Goal: Task Accomplishment & Management: Use online tool/utility

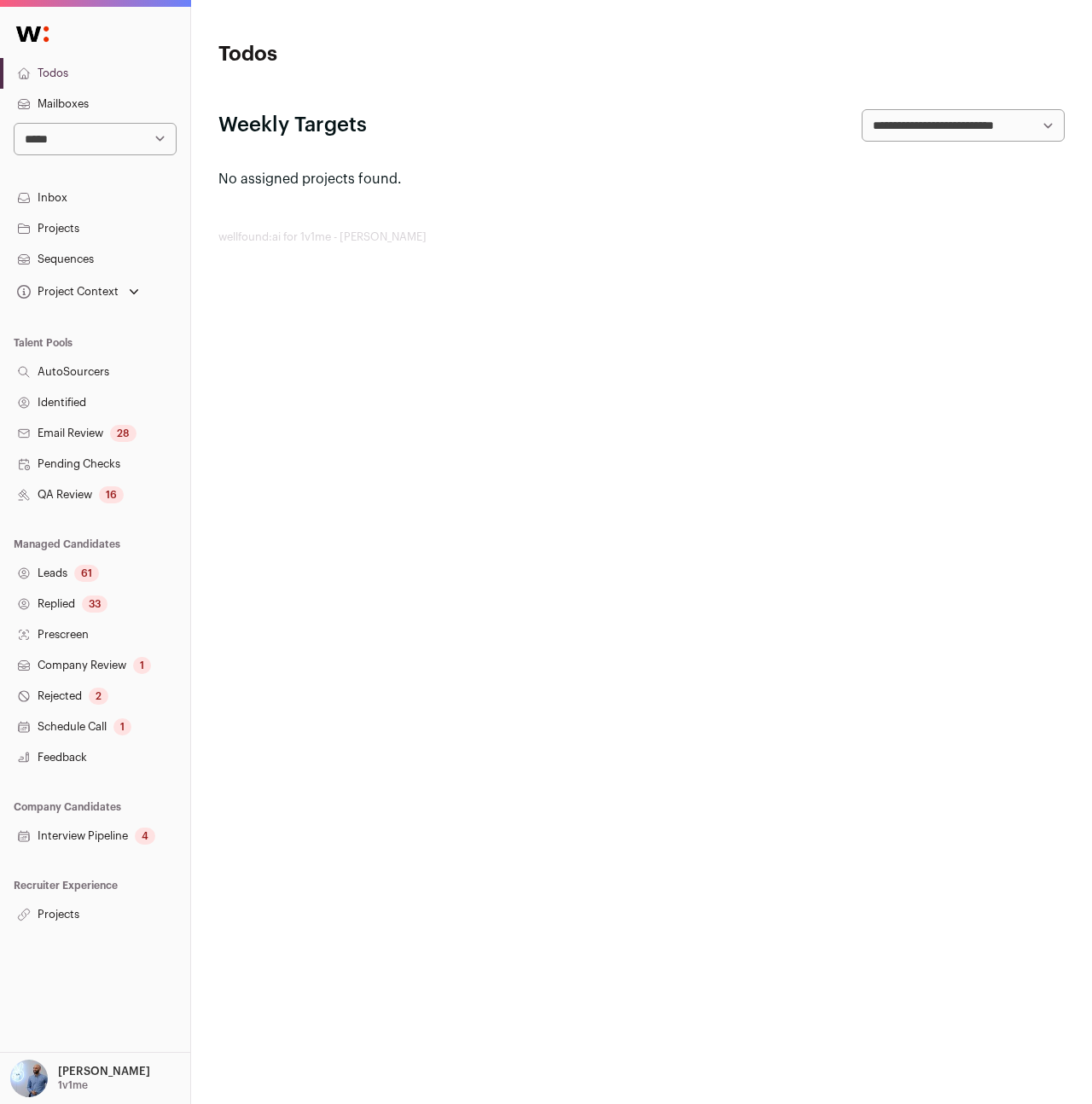
click at [71, 1058] on div "[PERSON_NAME] 1v1me My Settings Organization Cookie Preferences Logout Admin" at bounding box center [95, 1078] width 190 height 52
click at [71, 1082] on p "1v1me" at bounding box center [73, 1085] width 30 height 14
click at [319, 527] on html "**********" at bounding box center [546, 552] width 1092 height 1104
click at [73, 923] on link "Projects" at bounding box center [95, 914] width 190 height 30
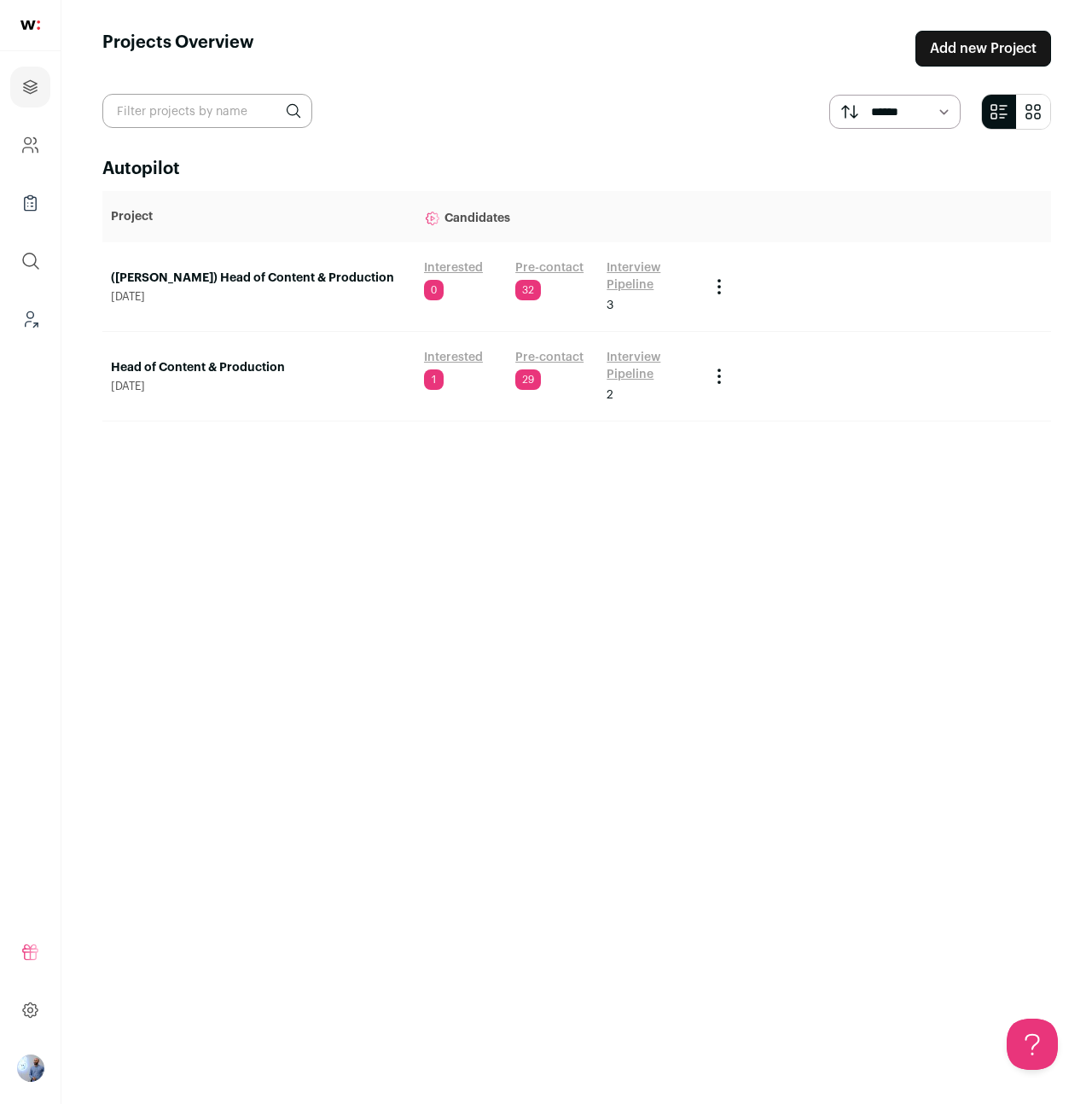
click at [244, 277] on link "(Drew) Head of Content & Production" at bounding box center [259, 278] width 296 height 17
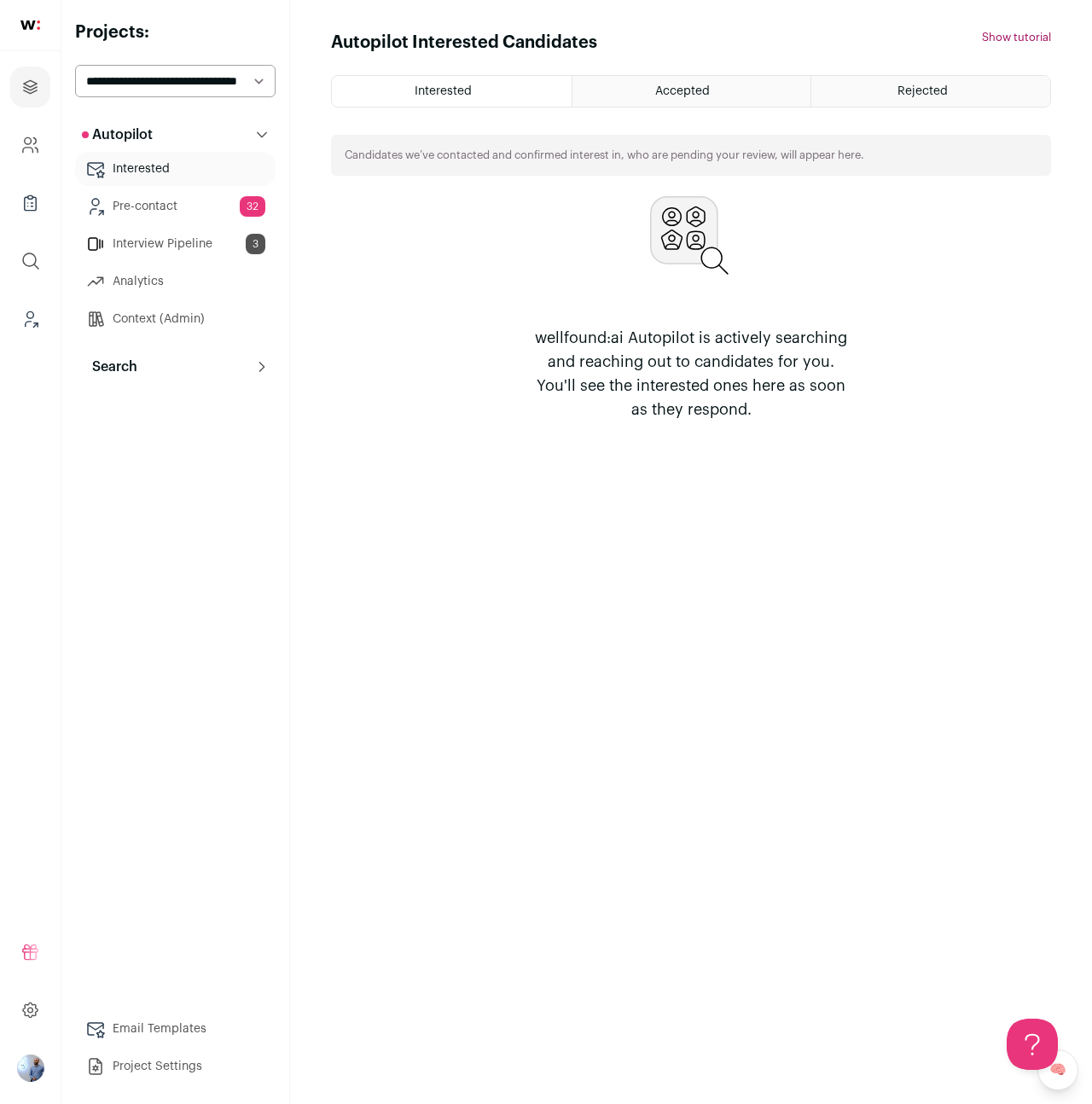
click at [173, 372] on button "Search" at bounding box center [175, 367] width 200 height 34
click at [165, 411] on link "Search" at bounding box center [175, 401] width 200 height 34
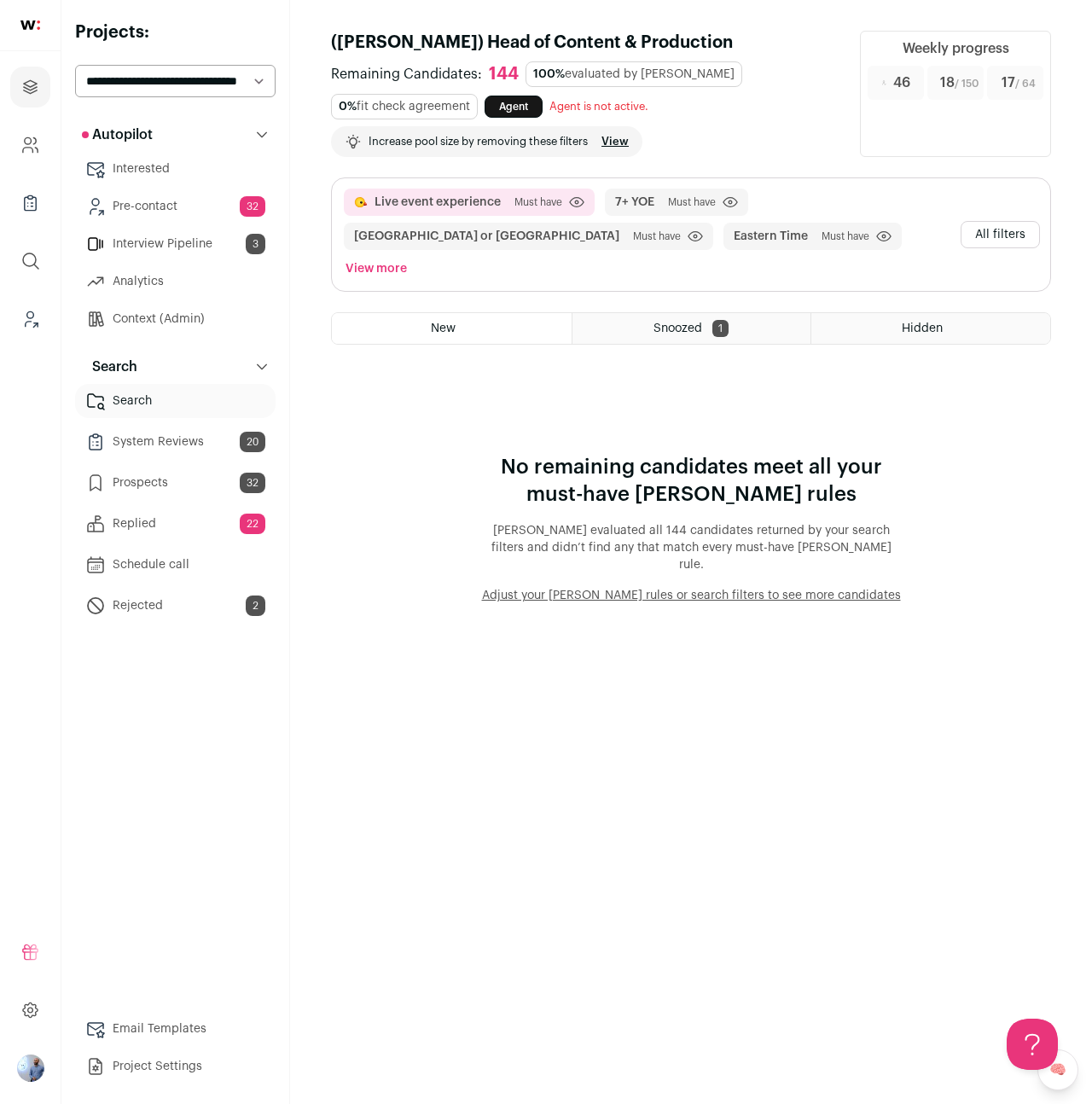
click at [965, 221] on button "All filters" at bounding box center [1001, 235] width 79 height 28
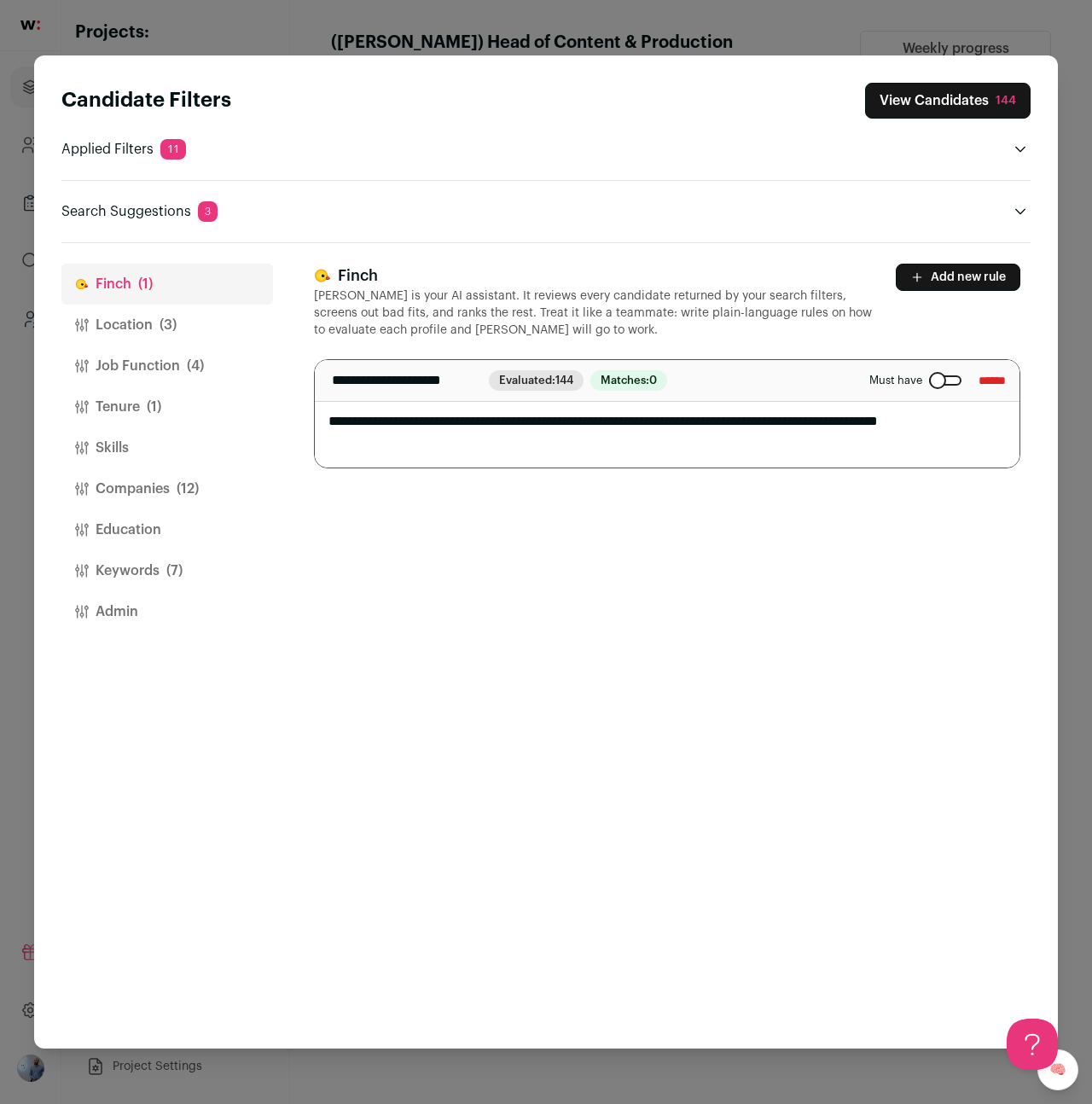
click at [668, 26] on div "Candidate Filters View Candidates 144 Applied Filters 11 Live event experience …" at bounding box center [546, 552] width 1092 height 1104
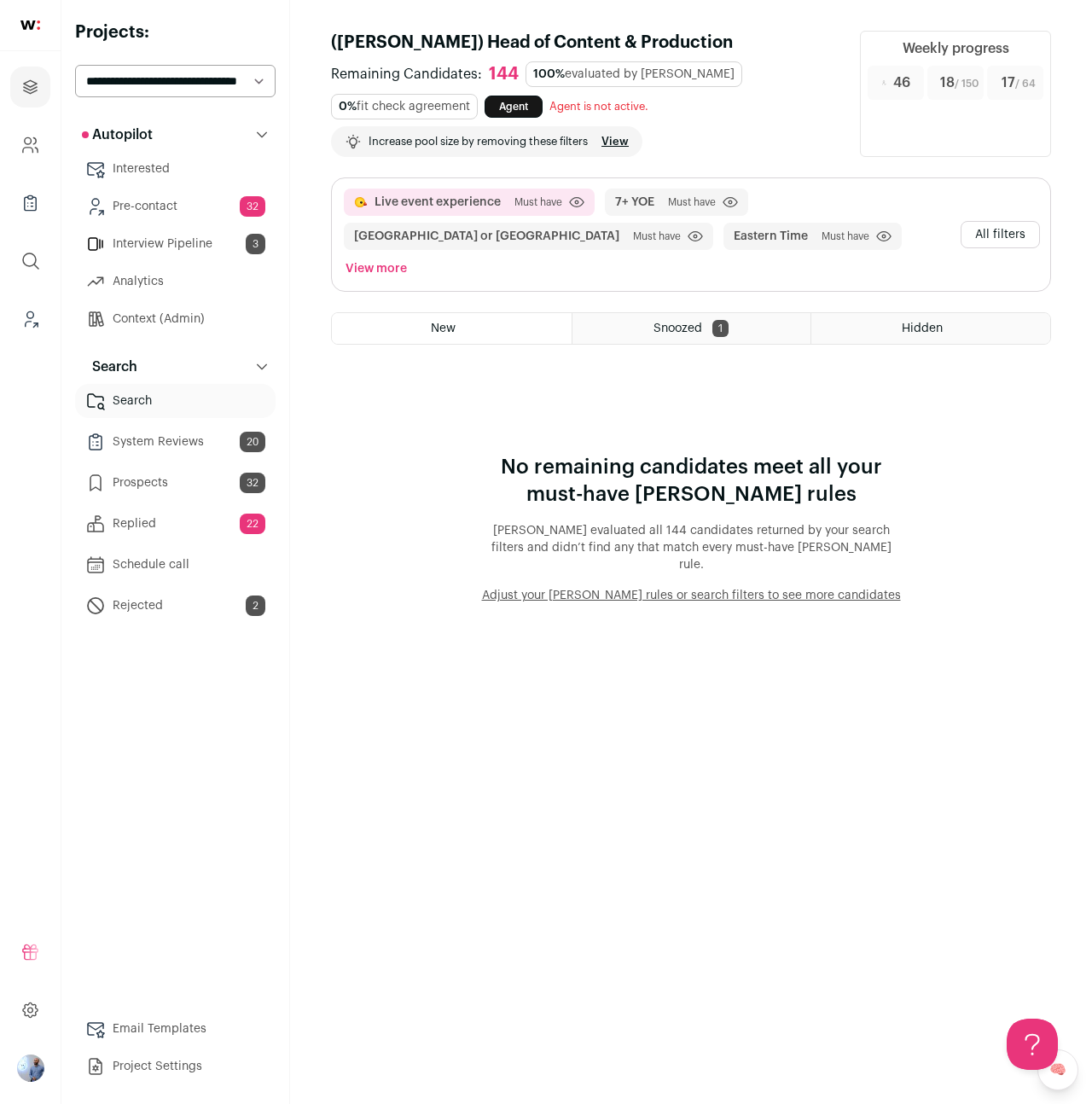
click at [989, 227] on button "All filters" at bounding box center [1001, 235] width 79 height 28
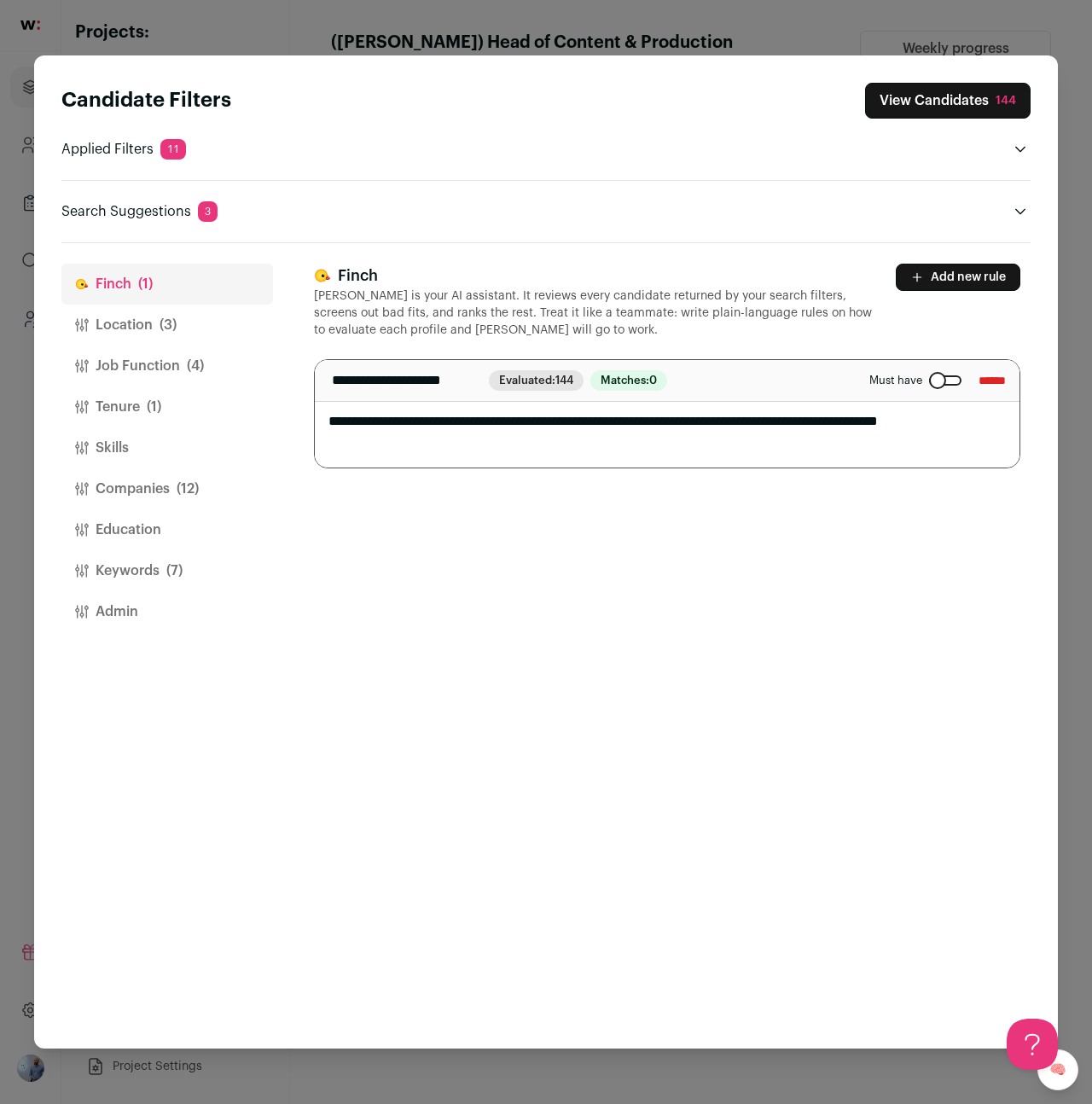
click at [825, 19] on div "Candidate Filters View Candidates 144 Applied Filters 11 Live event experience …" at bounding box center [546, 552] width 1092 height 1104
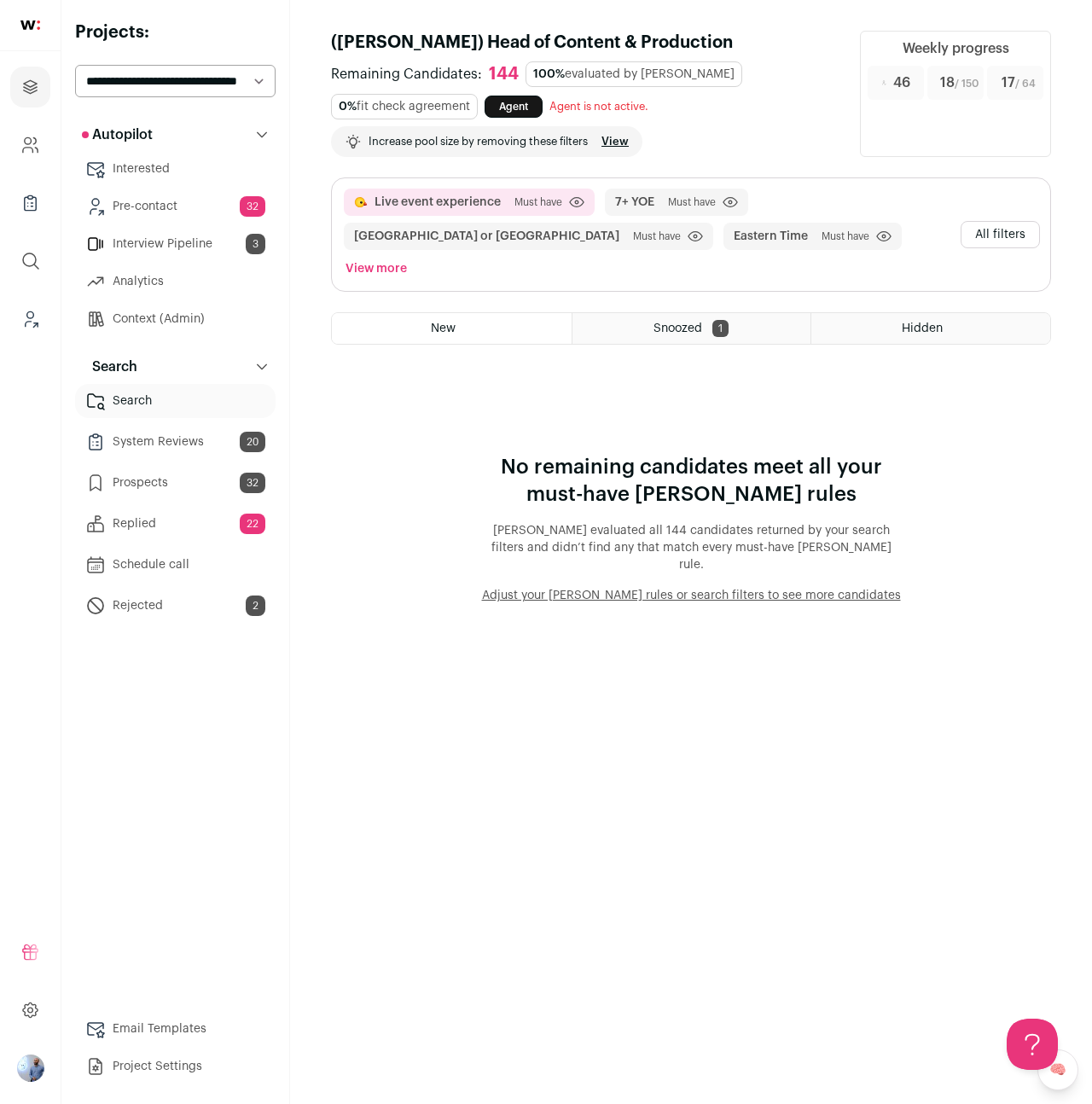
click at [429, 624] on main "(Drew) Head of Content & Production Remaining Candidates: 144 100% evaluated by…" at bounding box center [691, 552] width 802 height 1104
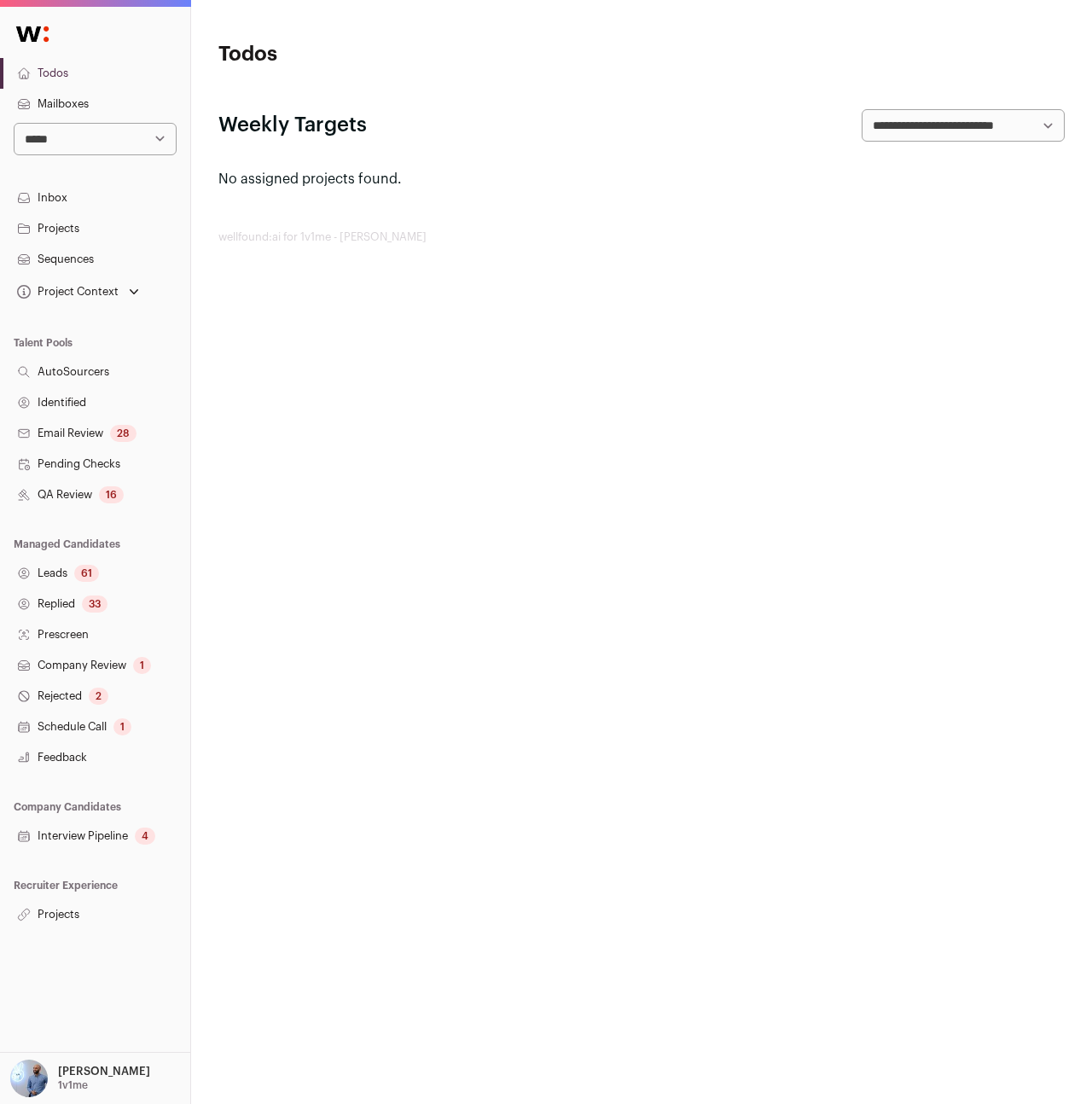
click at [115, 148] on select "**********" at bounding box center [95, 139] width 163 height 32
click at [382, 585] on html "**********" at bounding box center [546, 552] width 1092 height 1104
click at [149, 140] on select "**********" at bounding box center [95, 139] width 163 height 32
select select "*"
click at [14, 123] on select "**********" at bounding box center [95, 139] width 163 height 32
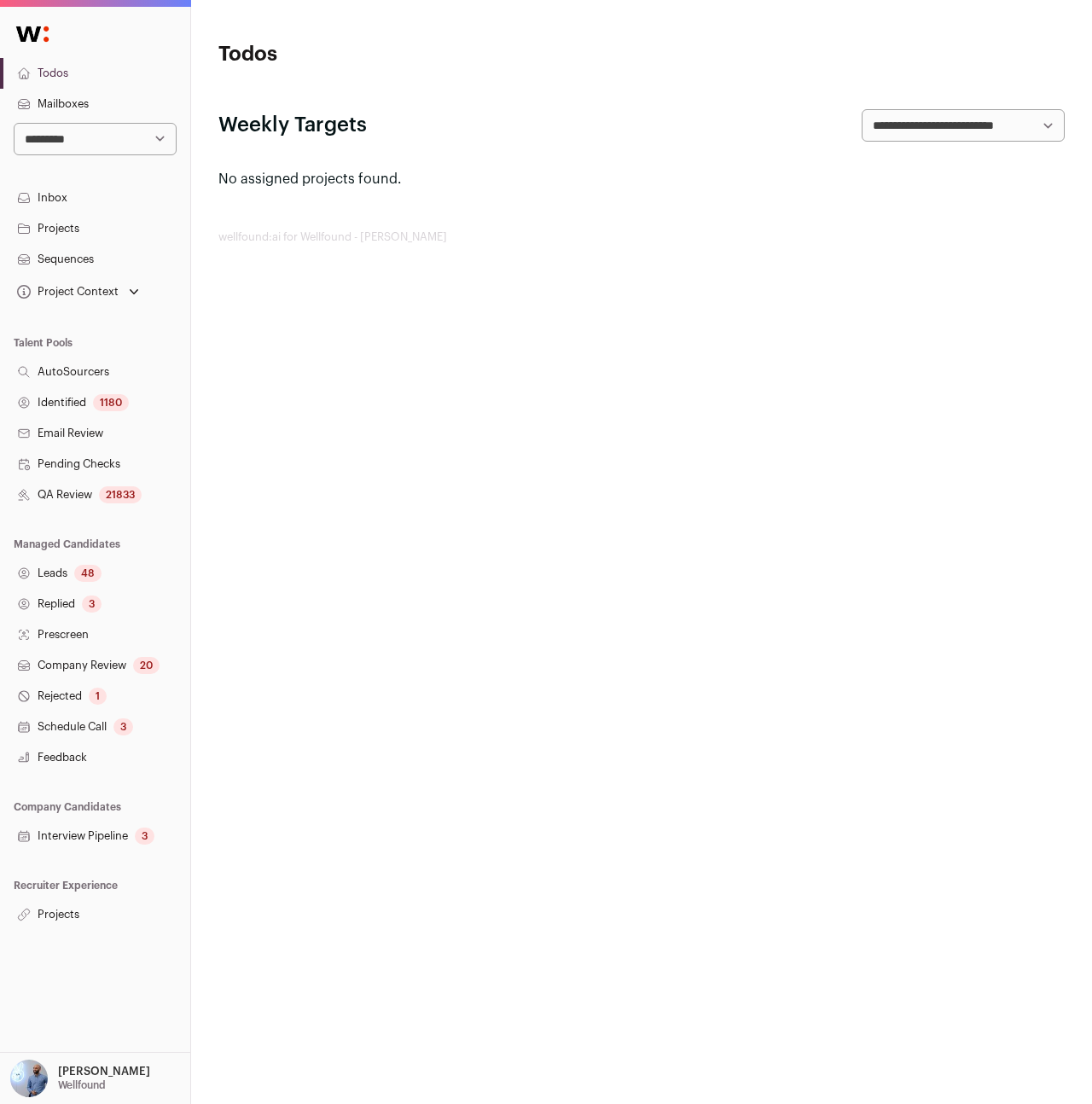
click at [55, 919] on link "Projects" at bounding box center [95, 914] width 190 height 30
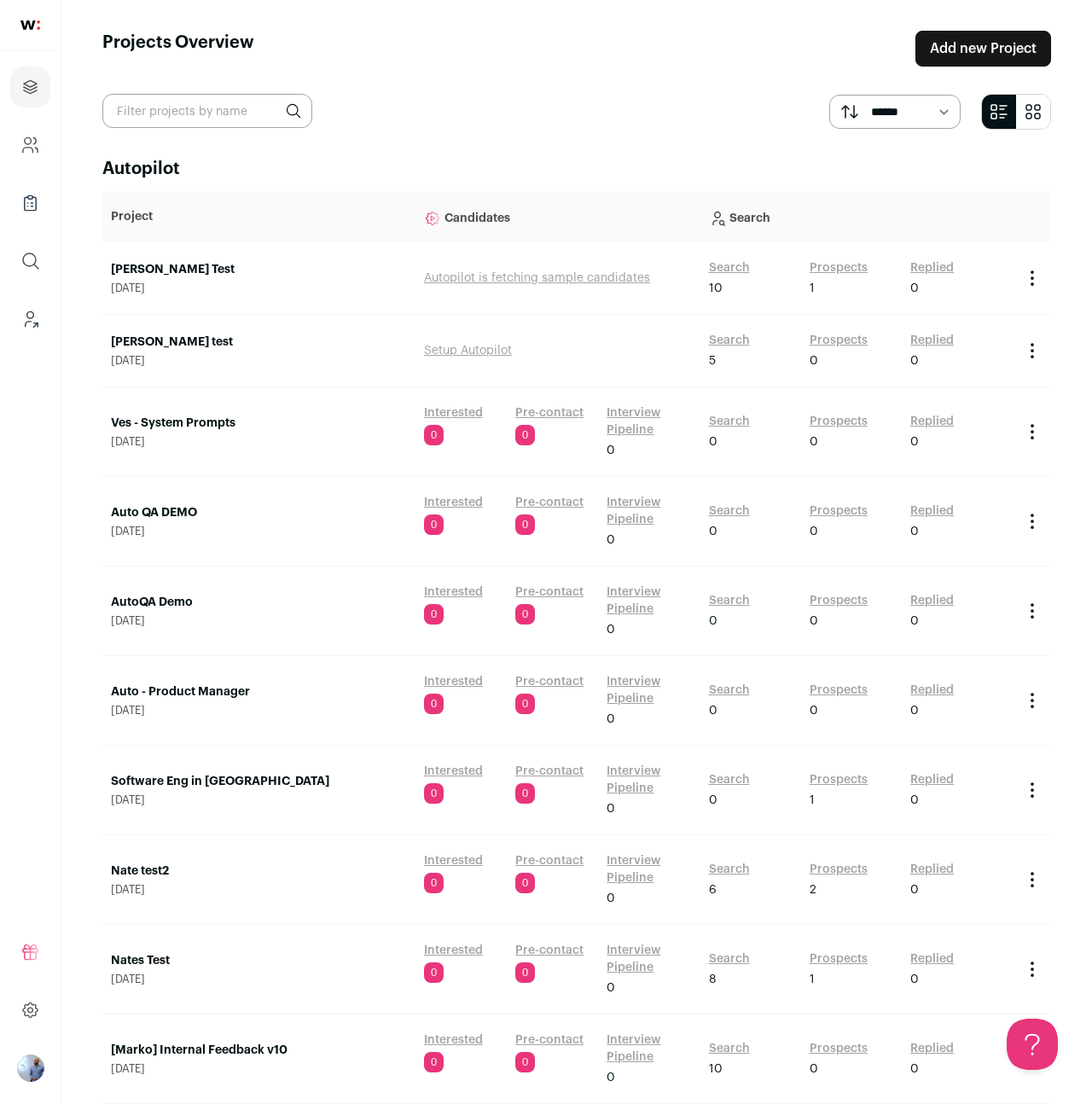
click at [149, 332] on td "[PERSON_NAME] test [DATE]" at bounding box center [259, 351] width 313 height 73
click at [127, 260] on td "[PERSON_NAME] Test [DATE]" at bounding box center [259, 278] width 313 height 73
click at [127, 263] on link "[PERSON_NAME] Test" at bounding box center [259, 270] width 296 height 17
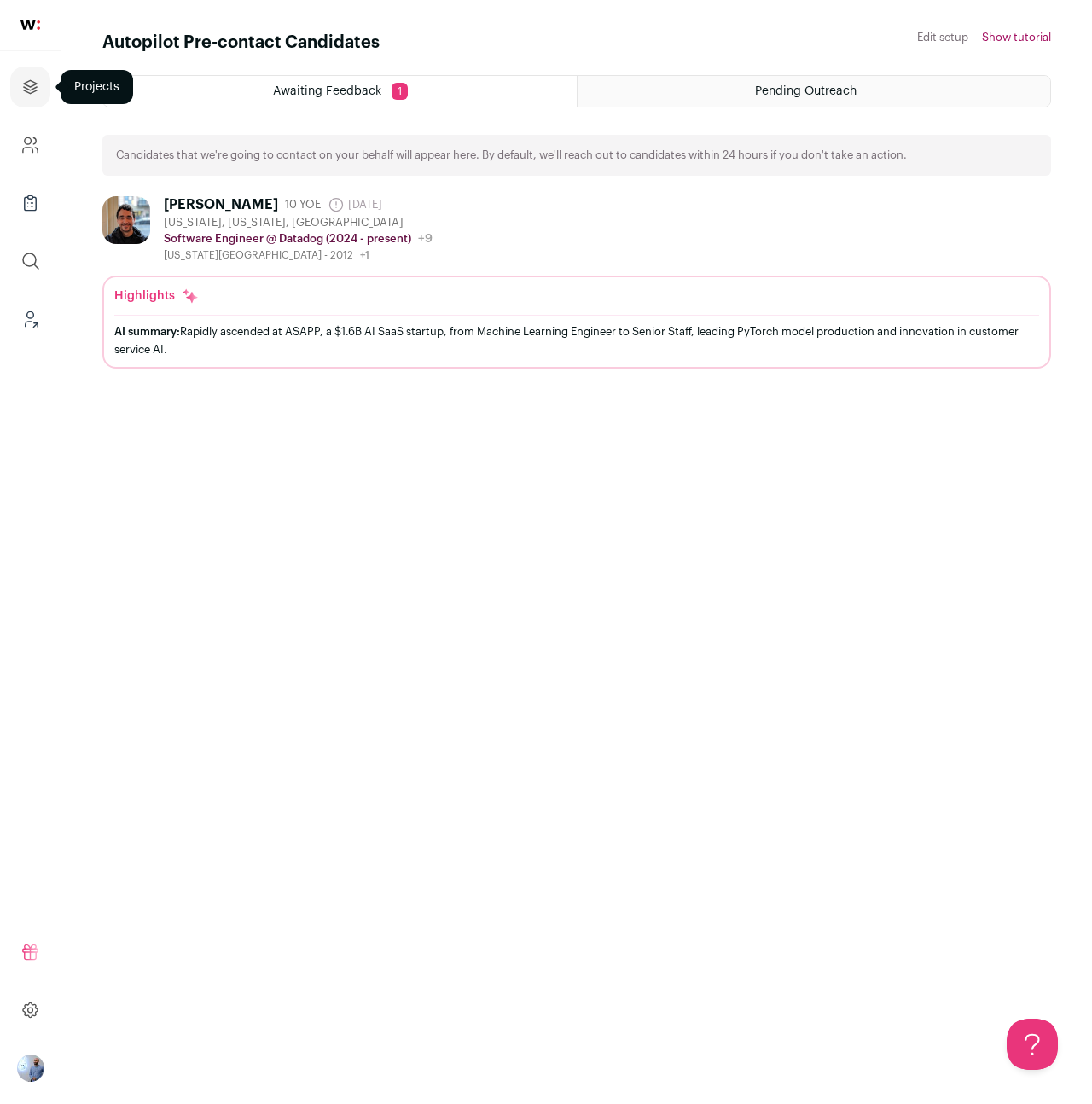
click at [31, 98] on link "Projects" at bounding box center [30, 87] width 40 height 41
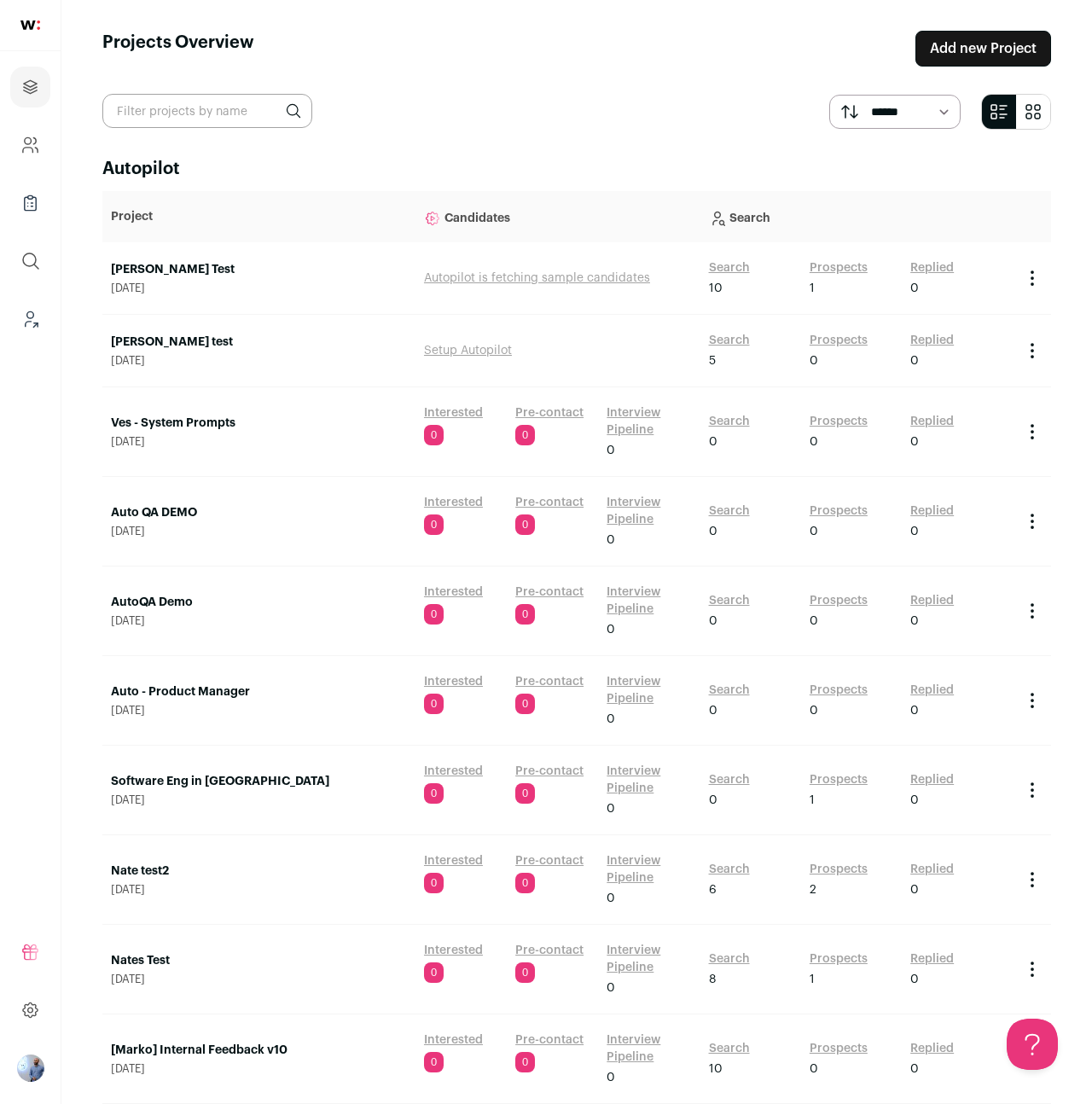
click at [188, 418] on link "Ves - System Prompts" at bounding box center [259, 423] width 296 height 17
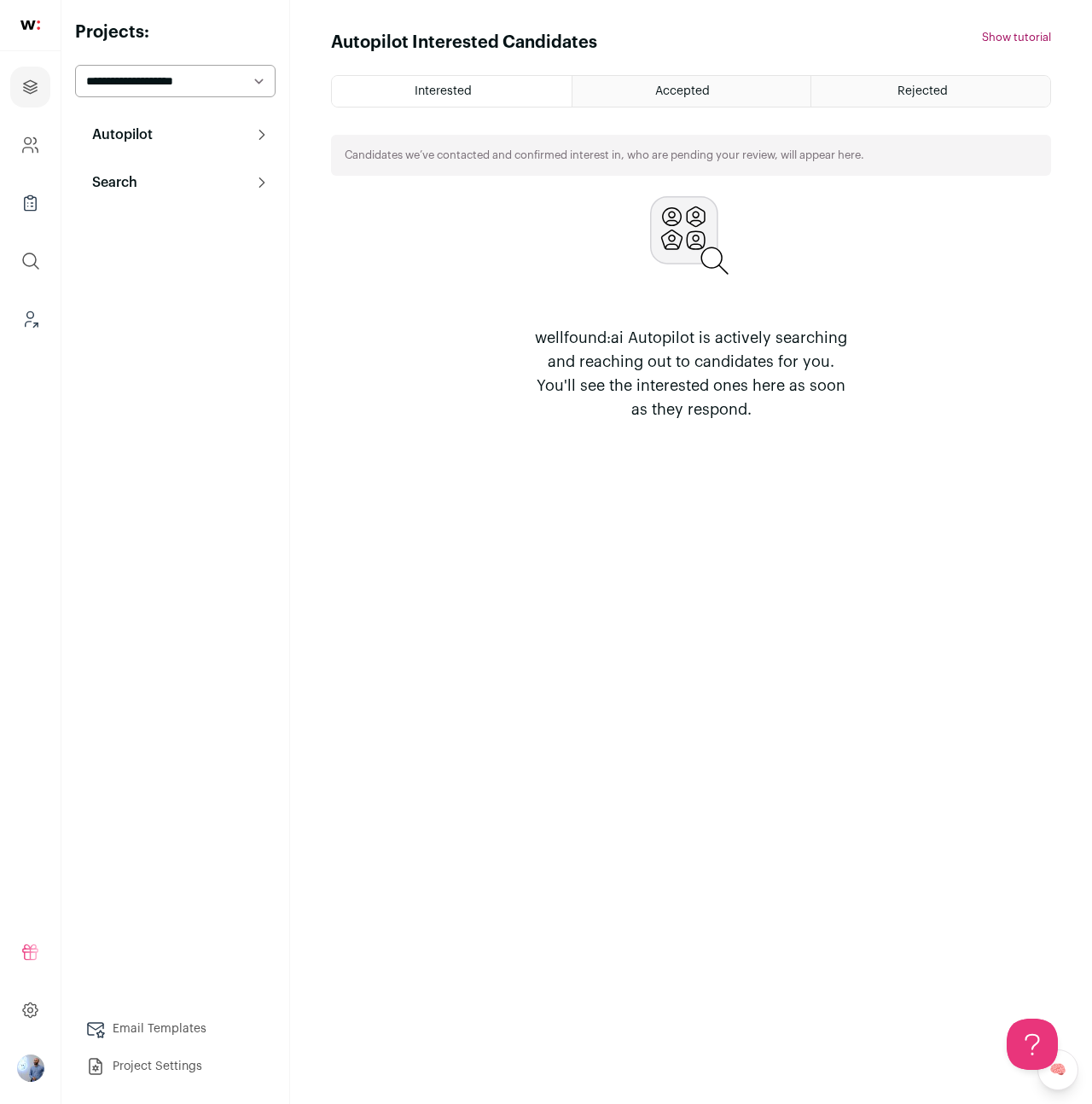
click at [157, 176] on button "Search" at bounding box center [175, 182] width 200 height 34
click at [184, 223] on link "Search" at bounding box center [175, 216] width 200 height 34
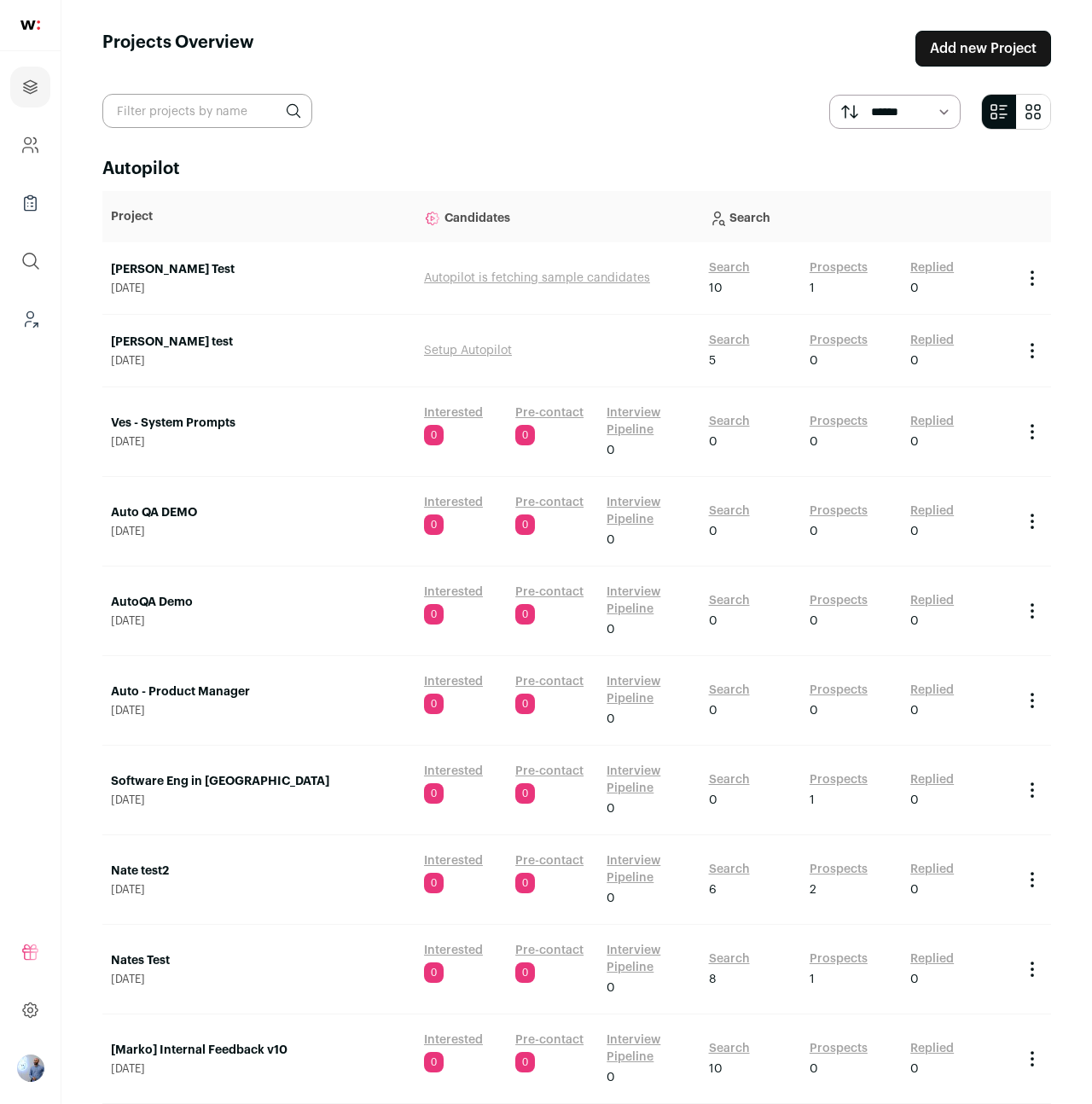
click at [722, 692] on link "Search" at bounding box center [730, 690] width 41 height 17
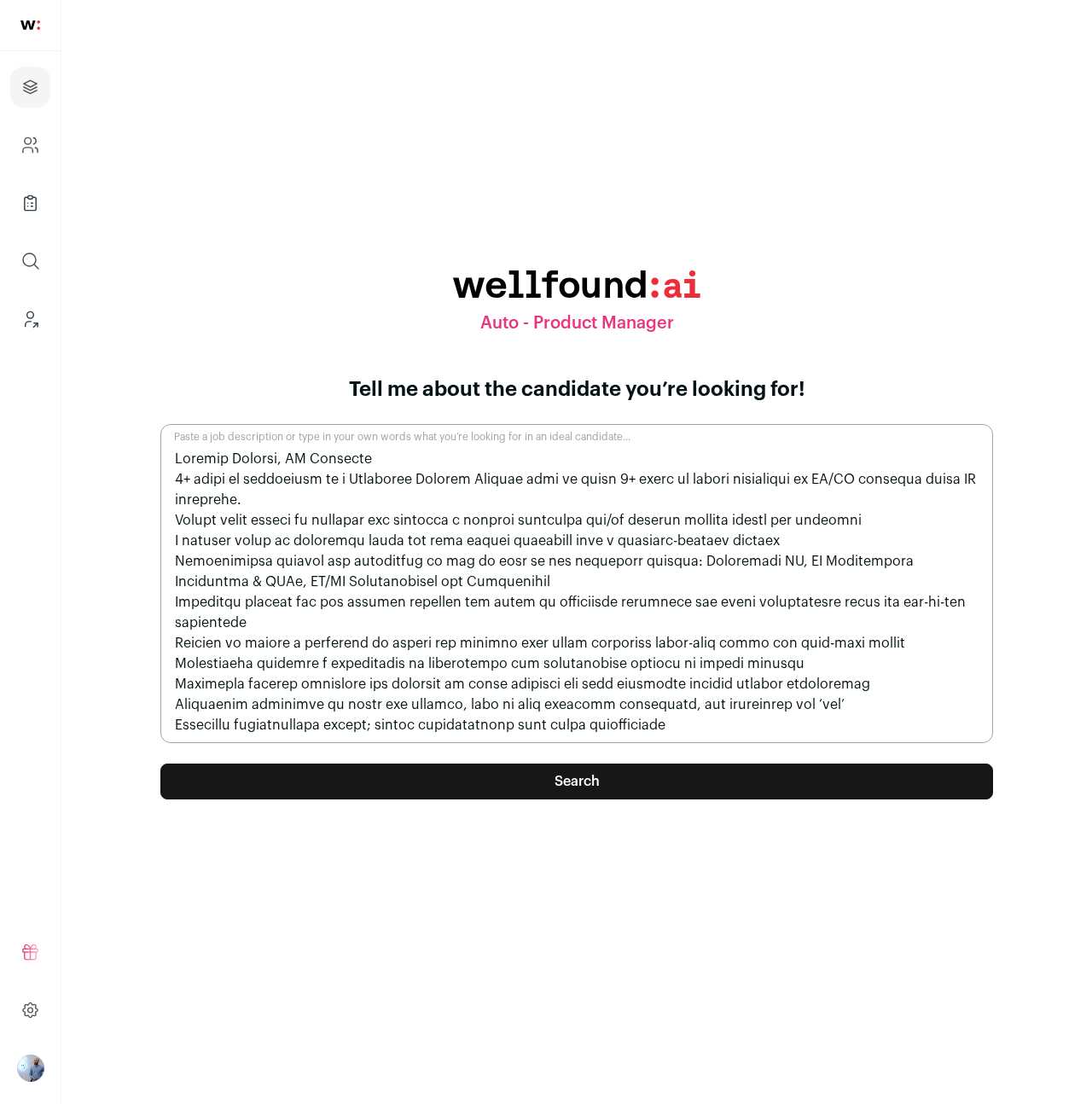
click at [401, 787] on button "Search" at bounding box center [576, 782] width 832 height 36
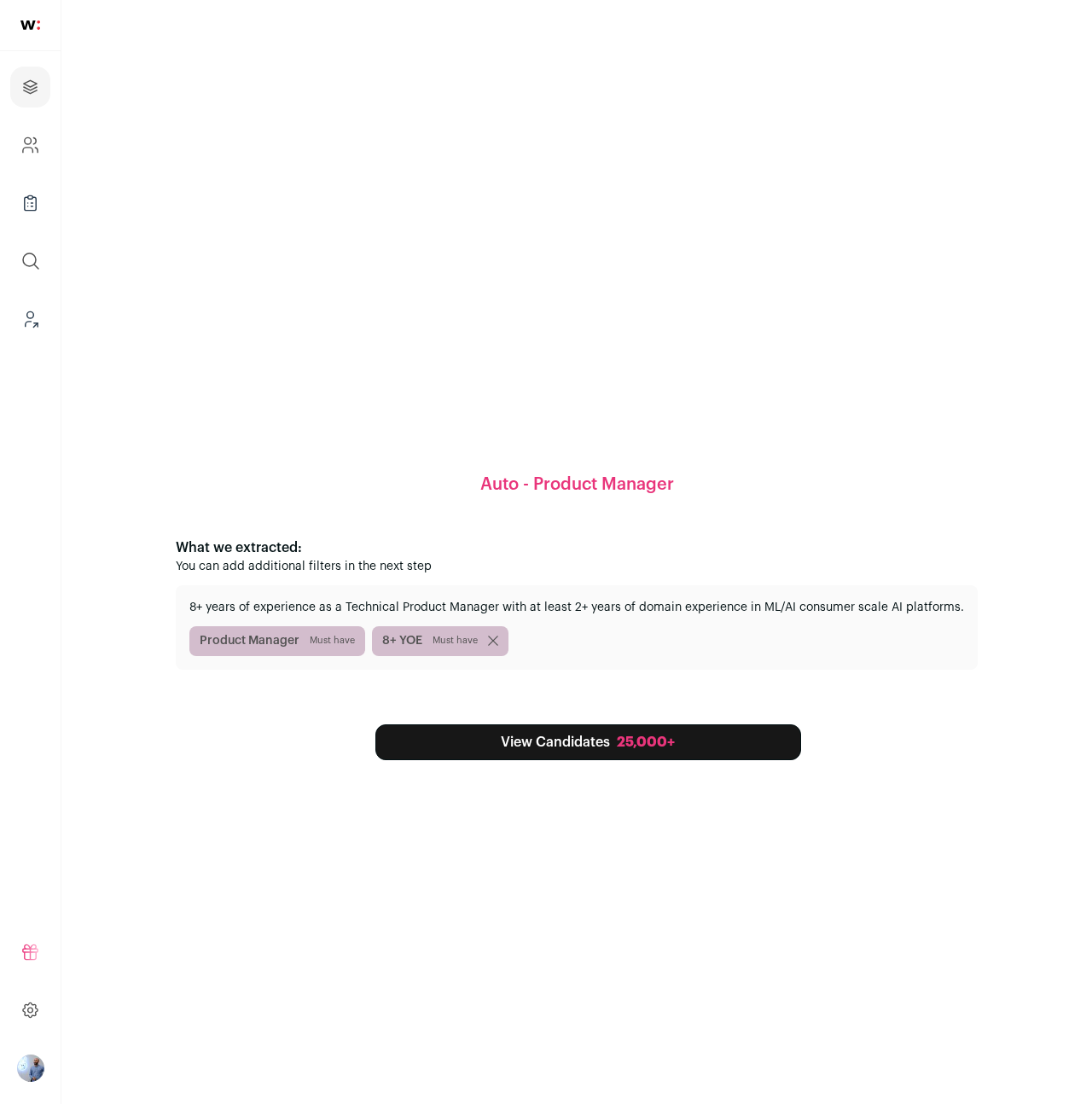
click at [514, 751] on link "View Candidates 25,000+" at bounding box center [588, 742] width 426 height 36
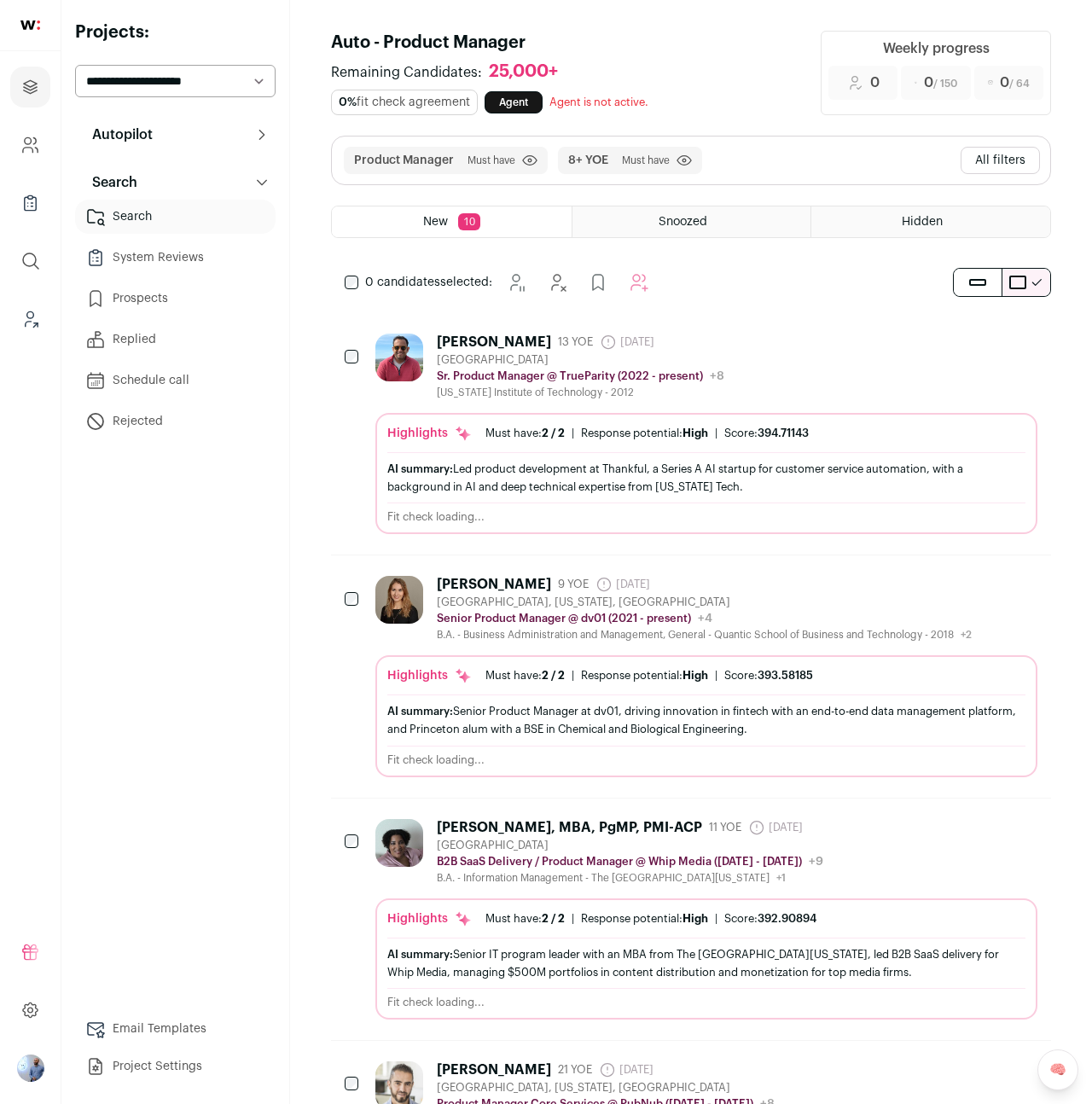
click at [977, 163] on button "All filters" at bounding box center [1001, 161] width 79 height 28
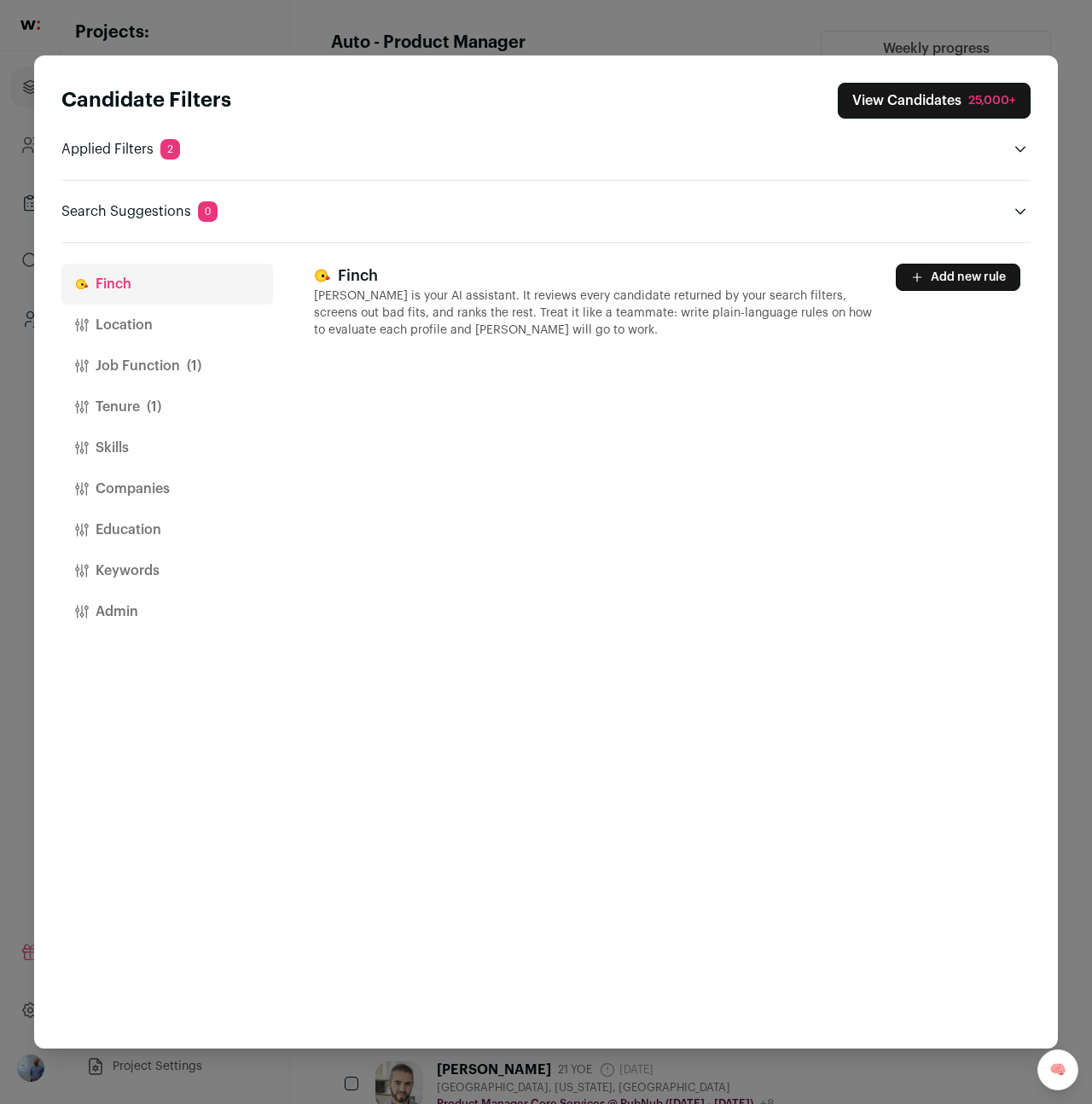
click at [162, 380] on button "Job Function (1)" at bounding box center [166, 366] width 212 height 41
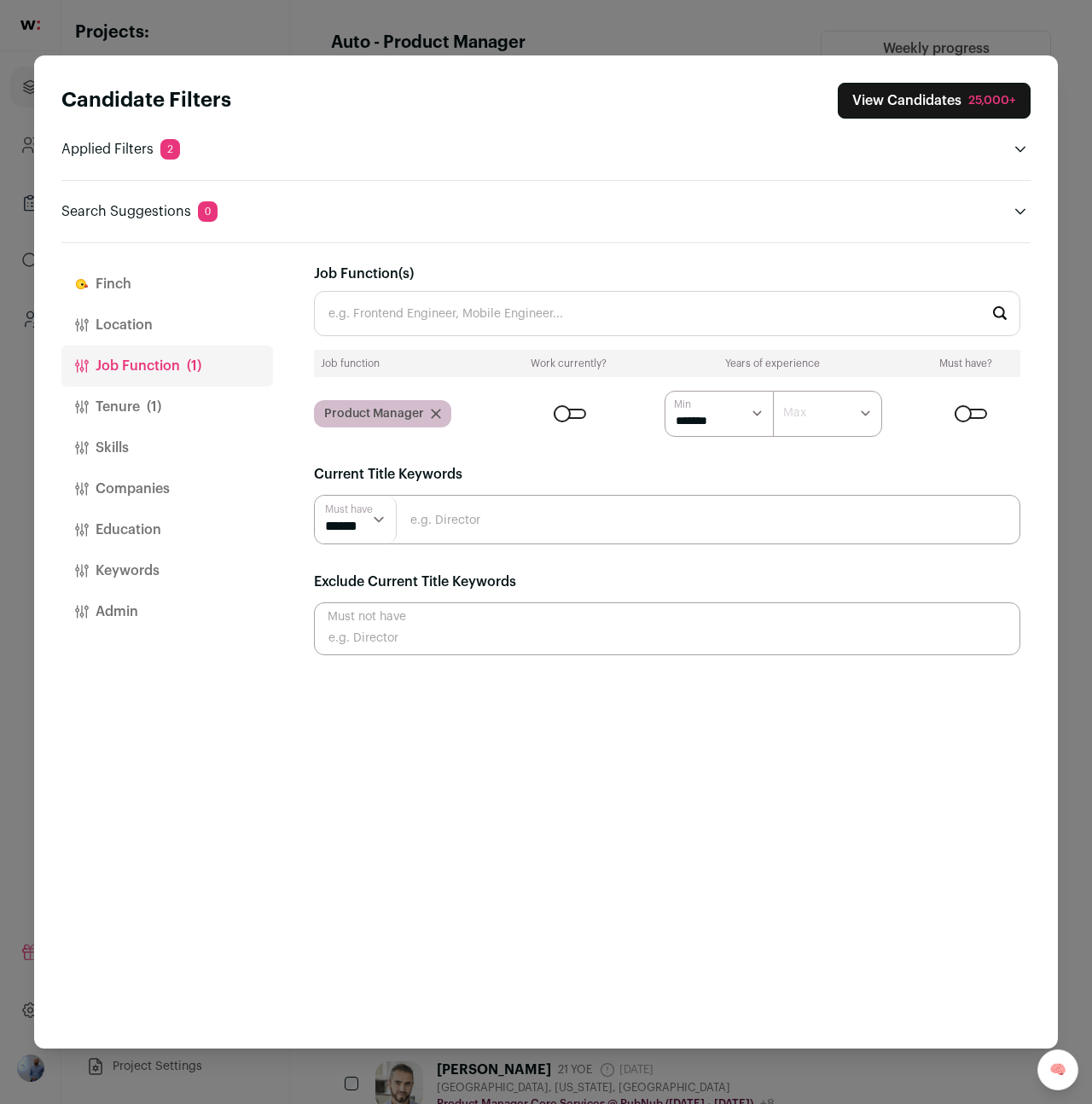
click at [177, 406] on button "Tenure (1)" at bounding box center [166, 406] width 212 height 41
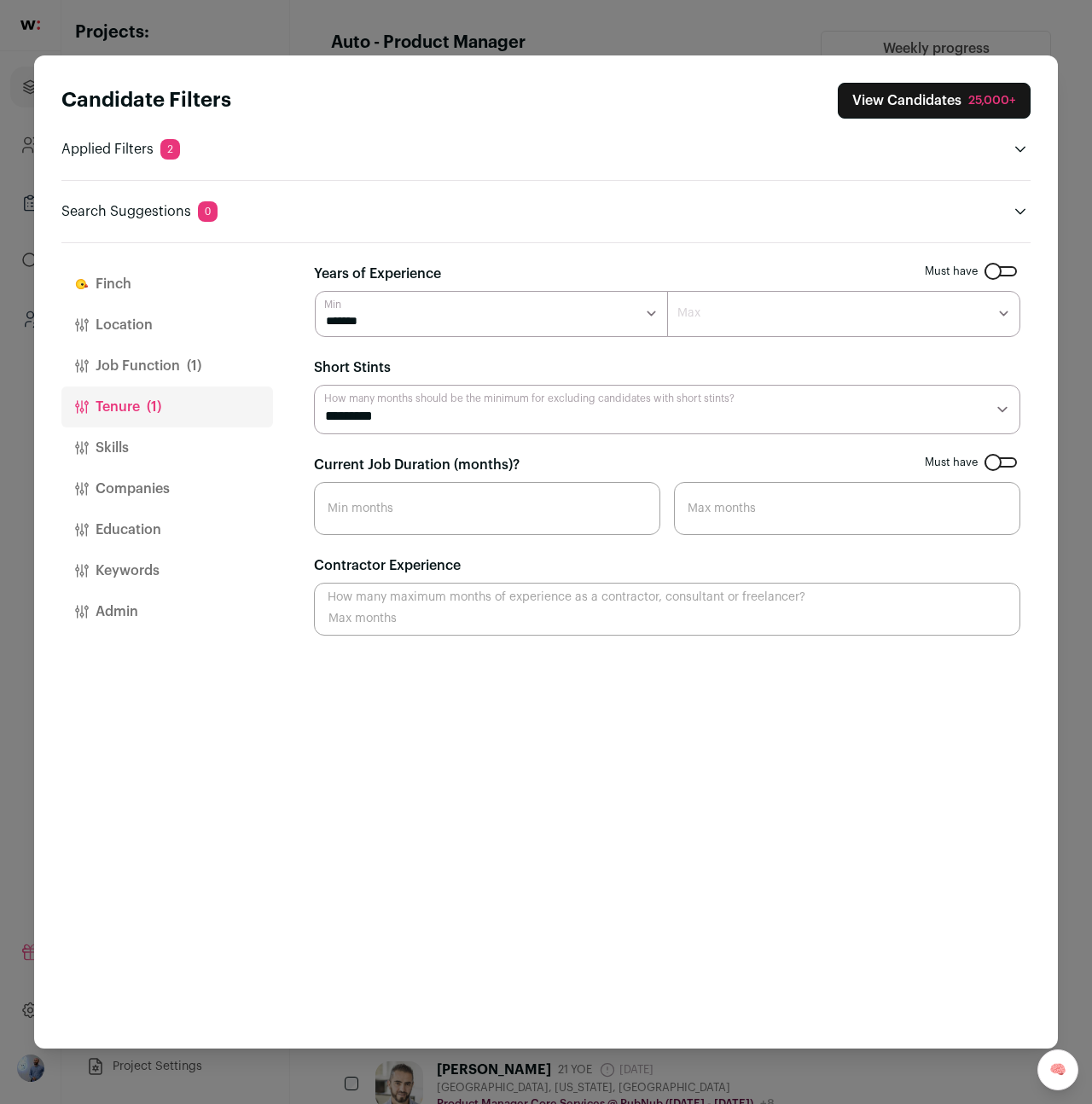
click at [176, 455] on button "Skills" at bounding box center [166, 448] width 212 height 41
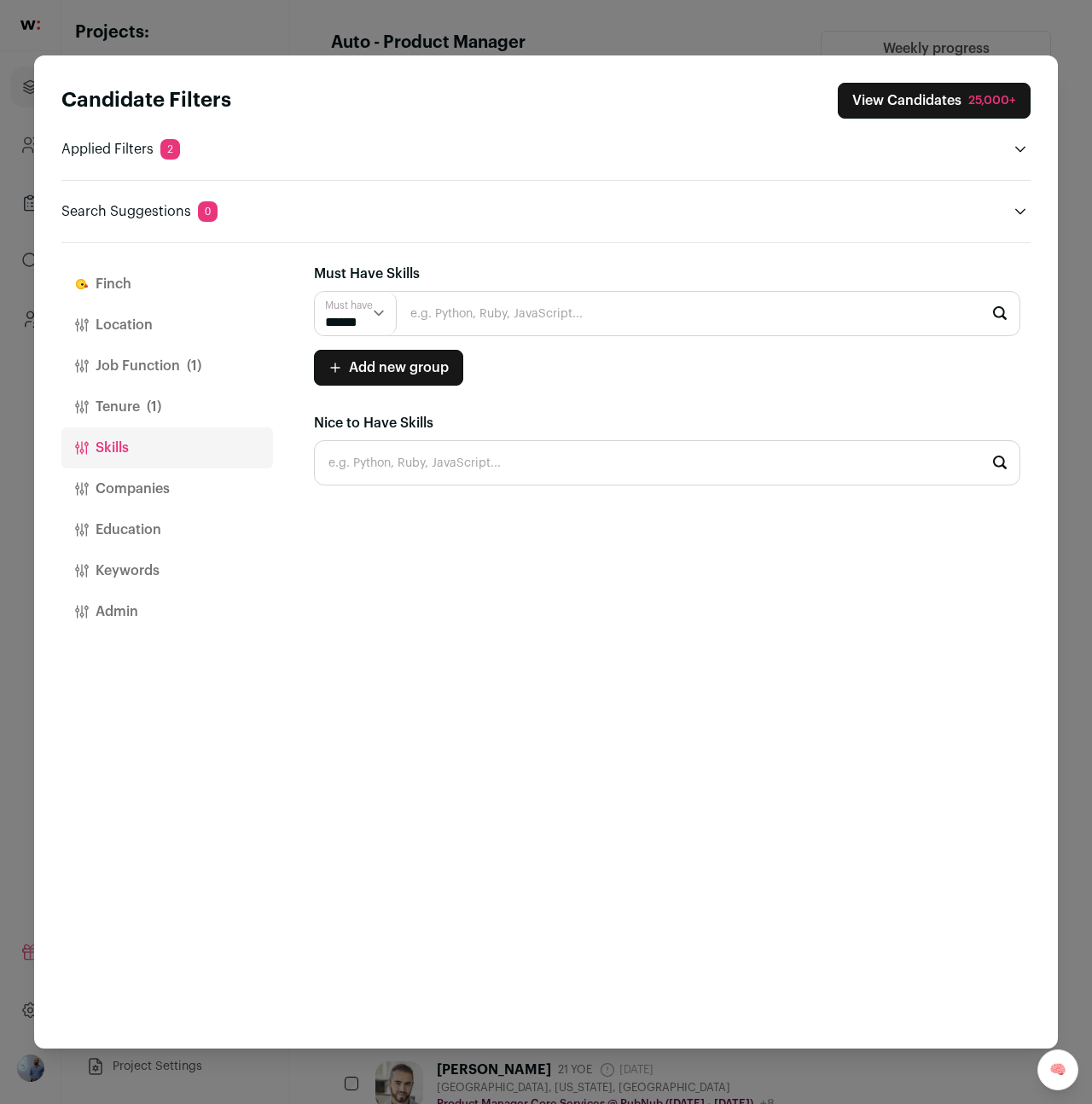
click at [175, 504] on button "Companies" at bounding box center [166, 489] width 212 height 41
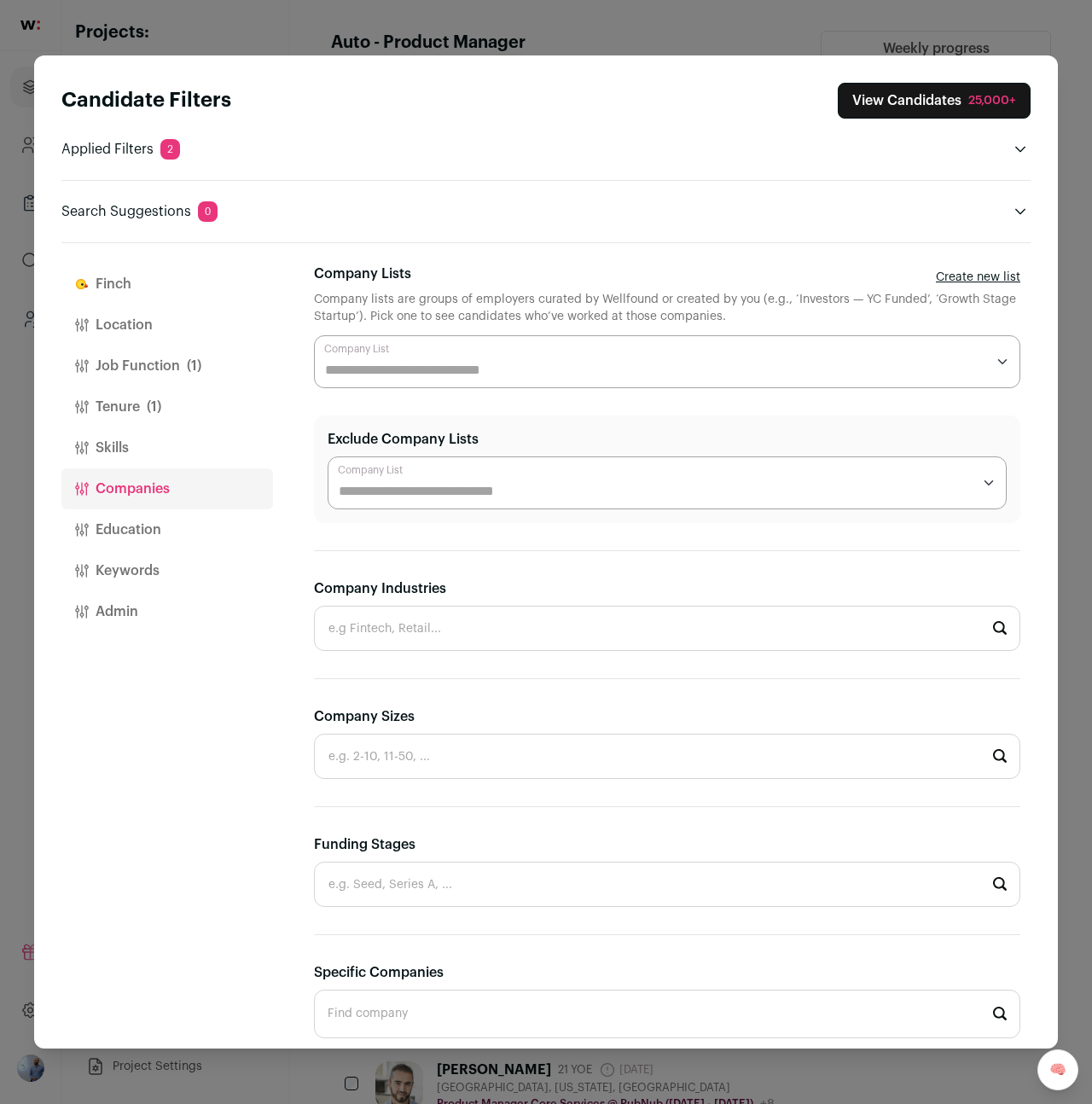
click at [173, 476] on button "Companies" at bounding box center [166, 489] width 212 height 41
click at [171, 506] on button "Companies" at bounding box center [166, 489] width 212 height 41
click at [171, 523] on button "Education" at bounding box center [166, 529] width 212 height 41
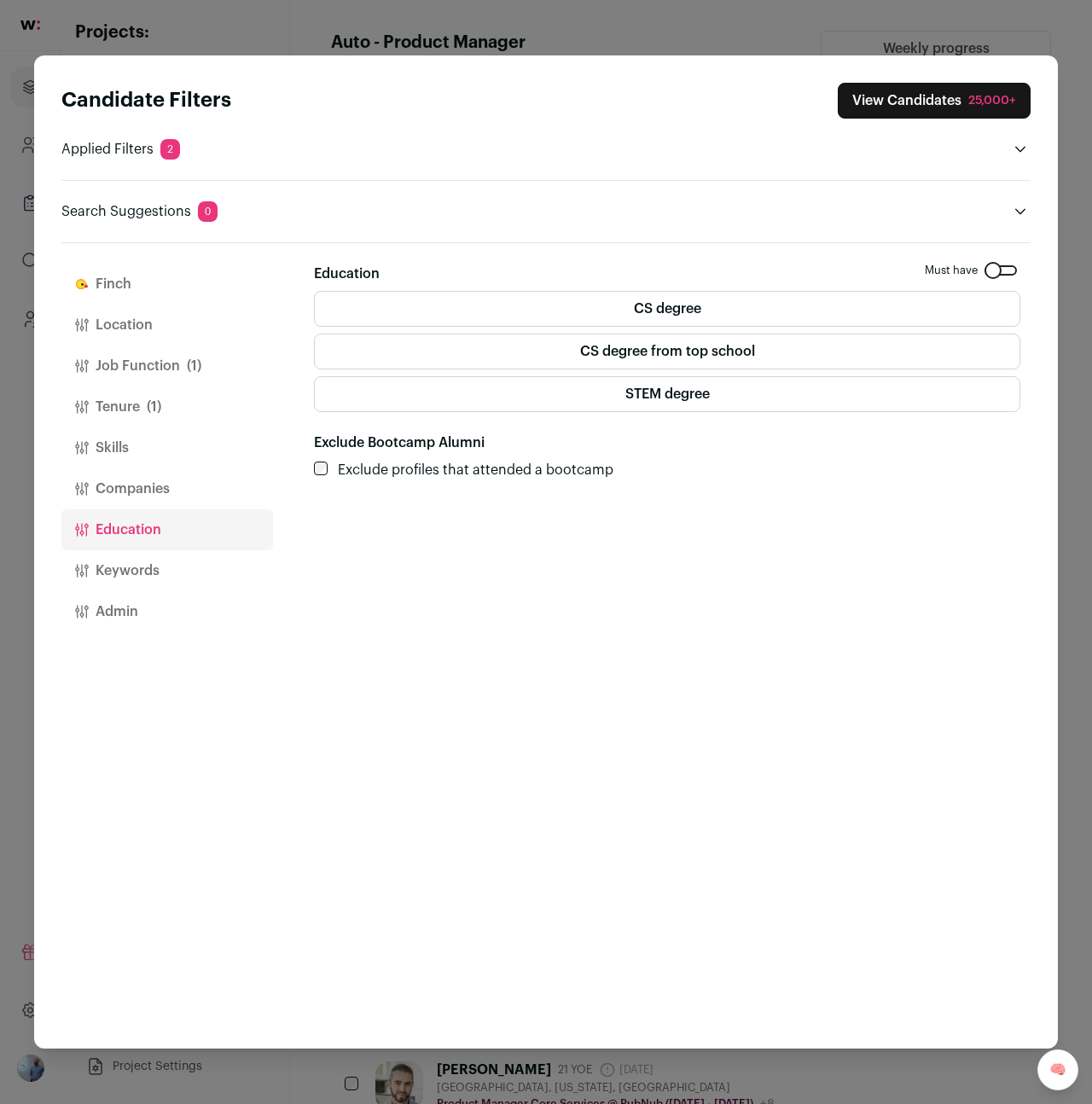
click at [455, 307] on label "CS degree" at bounding box center [667, 309] width 707 height 36
click at [900, 94] on button "View Candidates 14,625" at bounding box center [940, 101] width 182 height 36
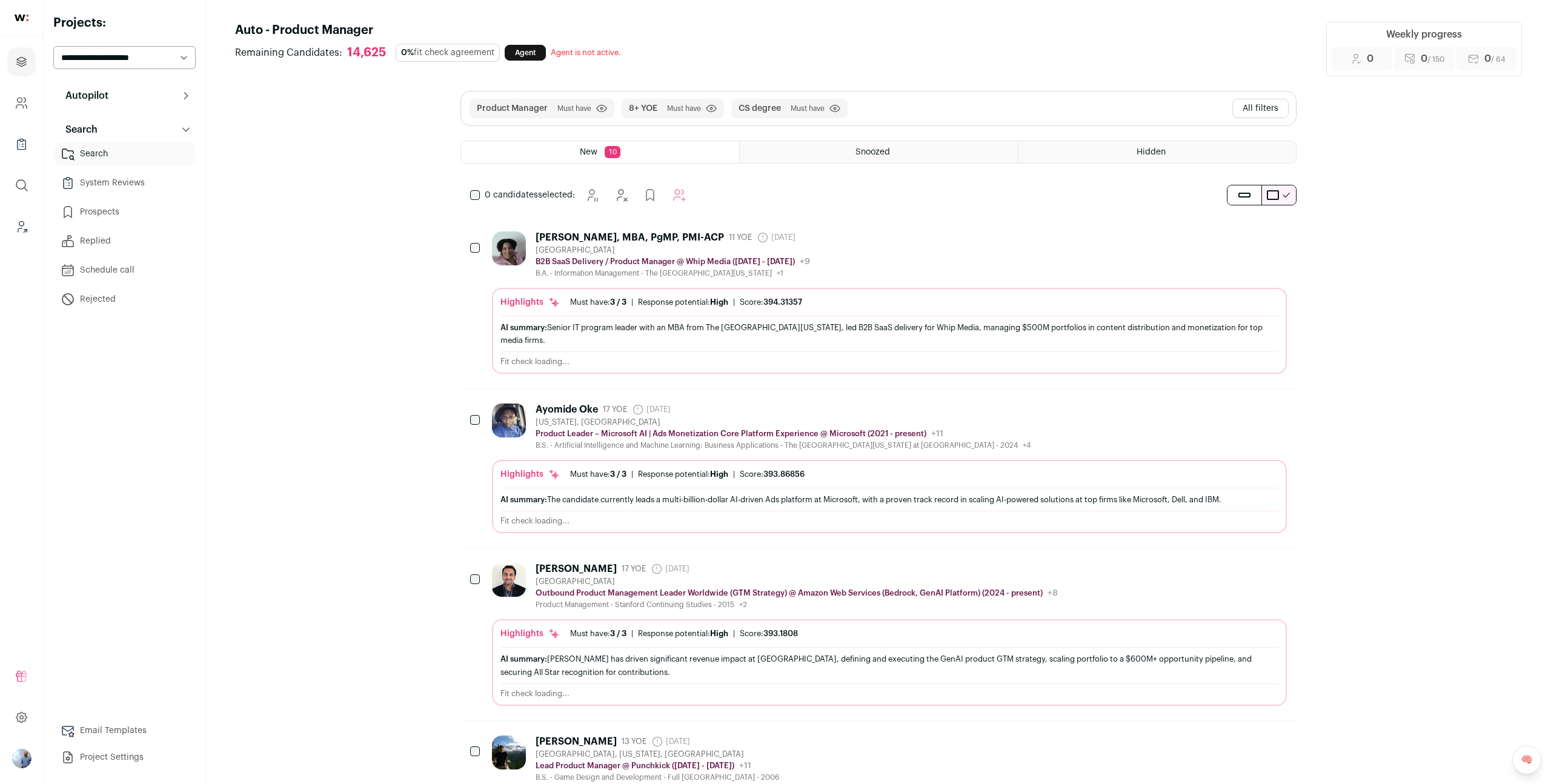
click at [1264, 100] on button "All filters" at bounding box center [1261, 109] width 56 height 20
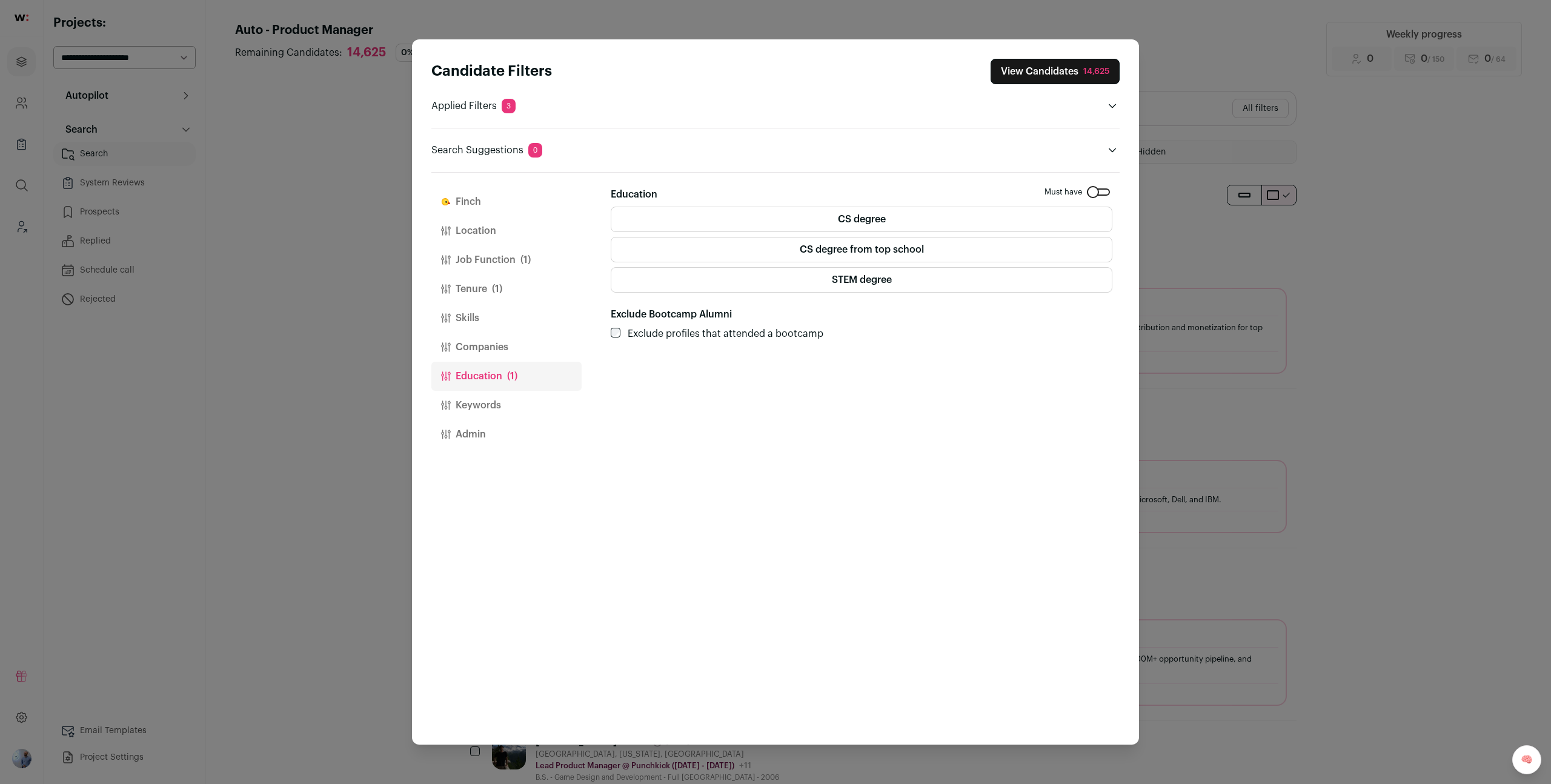
click at [1204, 317] on div "Candidate Filters View Candidates 14,625 Applied Filters 3 Product Manager Must…" at bounding box center [776, 392] width 1551 height 784
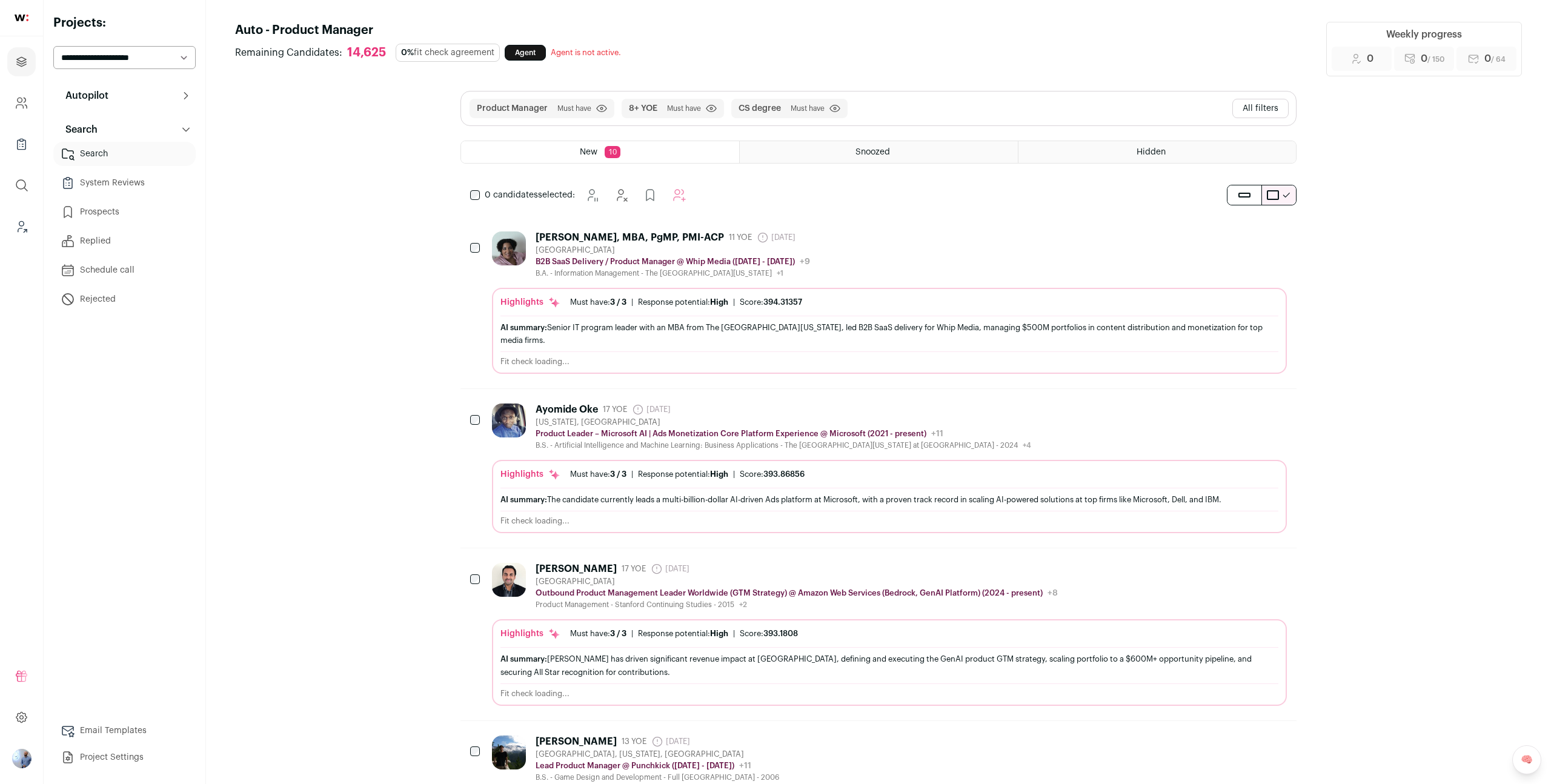
click at [1256, 113] on button "All filters" at bounding box center [1261, 109] width 56 height 20
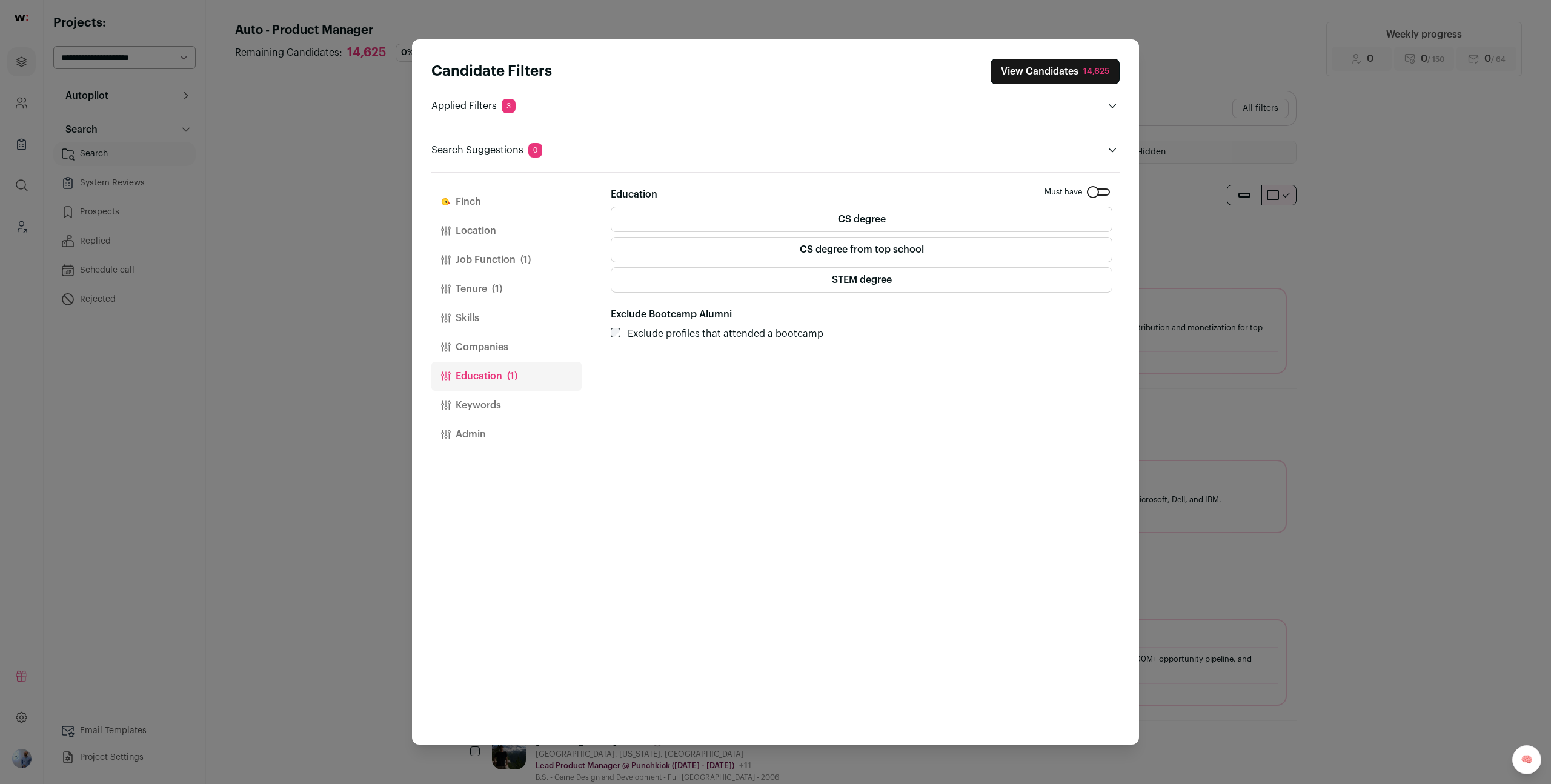
click at [863, 220] on label "CS degree" at bounding box center [861, 219] width 502 height 26
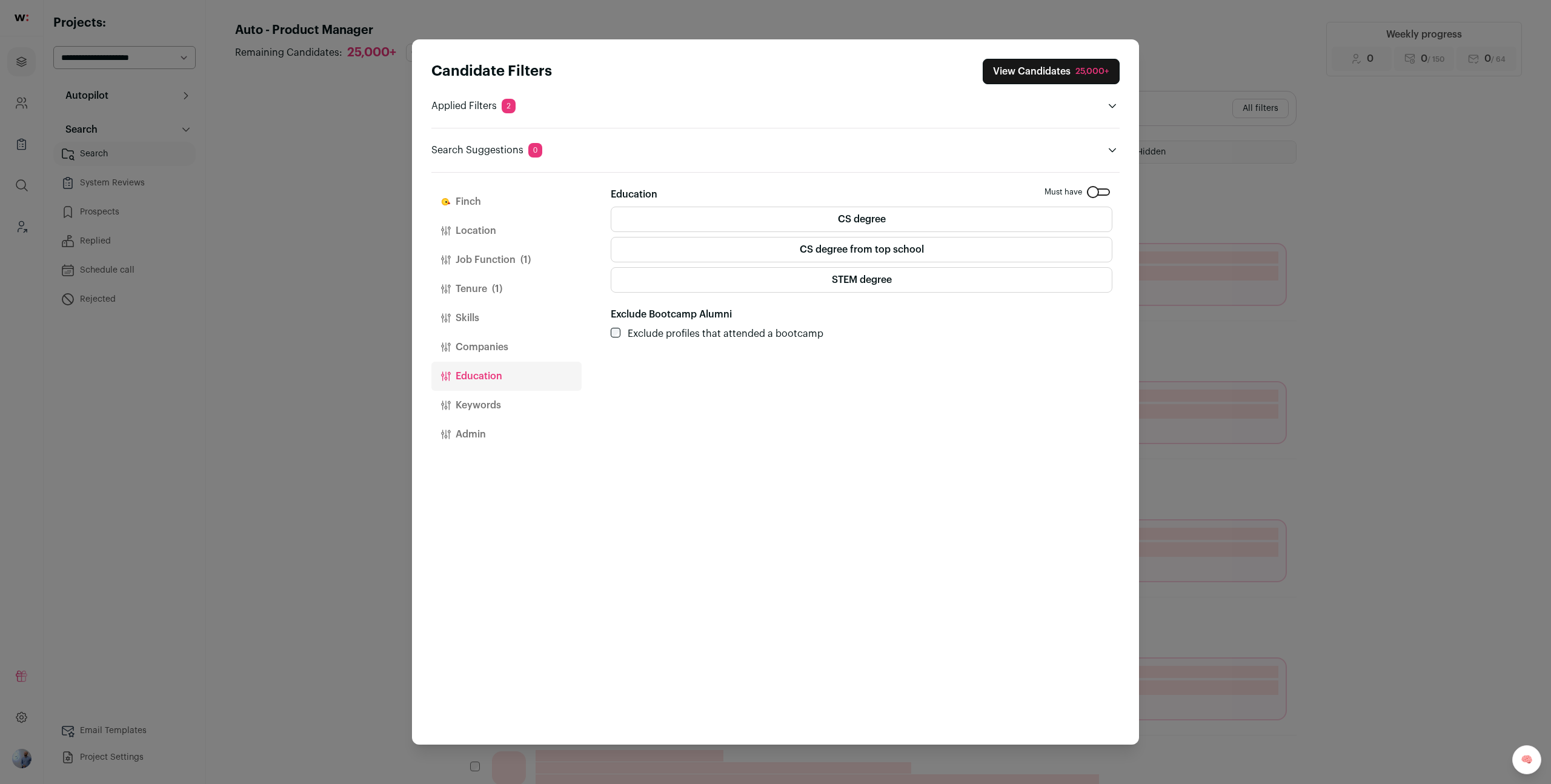
click at [1035, 68] on button "View Candidates 25,000+" at bounding box center [1051, 72] width 137 height 26
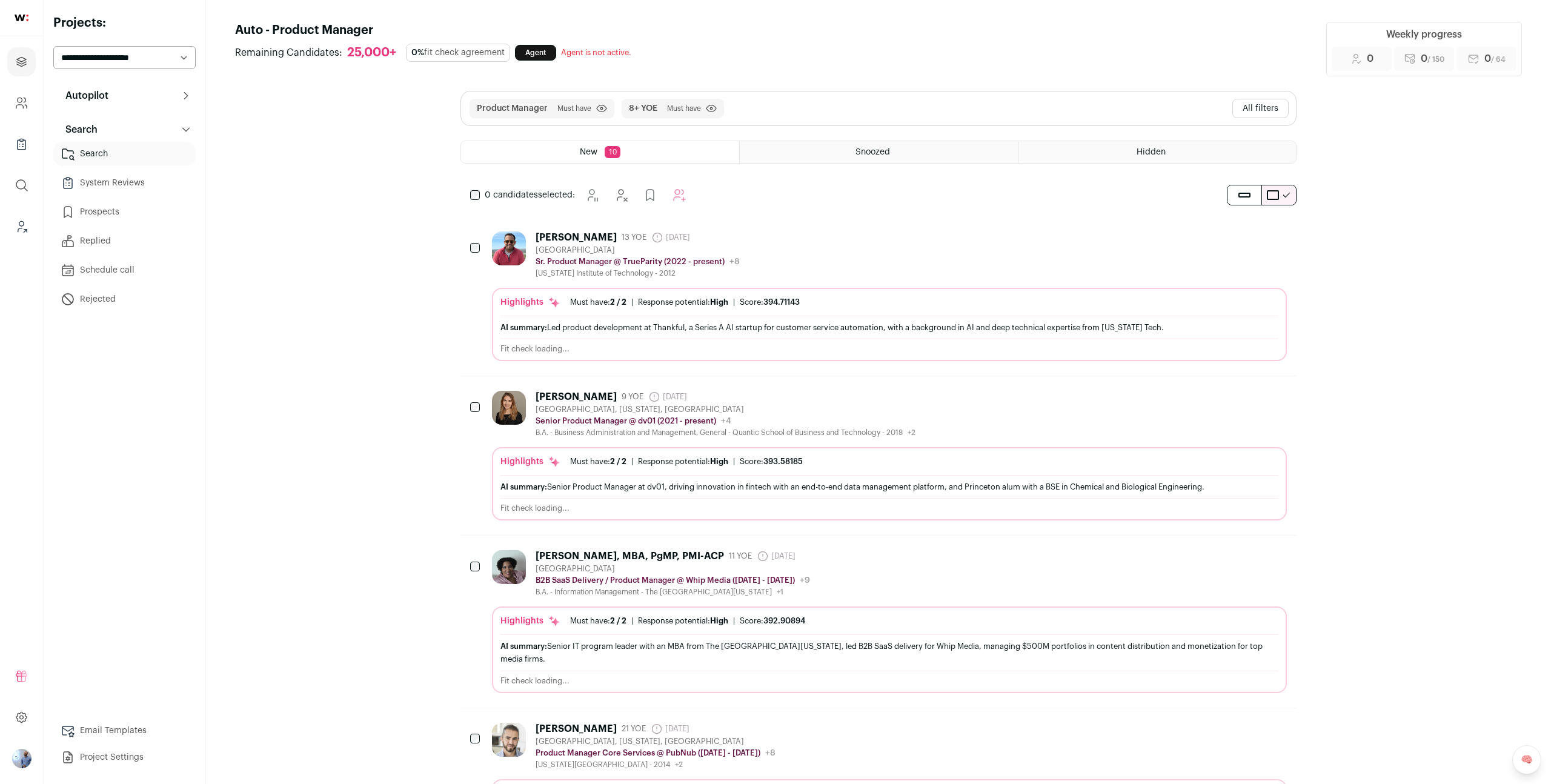
click at [1253, 113] on button "All filters" at bounding box center [1261, 109] width 56 height 20
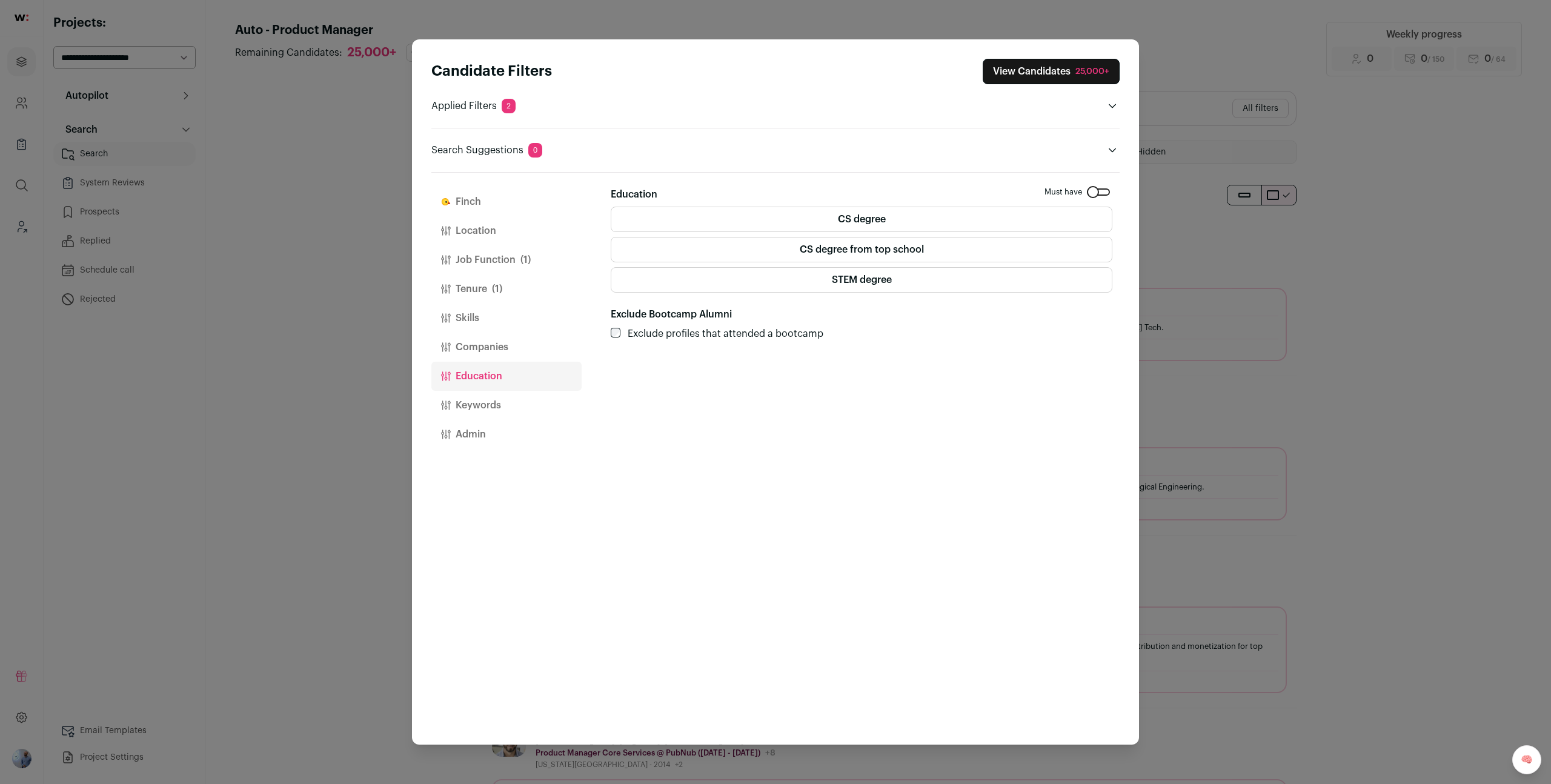
click at [457, 199] on button "Finch" at bounding box center [507, 201] width 150 height 29
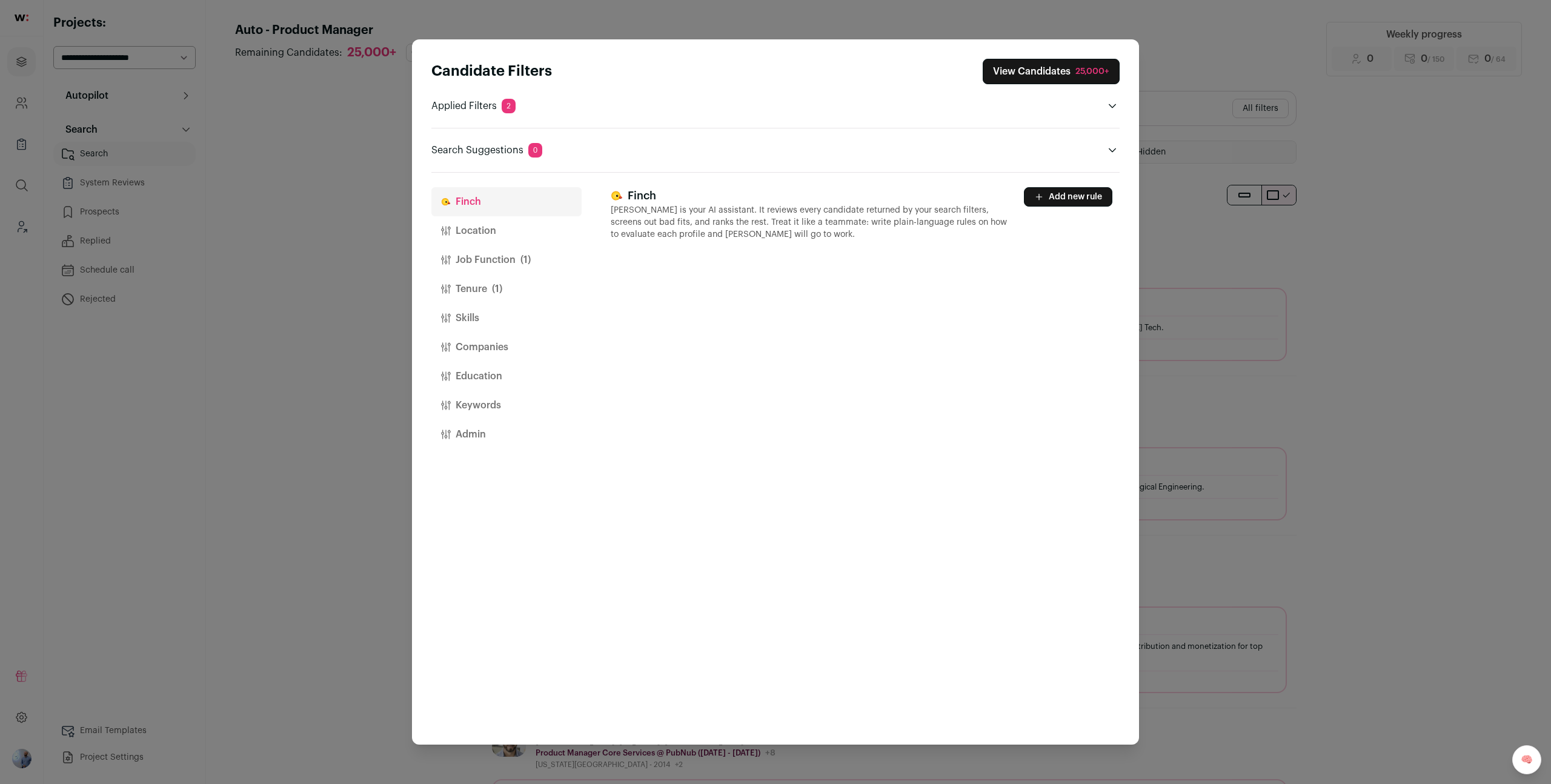
click at [1059, 197] on button "Add new rule" at bounding box center [1068, 197] width 89 height 20
click at [710, 314] on textarea "Close modal via background" at bounding box center [861, 294] width 501 height 76
type textarea "**********"
click at [761, 421] on div "**********" at bounding box center [865, 459] width 509 height 573
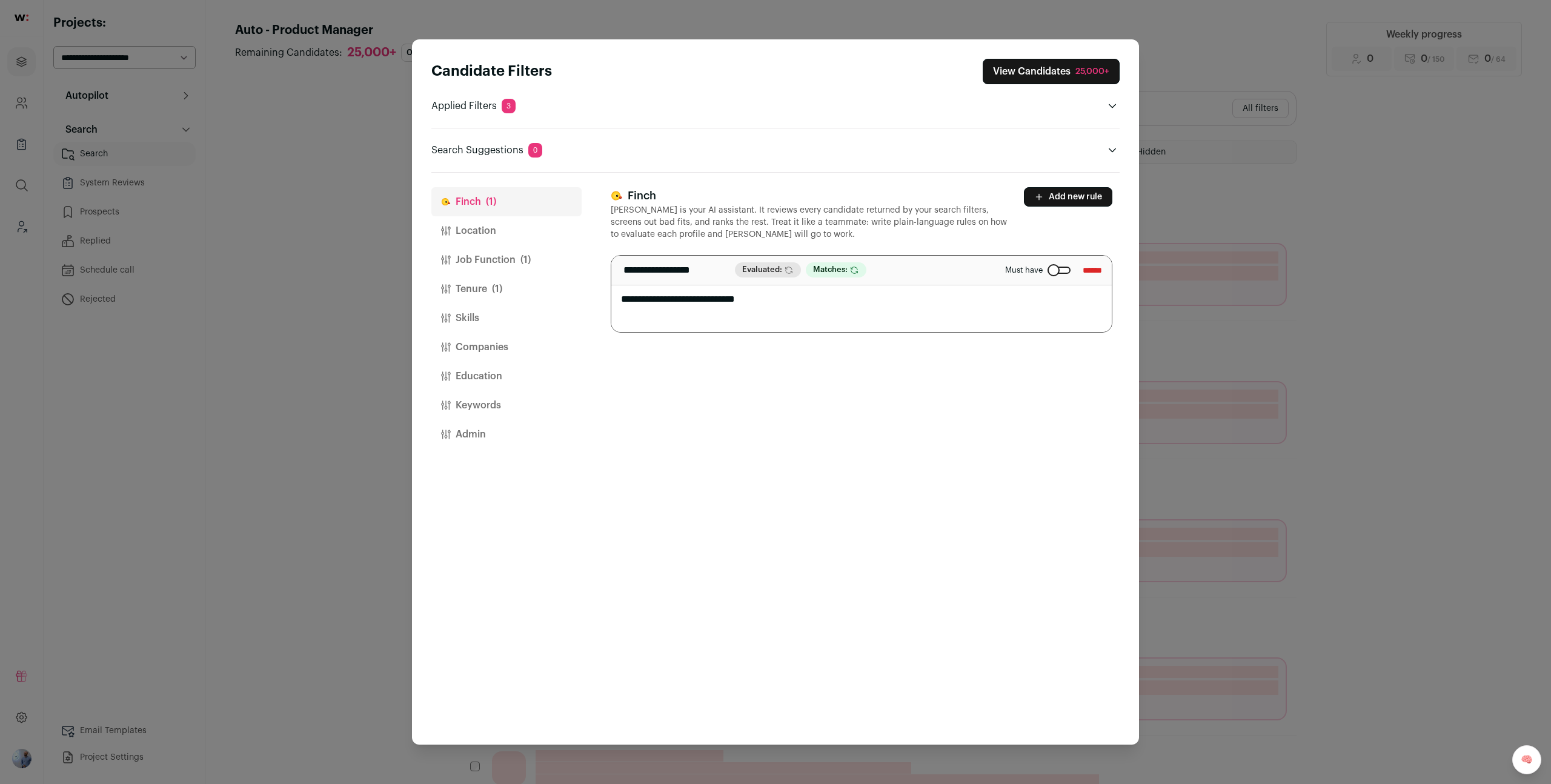
click at [1004, 84] on div "Candidate Filters View Candidates 25,000+ Applied Filters 3 Startup experience …" at bounding box center [776, 108] width 688 height 99
click at [1006, 77] on button "View Candidates 25,000+" at bounding box center [1051, 72] width 137 height 26
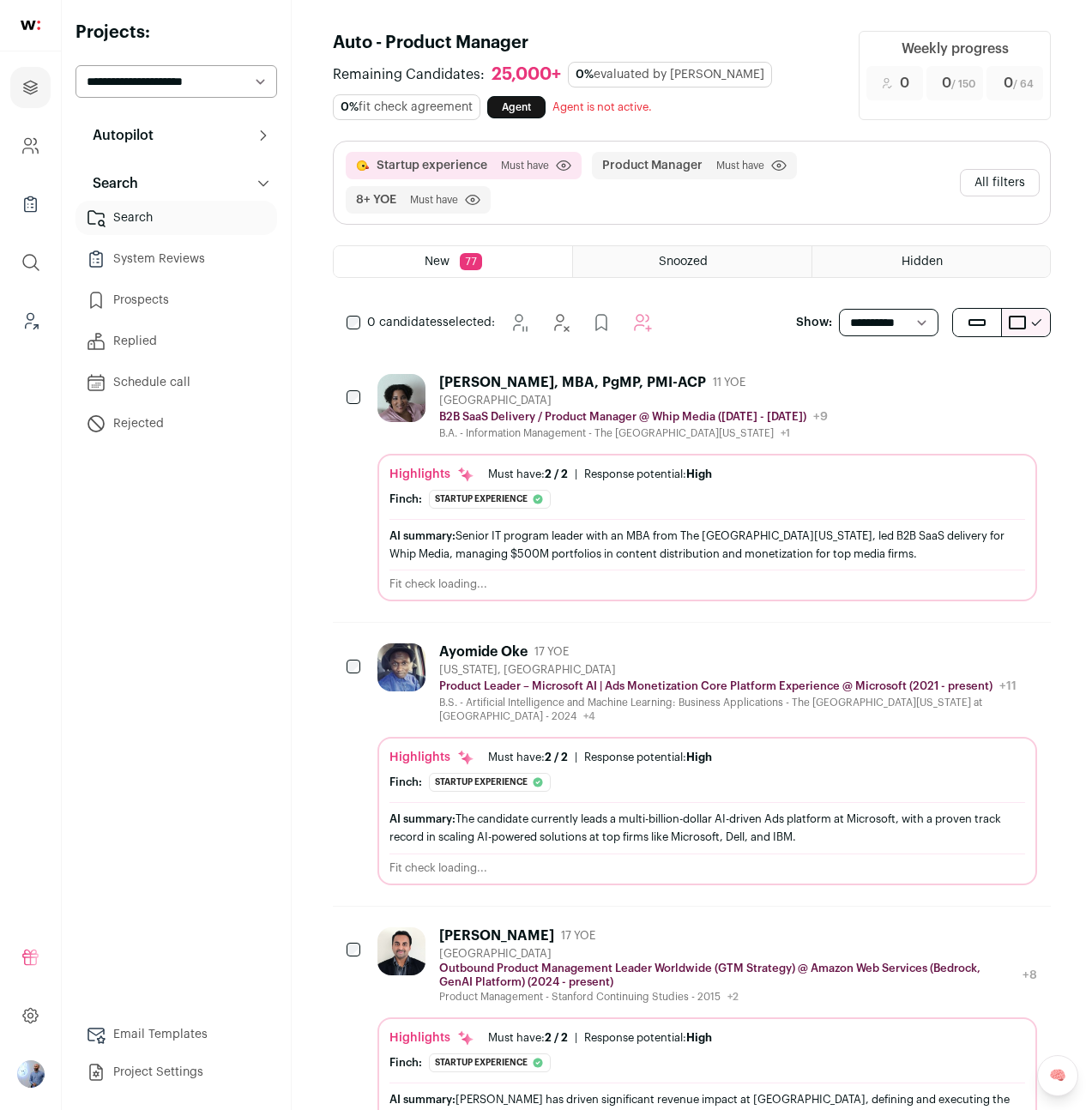
click at [861, 328] on select "**********" at bounding box center [888, 322] width 99 height 28
select select "**"
click at [838, 308] on select "**********" at bounding box center [888, 322] width 99 height 28
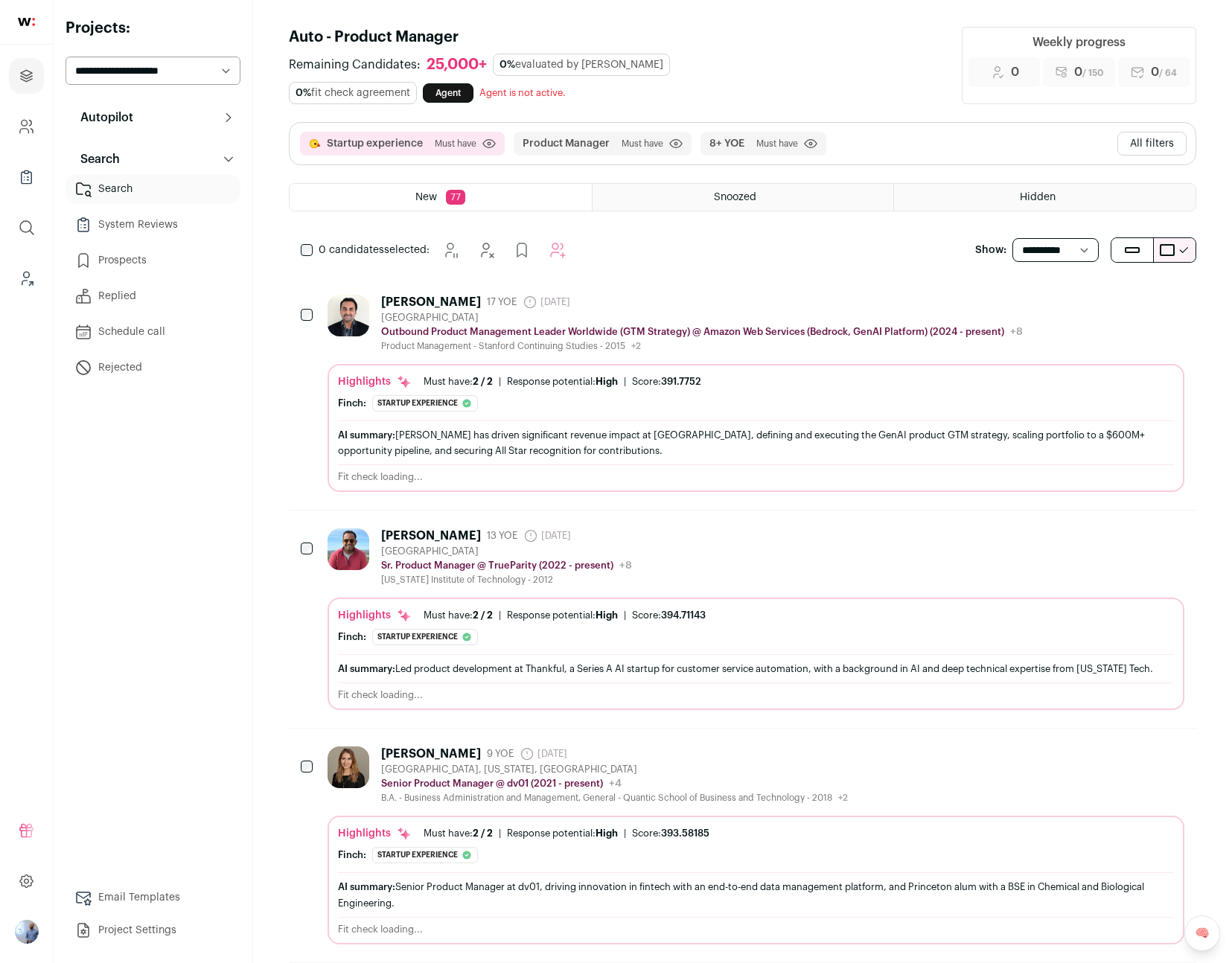
click at [1151, 135] on button "All filters" at bounding box center [1151, 143] width 69 height 24
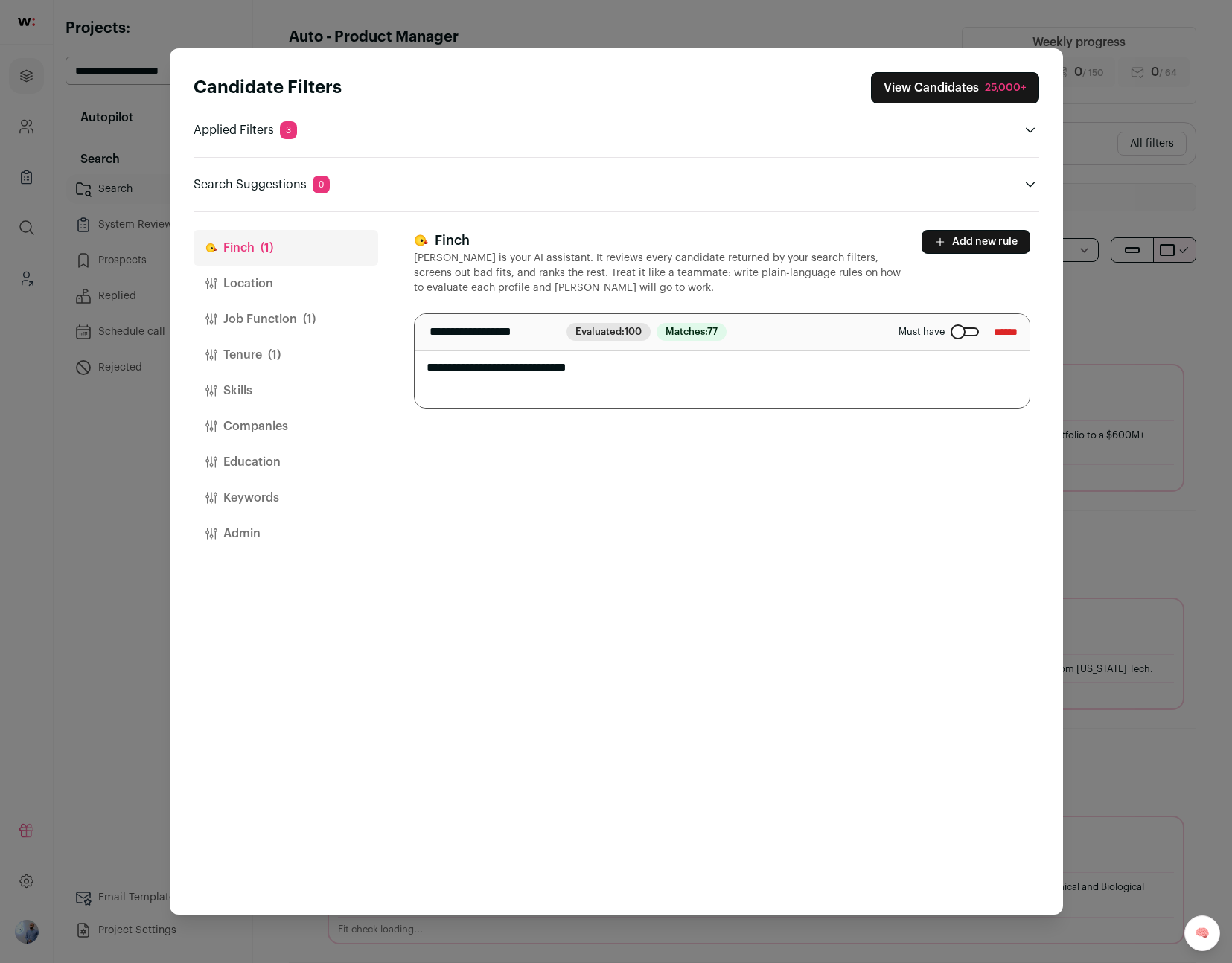
click at [268, 287] on button "Location" at bounding box center [285, 284] width 185 height 35
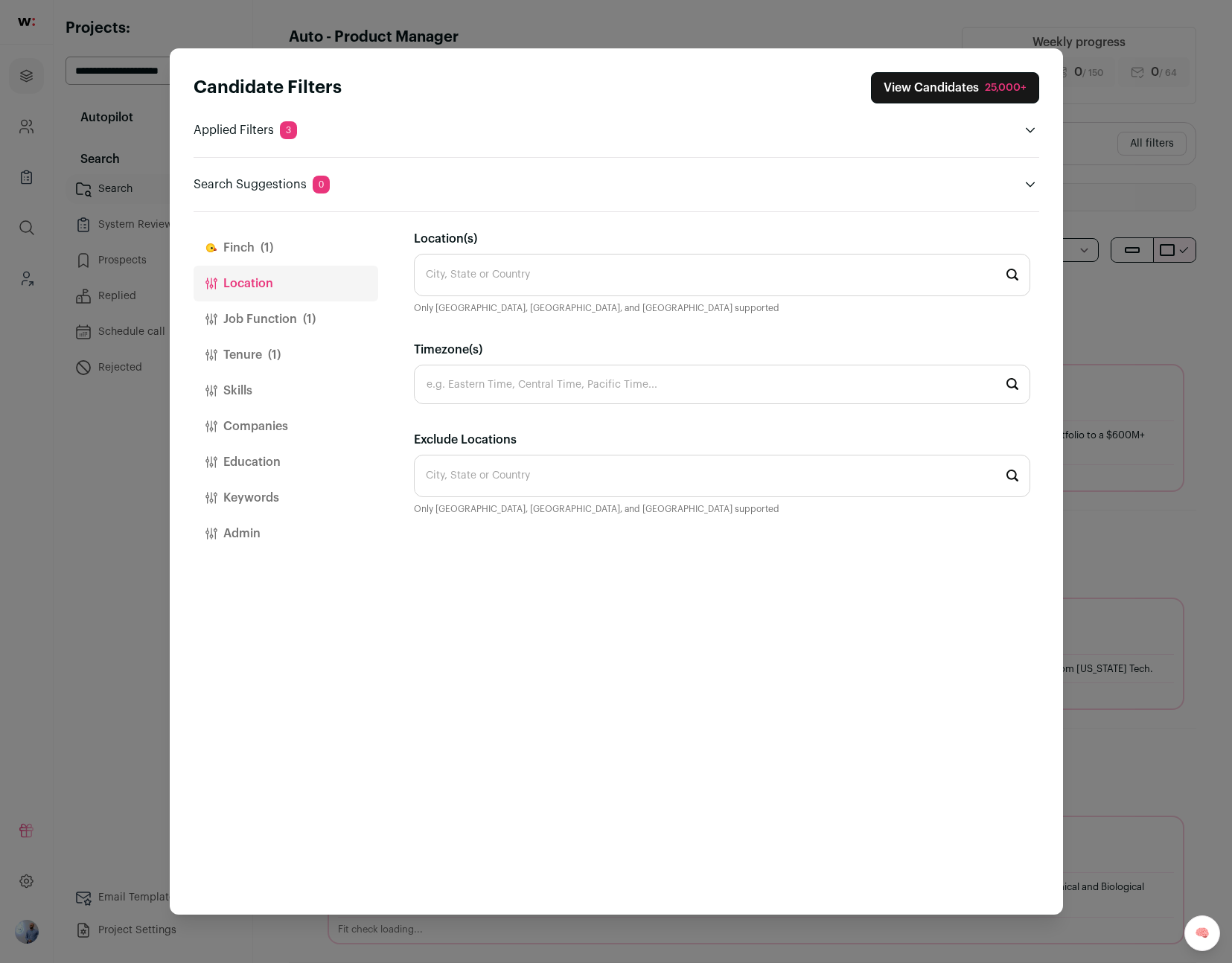
click at [347, 301] on button "Job Function (1)" at bounding box center [285, 319] width 185 height 35
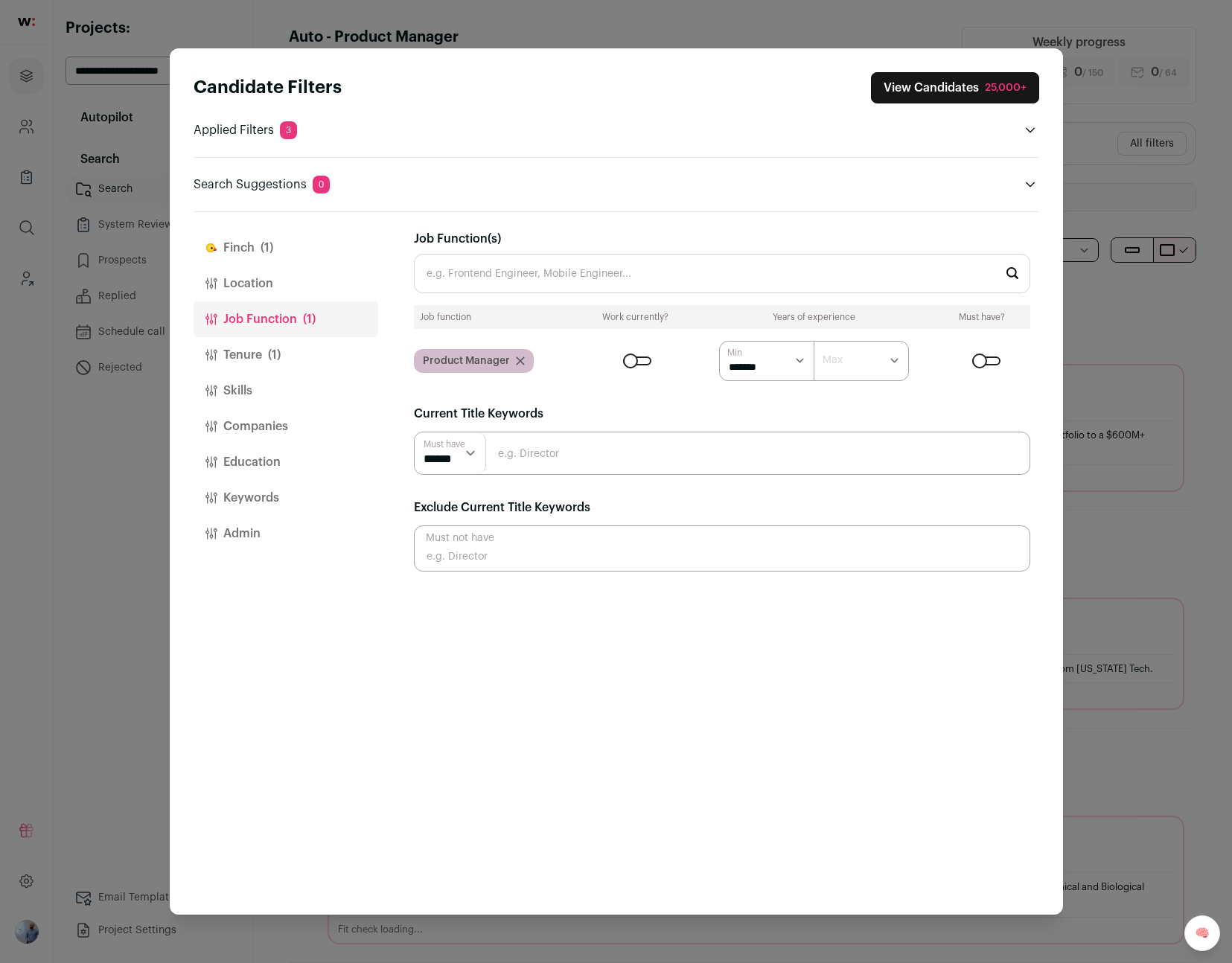
click at [296, 341] on button "Tenure (1)" at bounding box center [285, 355] width 185 height 35
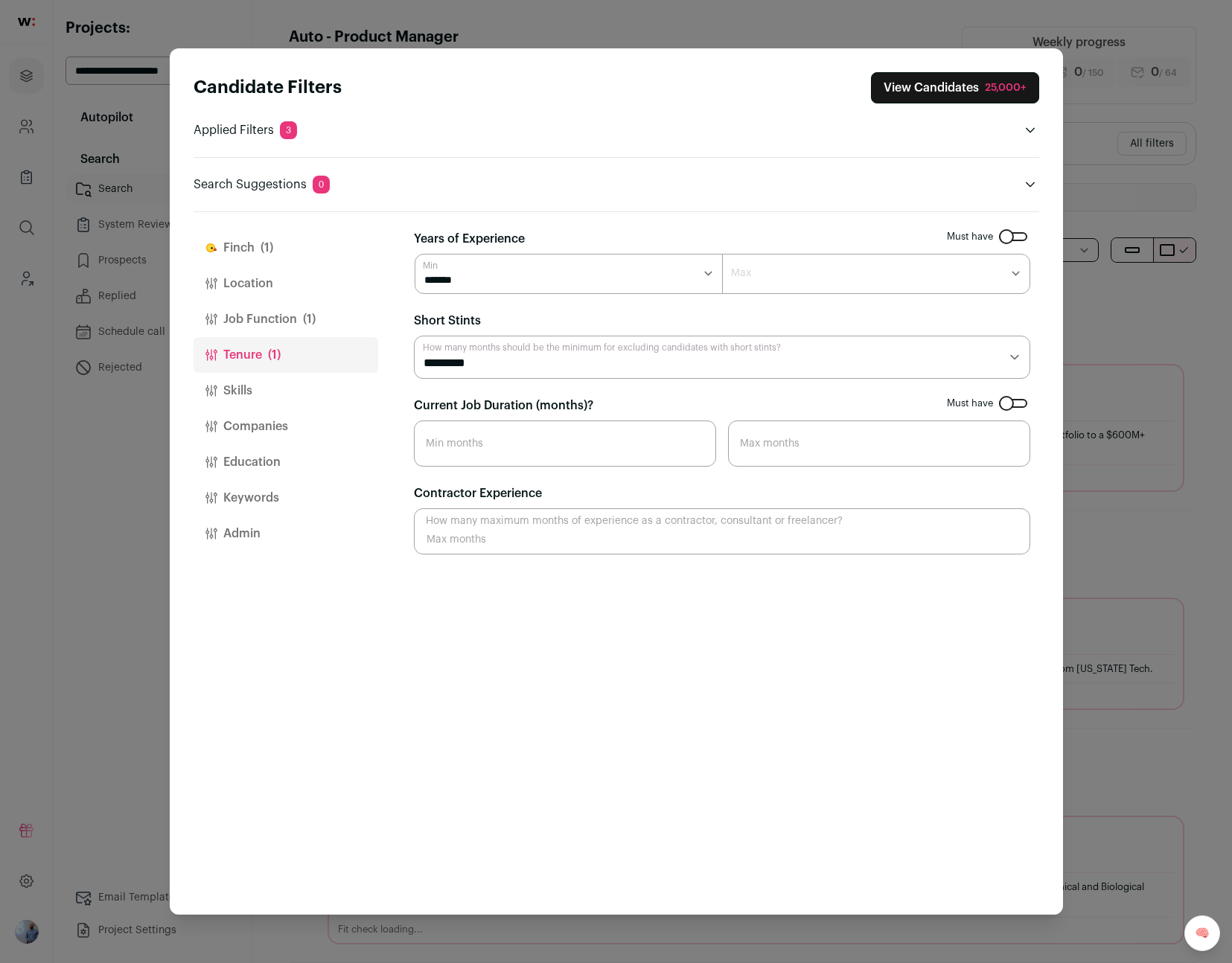
click at [246, 369] on button "Tenure (1)" at bounding box center [285, 355] width 185 height 35
click at [246, 388] on button "Skills" at bounding box center [285, 391] width 185 height 35
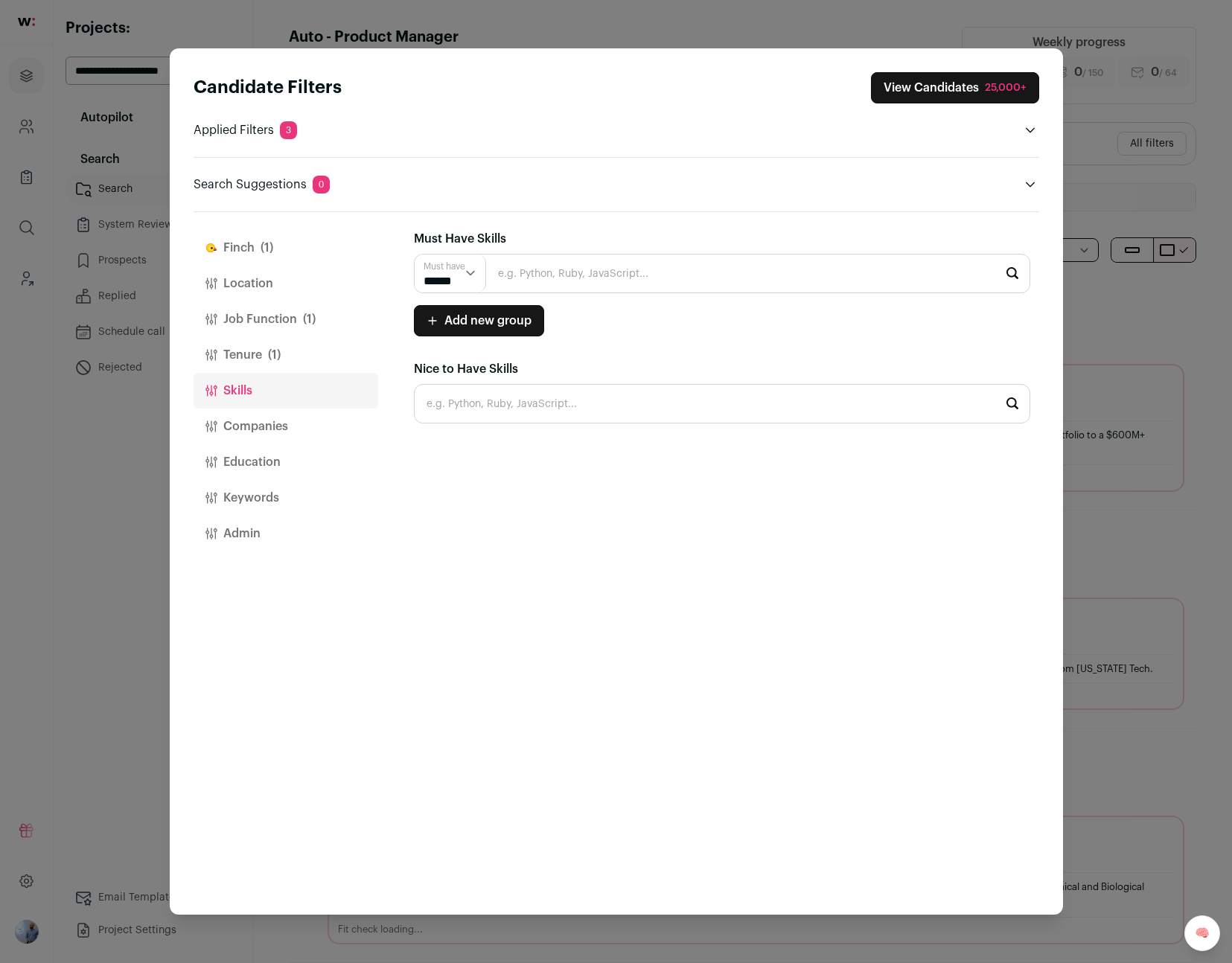
click at [268, 430] on button "Companies" at bounding box center [285, 426] width 185 height 35
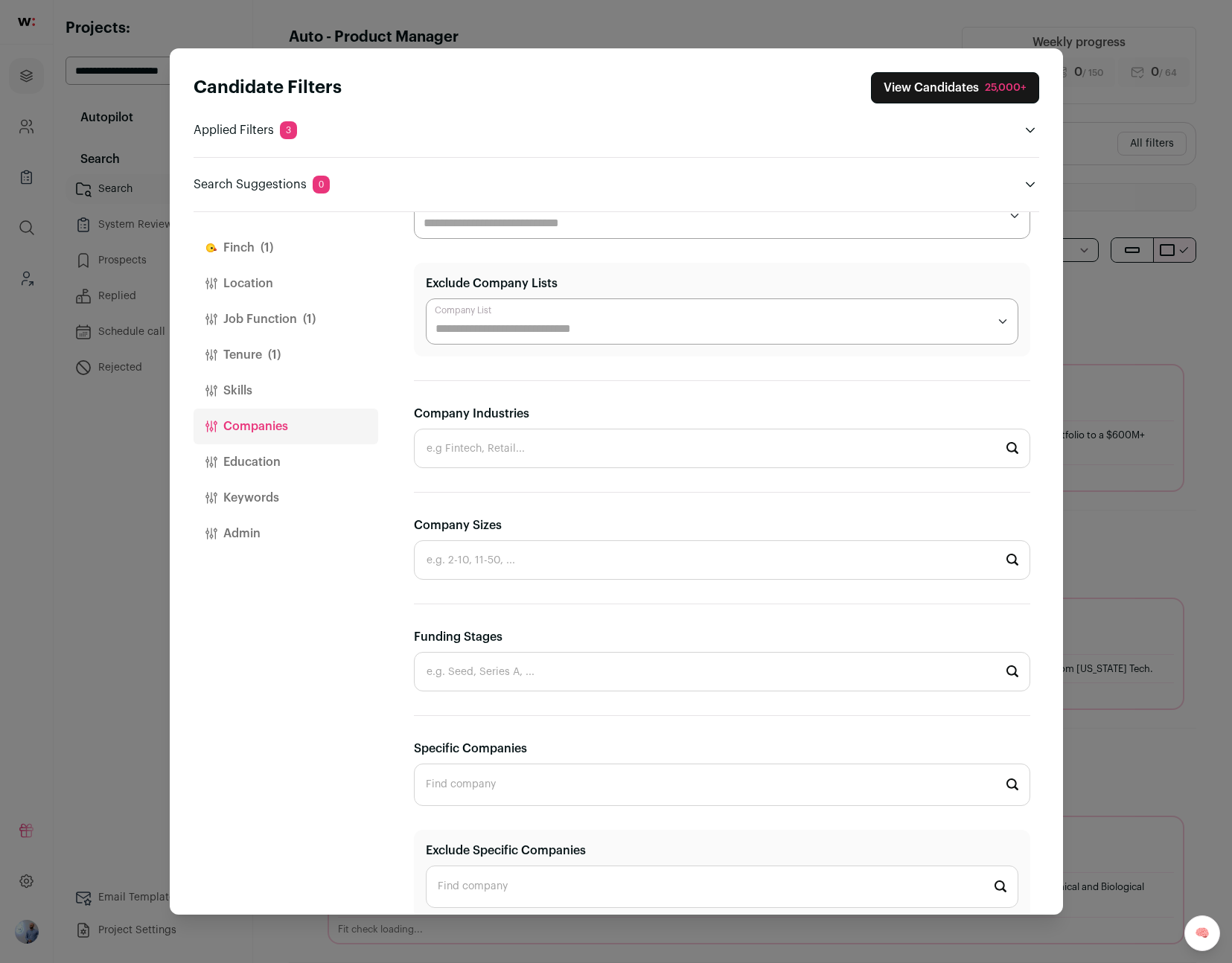
scroll to position [122, 0]
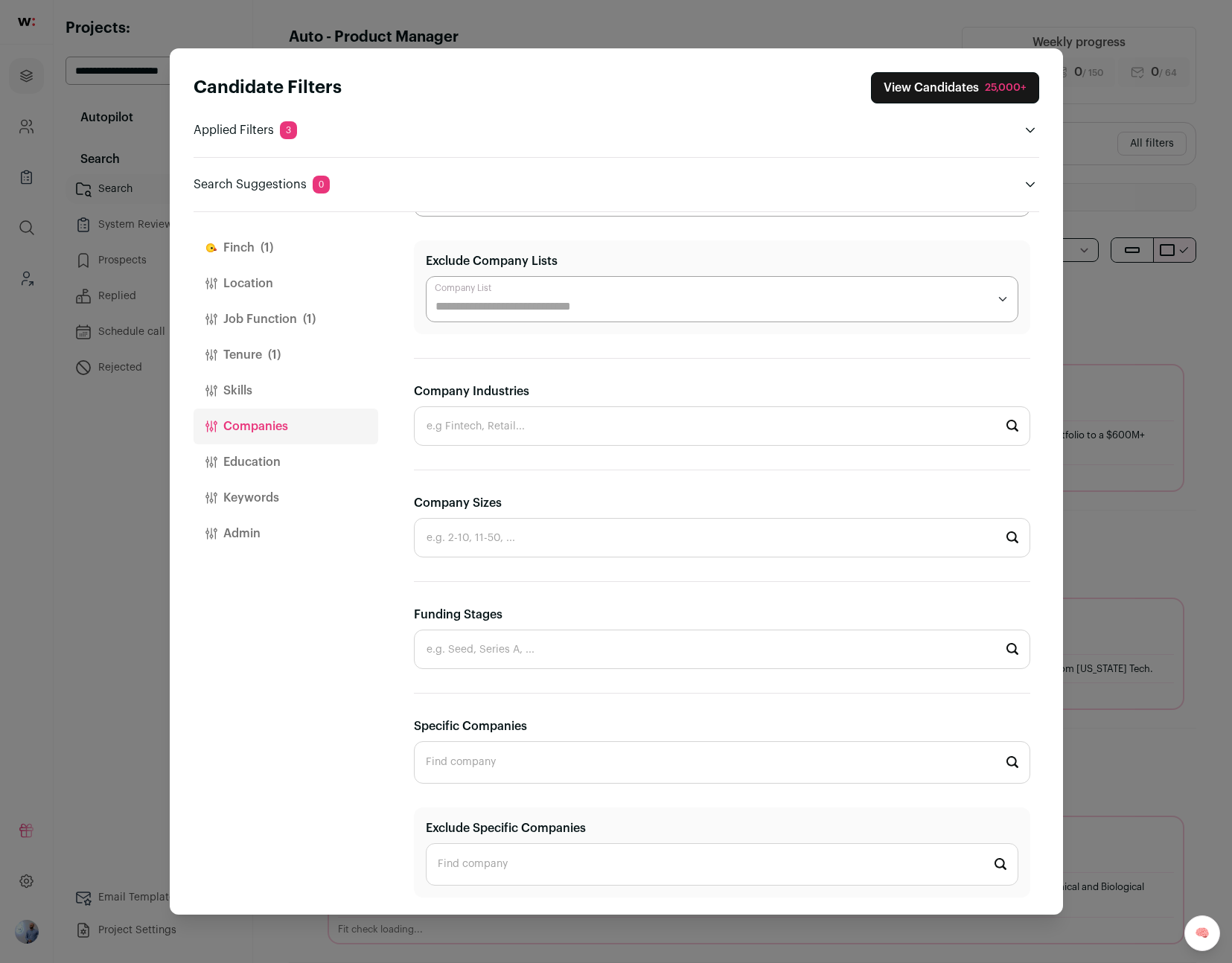
click at [466, 649] on input "Funding Stages" at bounding box center [722, 649] width 616 height 39
click at [263, 705] on div "[PERSON_NAME] (1) Location Job Function (1) Tenure (1) Skills Companies Educati…" at bounding box center [285, 563] width 185 height 704
click at [457, 645] on input "Funding Stages" at bounding box center [722, 649] width 616 height 39
click at [463, 759] on li "Series A" at bounding box center [721, 768] width 615 height 39
type input "Series A"
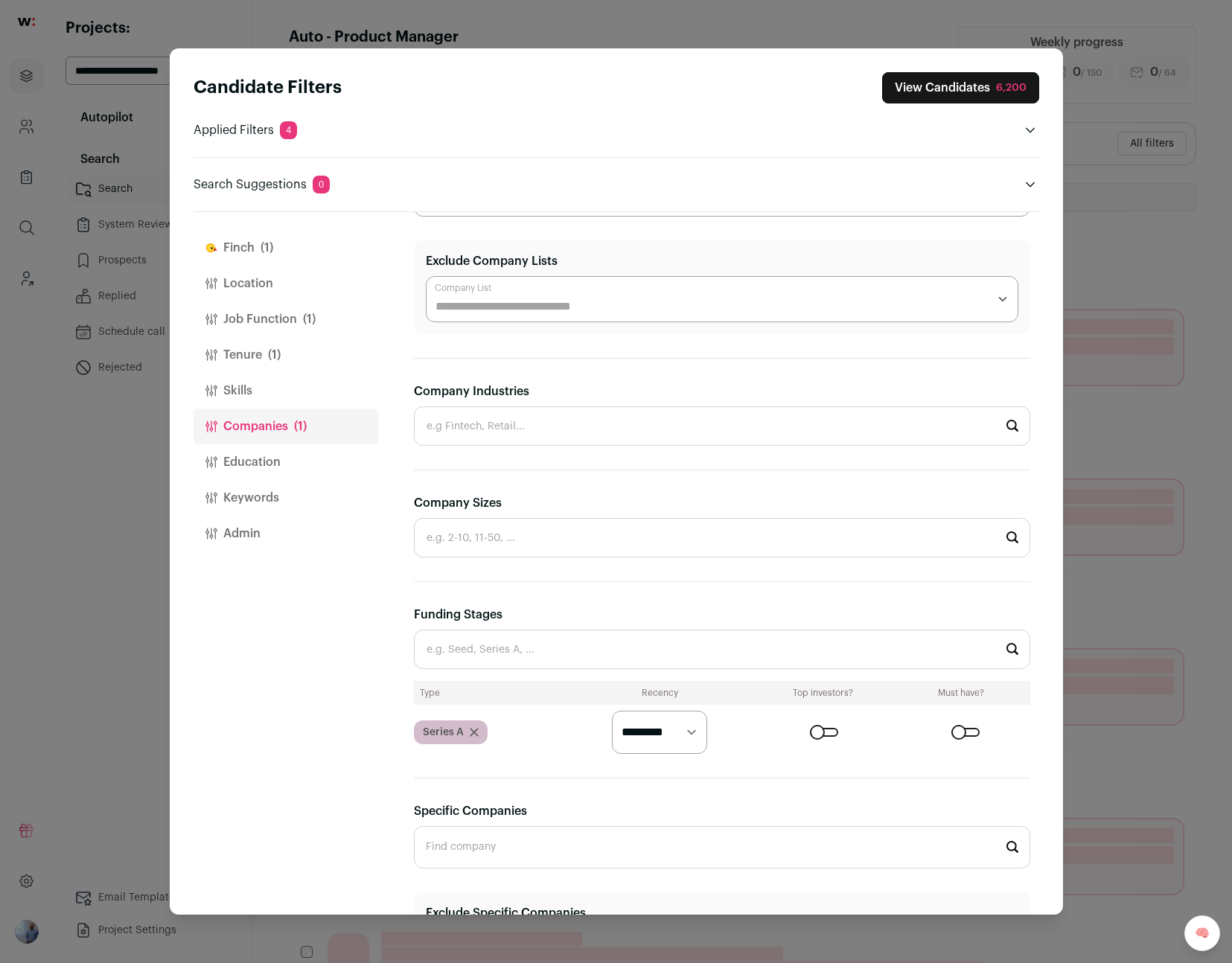
click at [820, 733] on div "Close modal via background" at bounding box center [823, 732] width 28 height 9
click at [253, 280] on button "Location" at bounding box center [285, 284] width 185 height 35
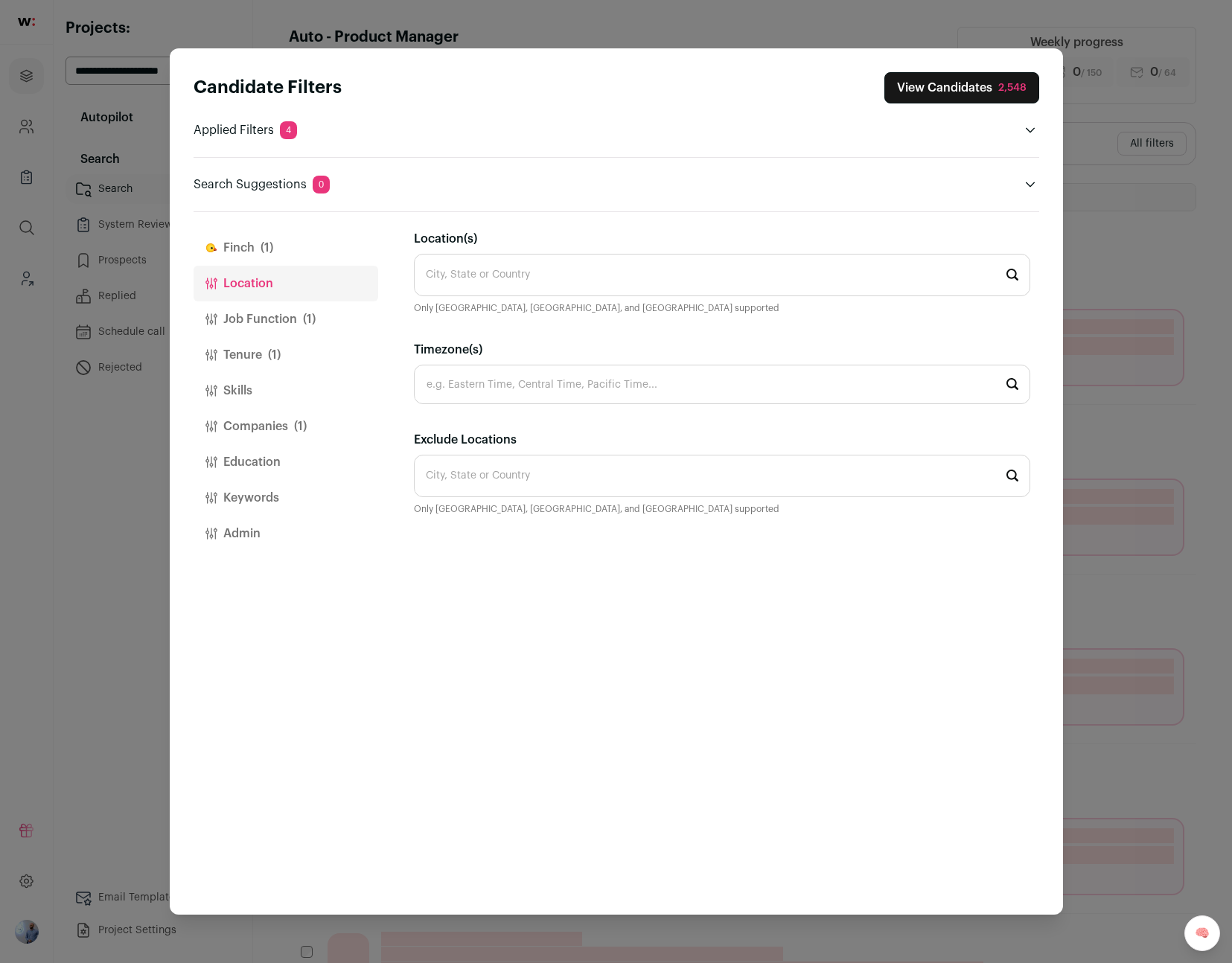
scroll to position [0, 0]
click at [566, 277] on input "Location(s)" at bounding box center [722, 275] width 616 height 43
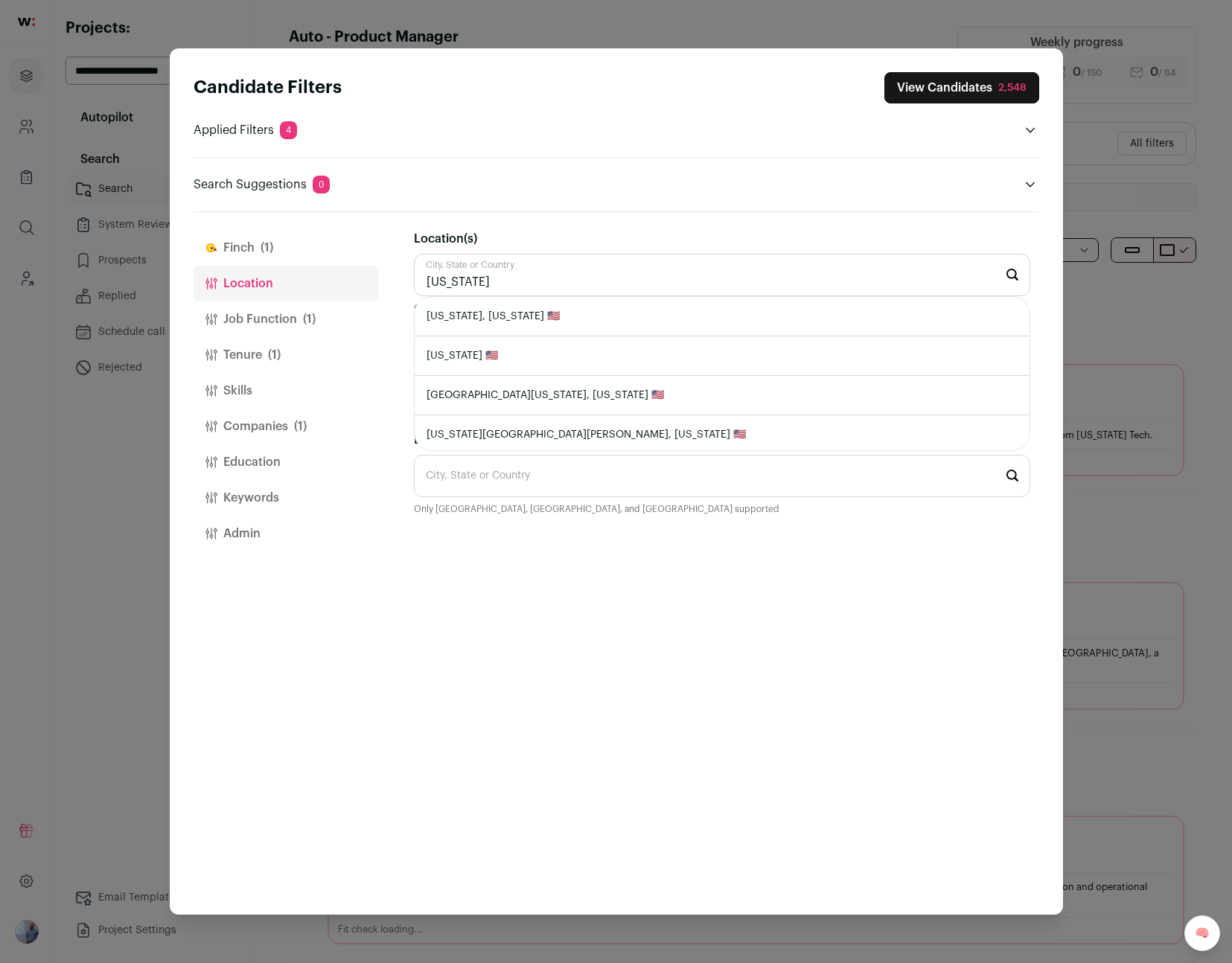
click at [535, 307] on li "[US_STATE], [US_STATE] 🇺🇸" at bounding box center [721, 317] width 615 height 39
type input "[US_STATE], [US_STATE] 🇺🇸"
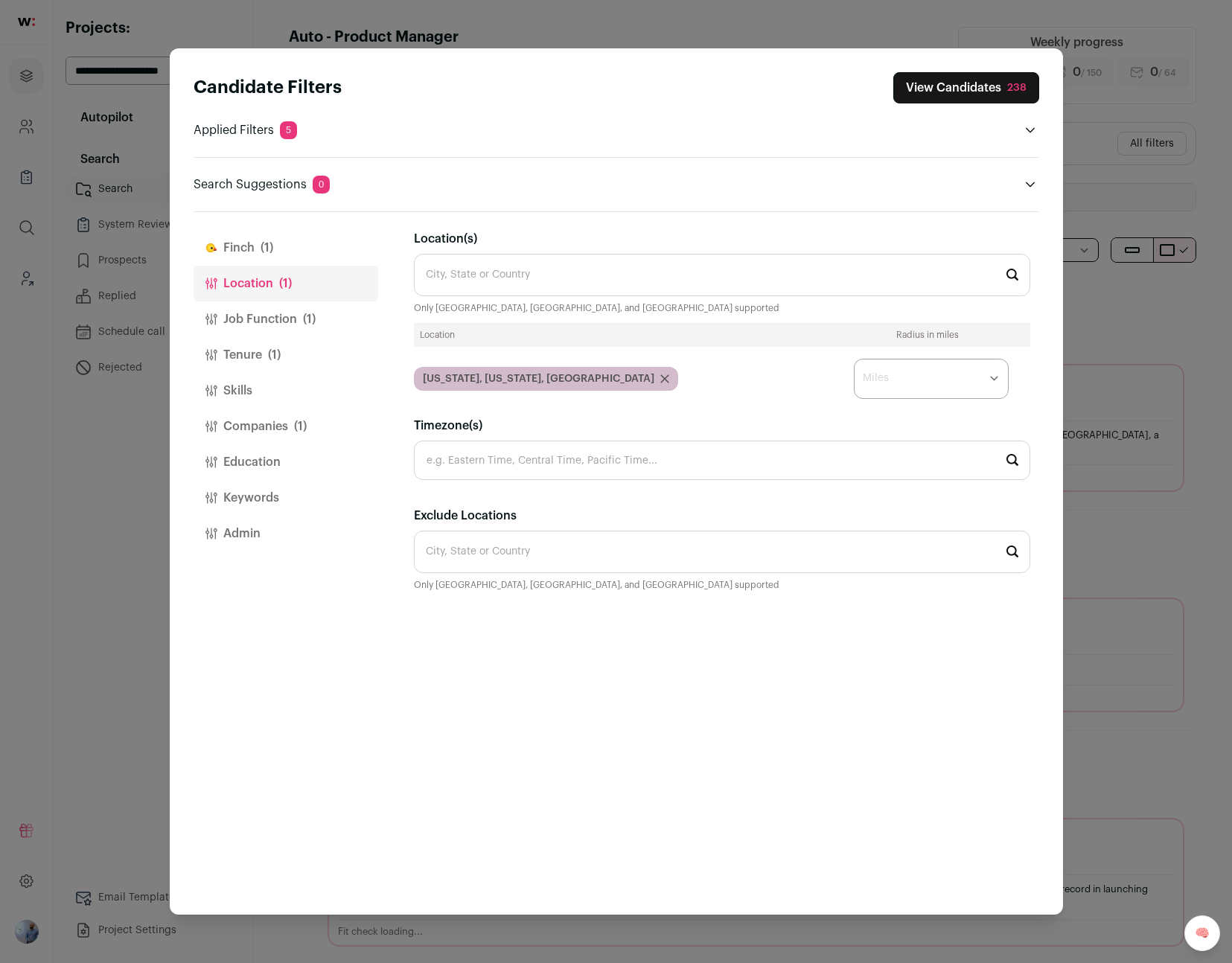
click at [311, 239] on button "[PERSON_NAME] (1)" at bounding box center [285, 247] width 185 height 35
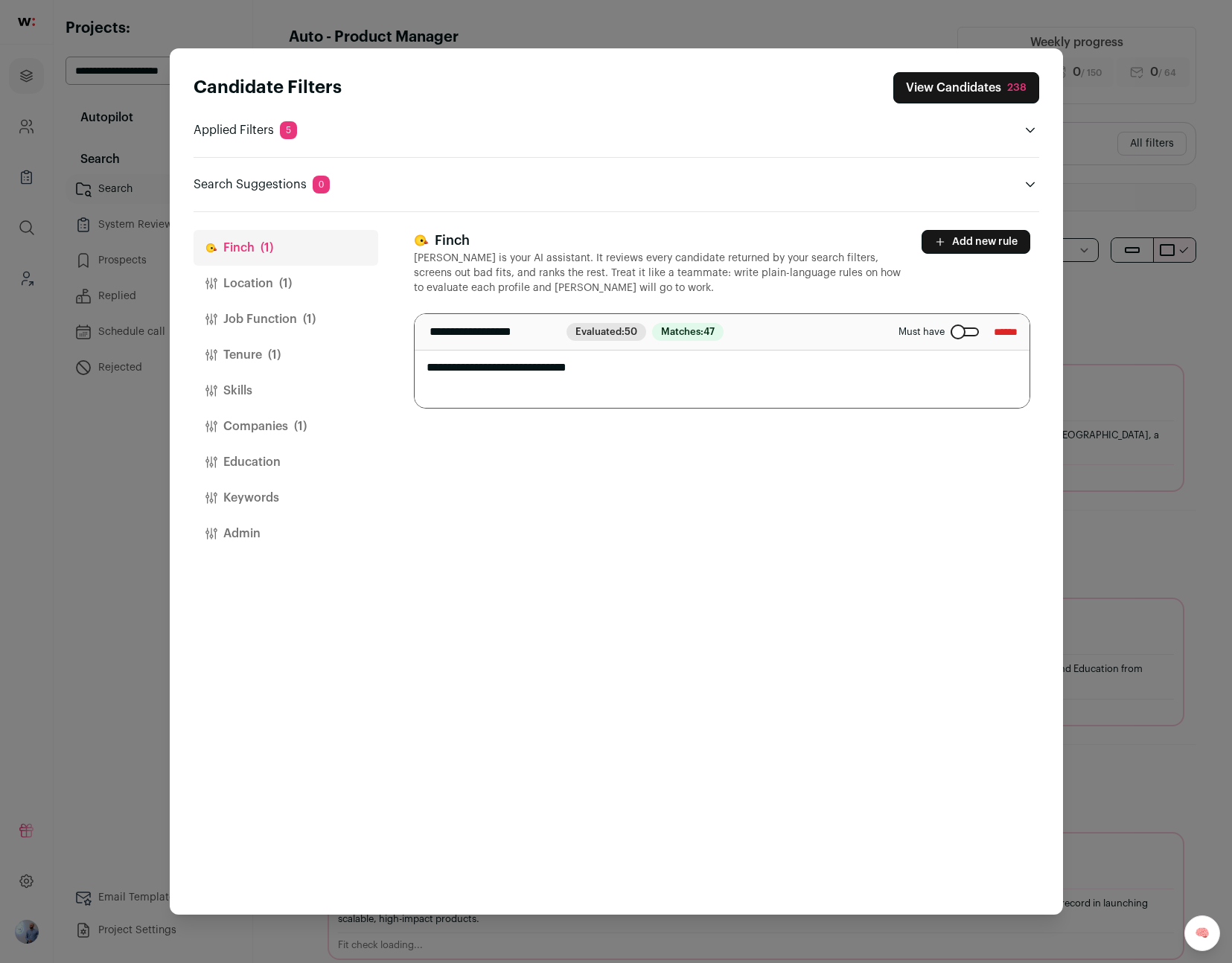
click at [638, 356] on textarea "**********" at bounding box center [721, 361] width 615 height 93
click at [993, 330] on input "******" at bounding box center [1006, 332] width 24 height 24
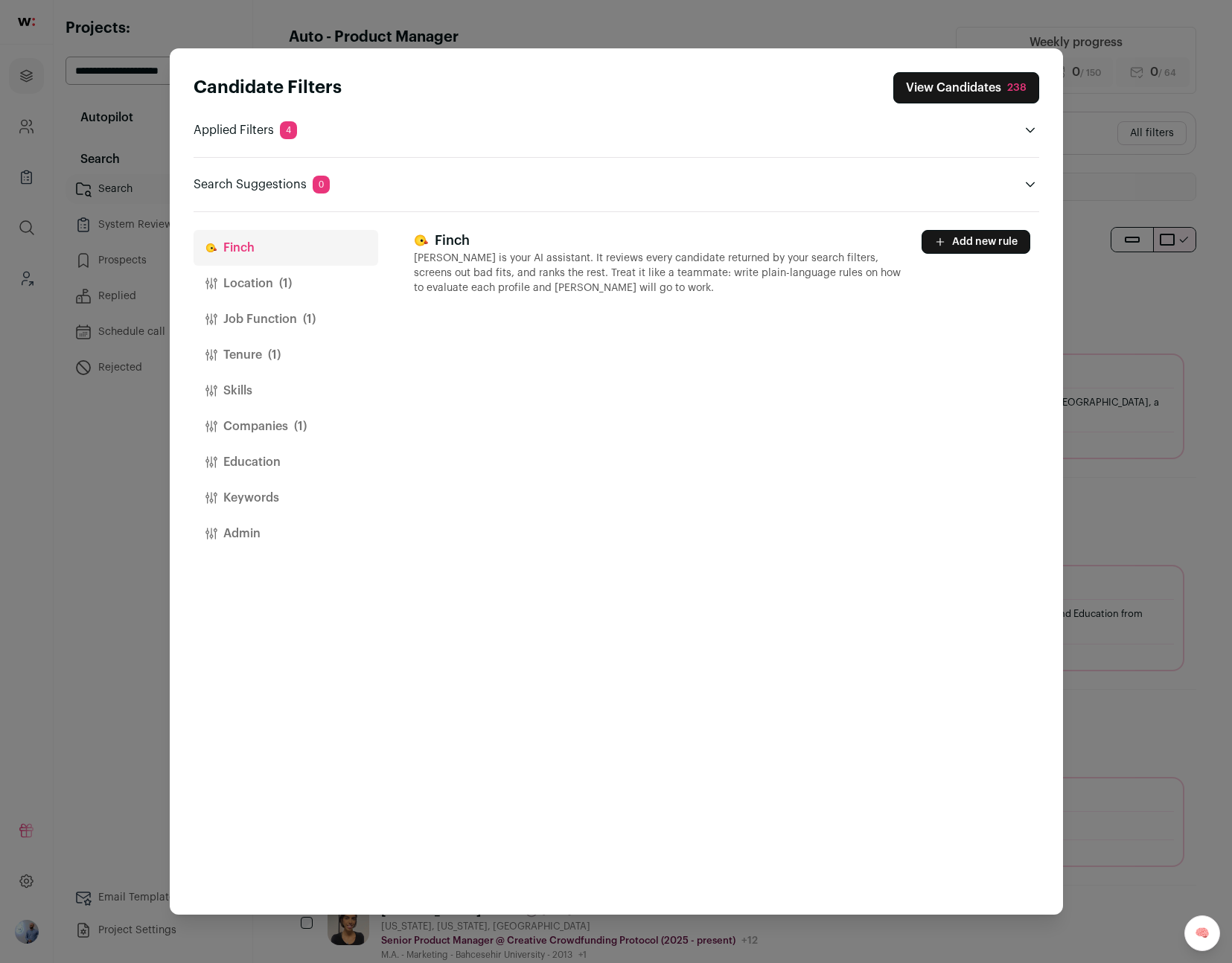
click at [973, 247] on button "Add new rule" at bounding box center [975, 242] width 109 height 24
click at [742, 343] on div "******** Must have Remove" at bounding box center [721, 332] width 615 height 36
click at [688, 394] on textarea "Close modal via background" at bounding box center [721, 361] width 615 height 93
click at [701, 369] on textarea "Close modal via background" at bounding box center [721, 361] width 615 height 93
type textarea "**********"
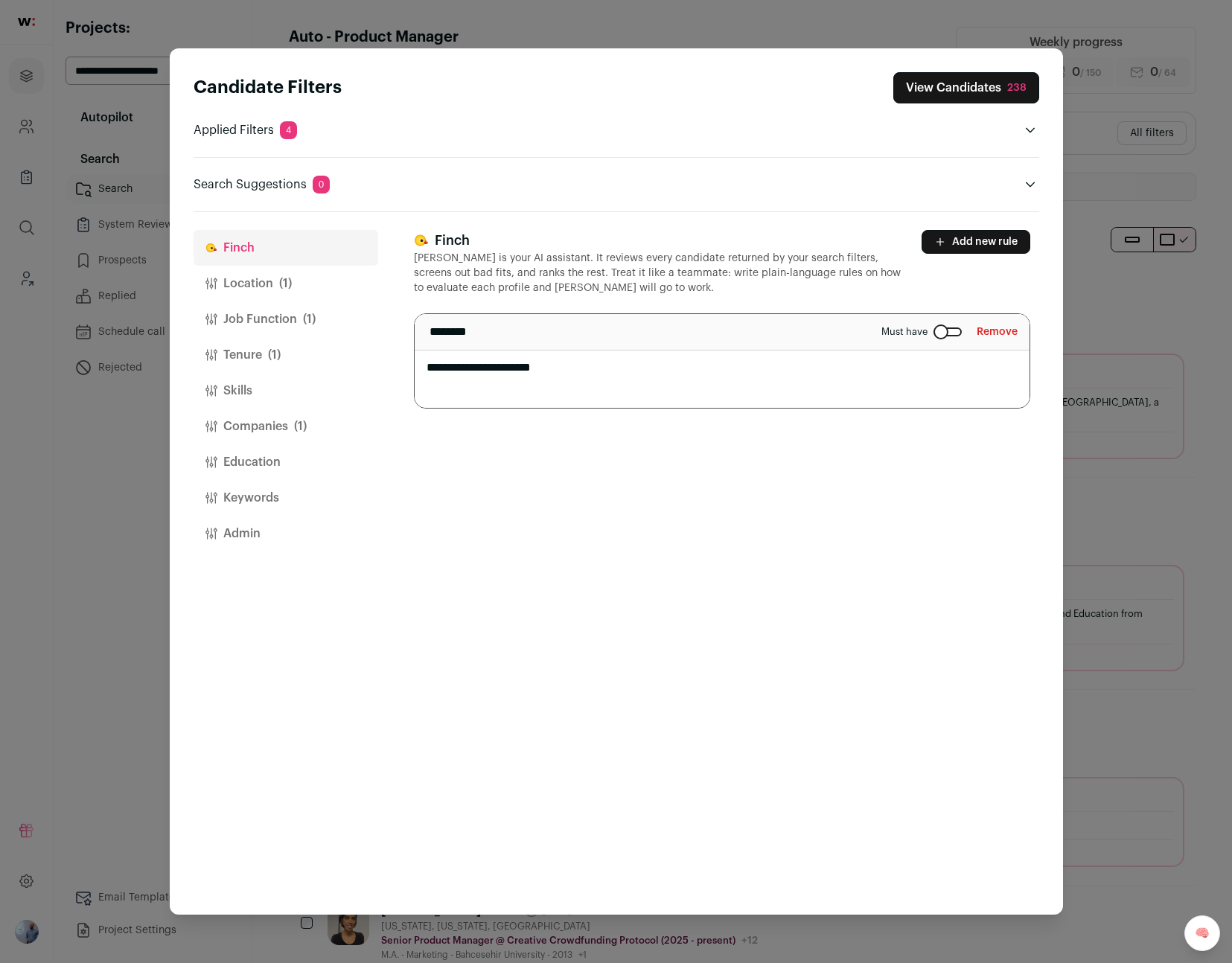
click at [702, 469] on div "**********" at bounding box center [727, 563] width 625 height 704
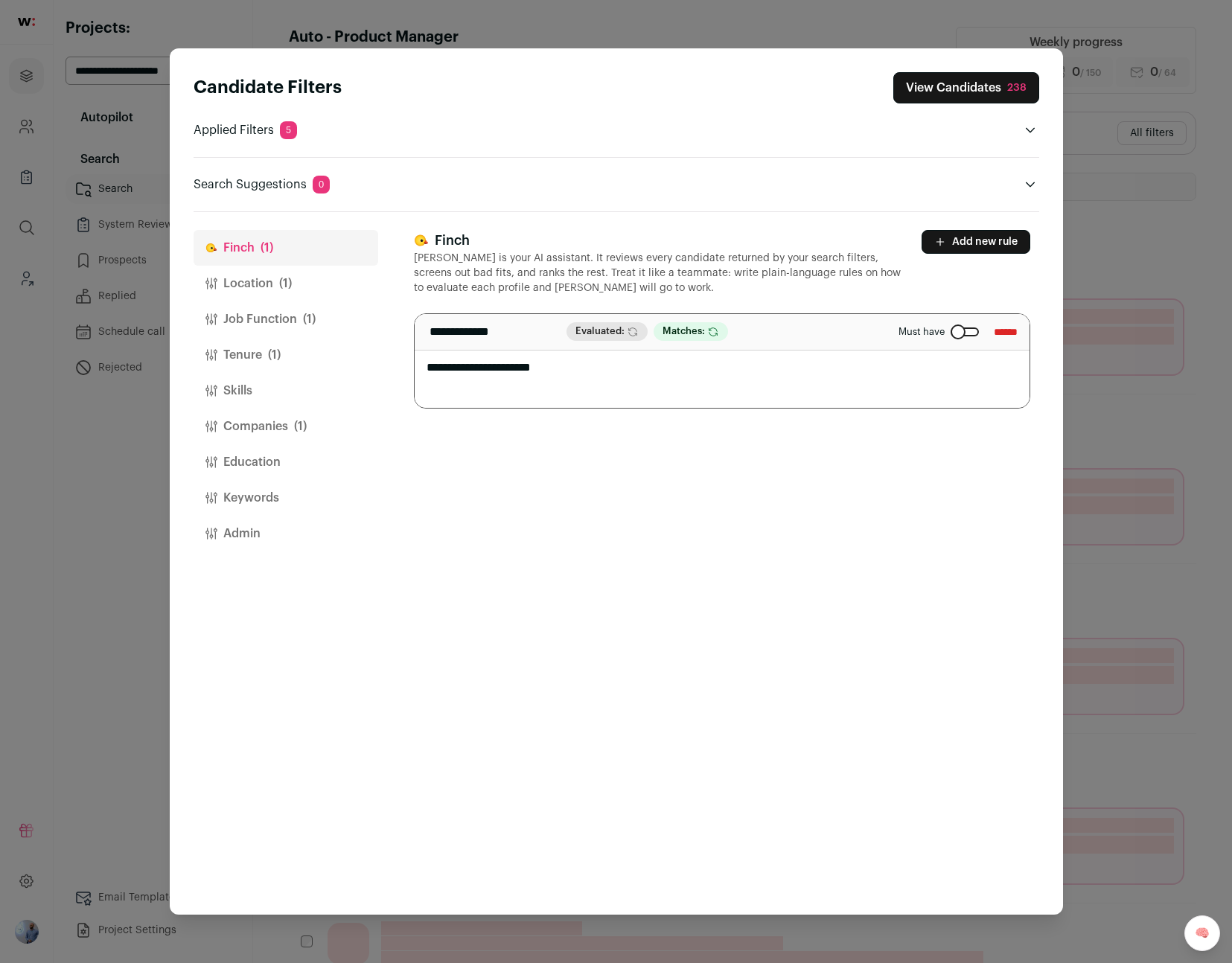
click at [922, 83] on button "View Candidates 238" at bounding box center [965, 88] width 146 height 31
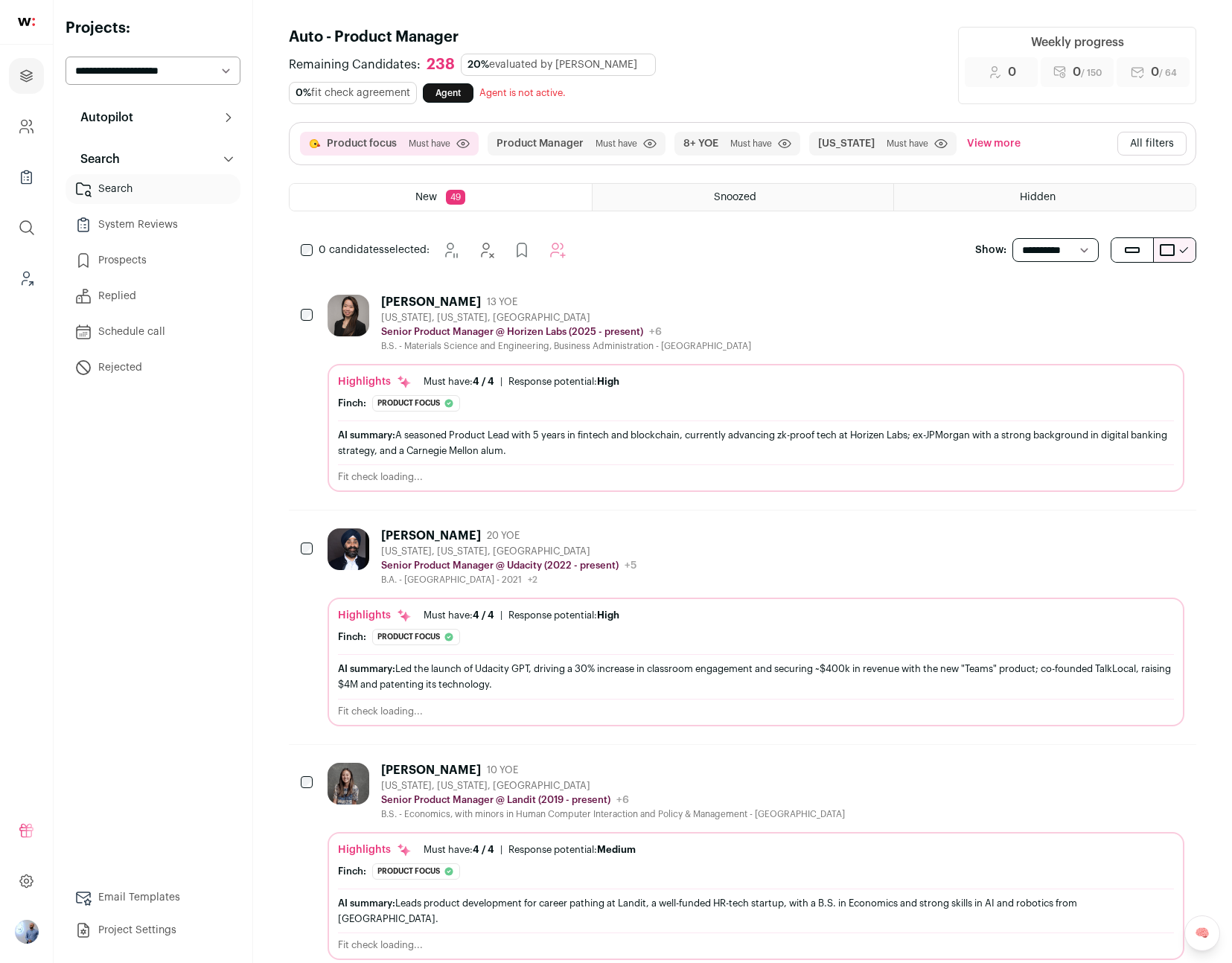
click at [578, 295] on div "[PERSON_NAME] 13 YOE" at bounding box center [566, 302] width 370 height 15
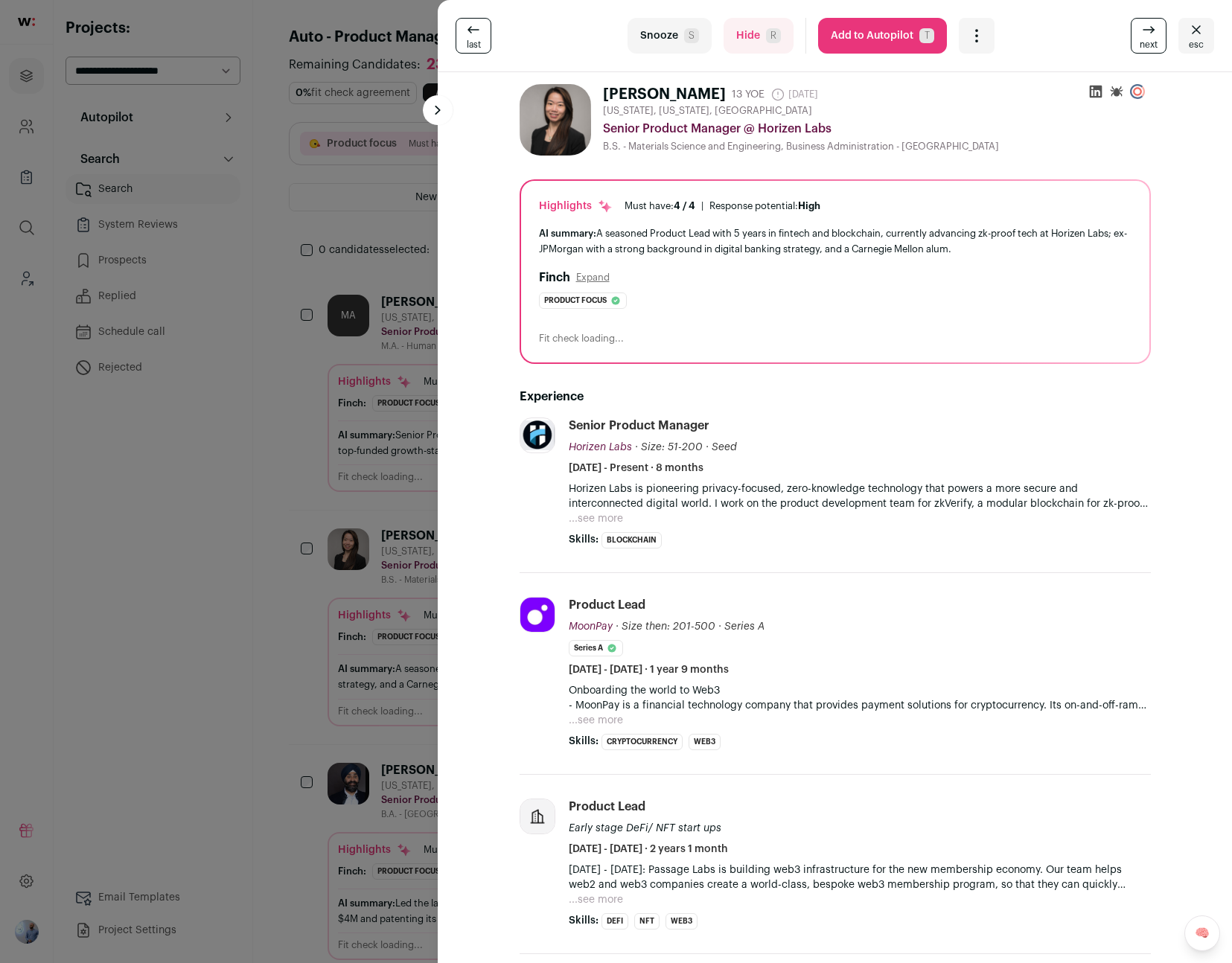
click at [591, 278] on button "Expand" at bounding box center [593, 277] width 34 height 12
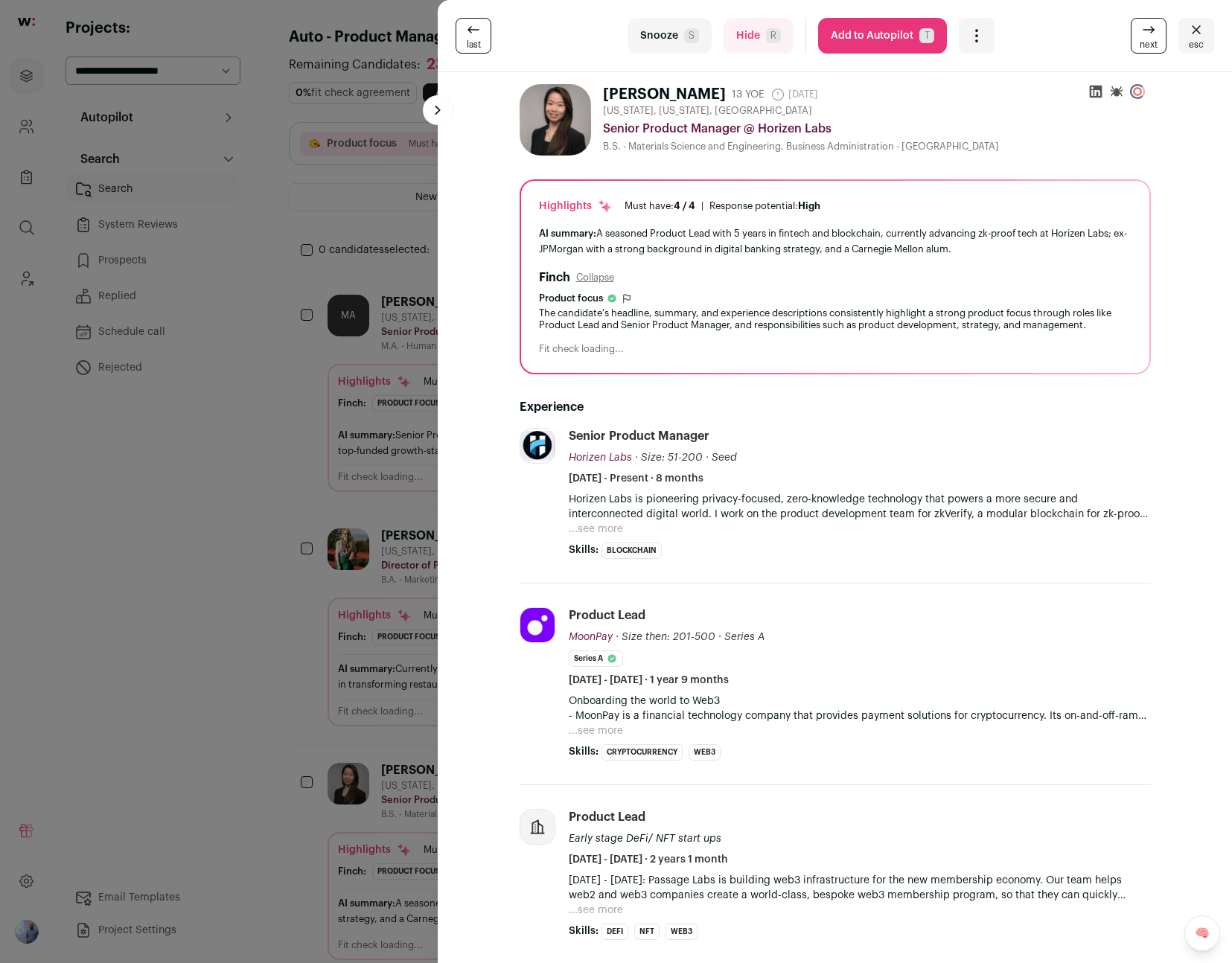
click at [571, 319] on div "The candidate's headline, summary, and experience descriptions consistently hig…" at bounding box center [835, 319] width 592 height 24
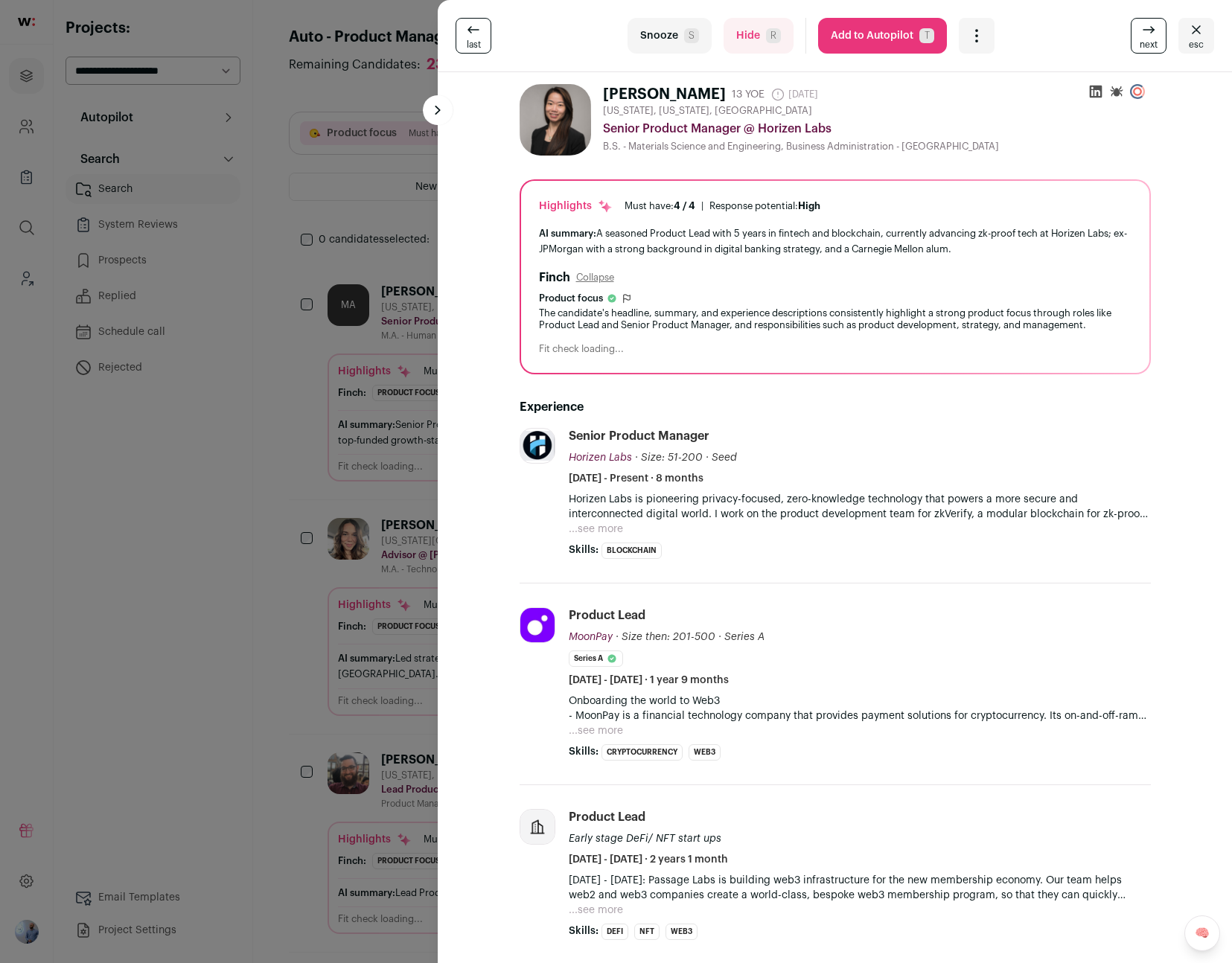
click at [384, 228] on div "last Snooze S Hide R Add to Autopilot T More actions Report a Problem Report th…" at bounding box center [616, 481] width 1232 height 963
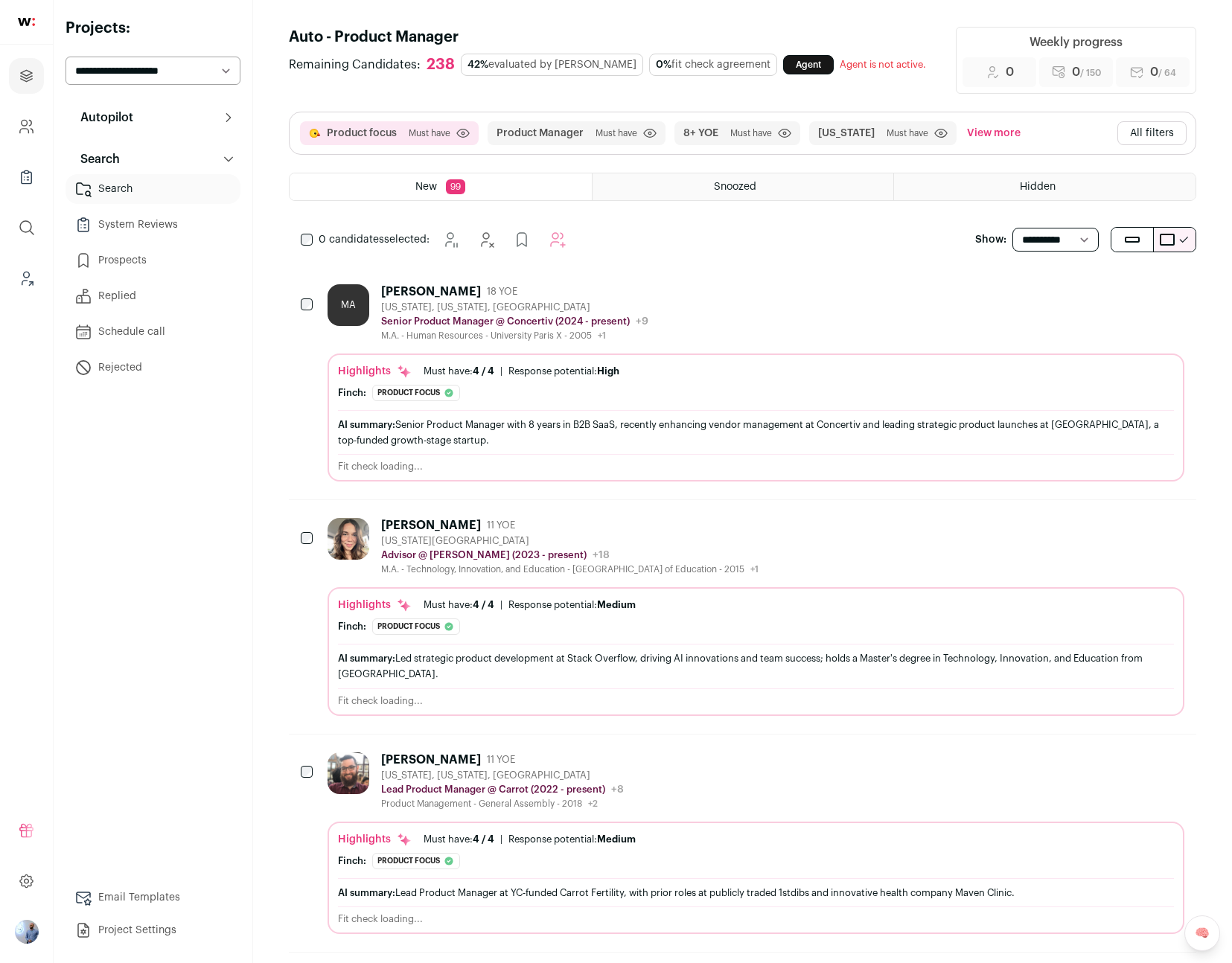
click at [1157, 135] on button "All filters" at bounding box center [1151, 134] width 69 height 24
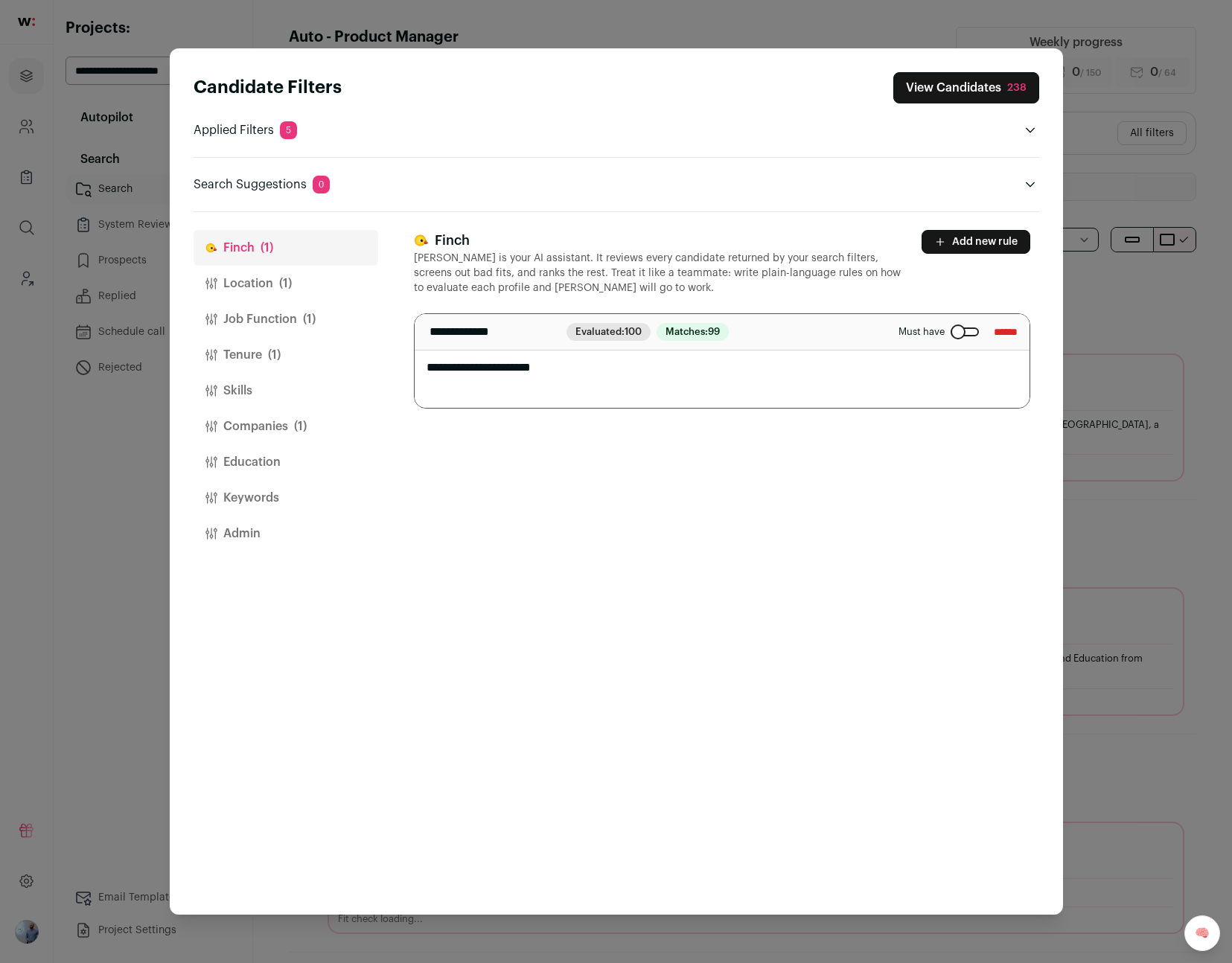
click at [521, 359] on textarea "**********" at bounding box center [721, 361] width 615 height 93
type textarea "*"
type textarea "**********"
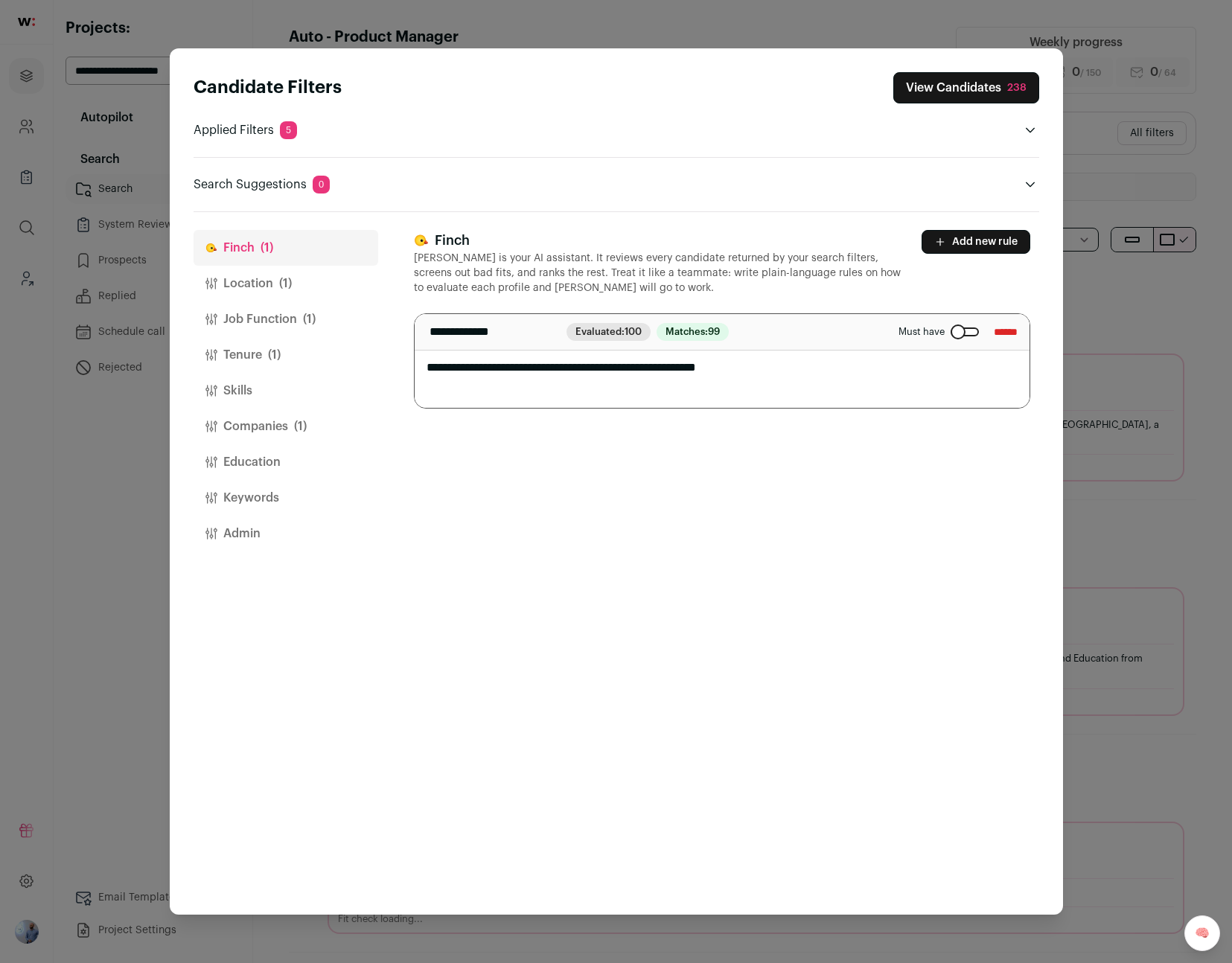
click at [970, 93] on button "View Candidates 238" at bounding box center [965, 88] width 146 height 31
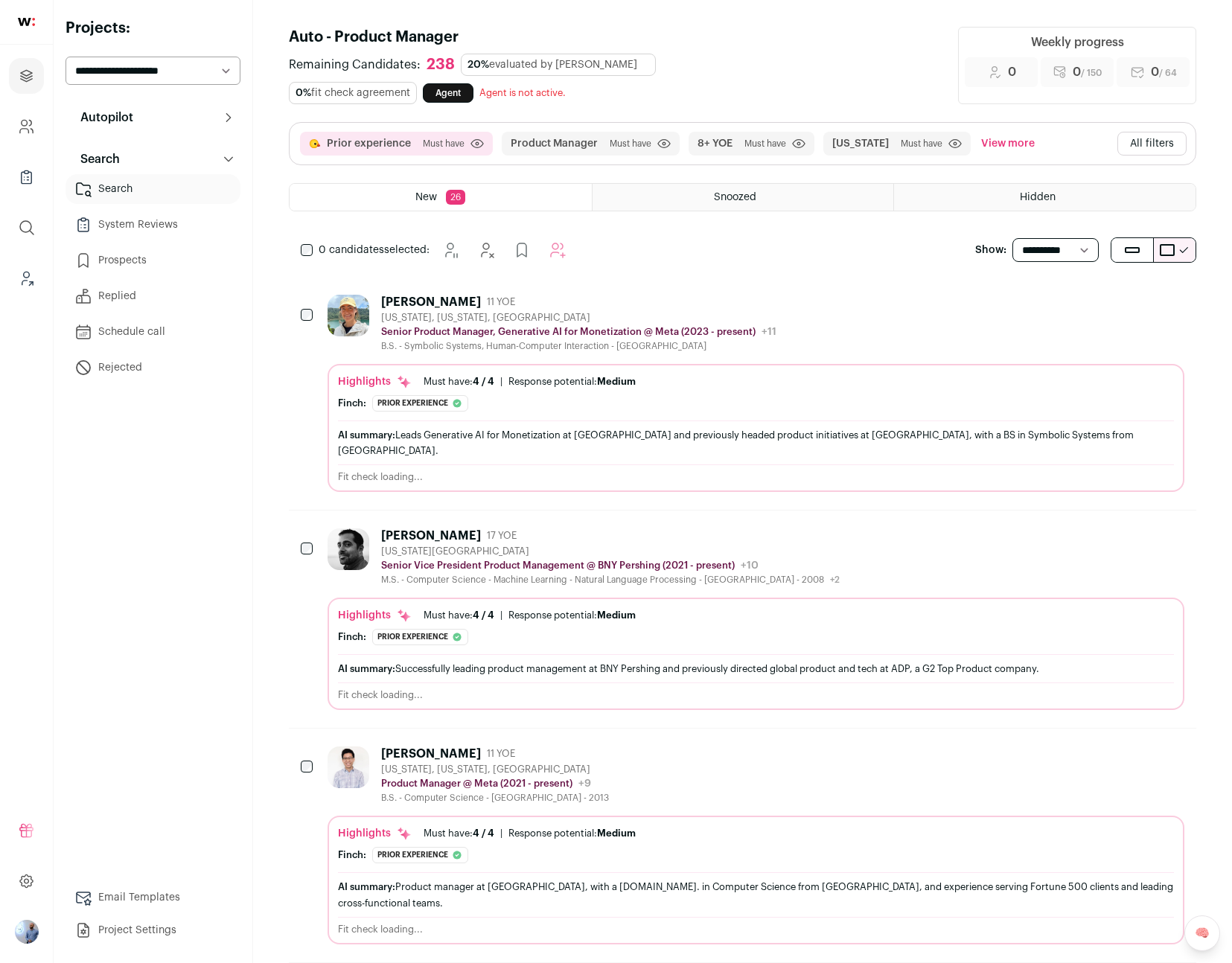
click at [597, 295] on div "[PERSON_NAME] 11 YOE" at bounding box center [579, 302] width 395 height 15
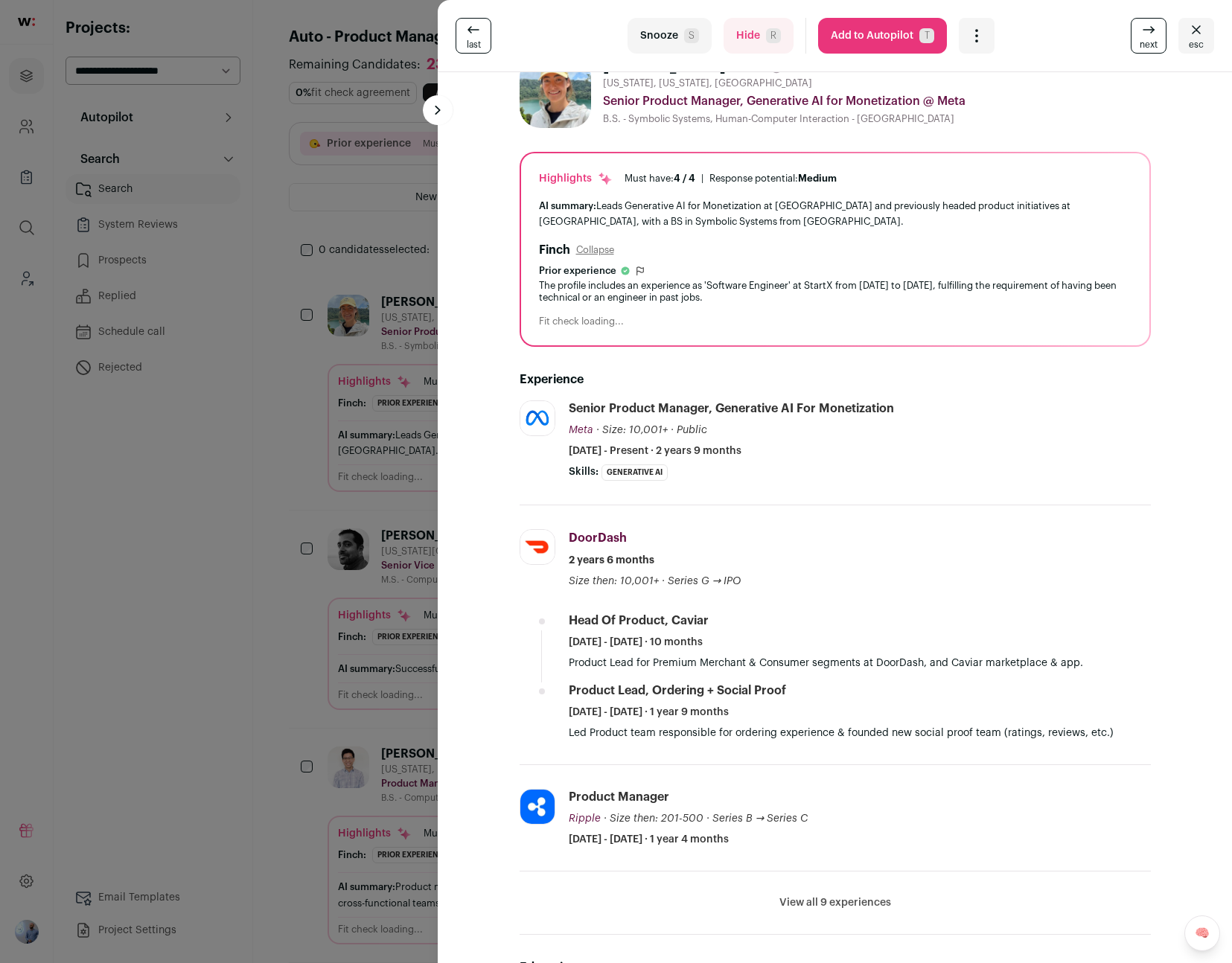
scroll to position [179, 0]
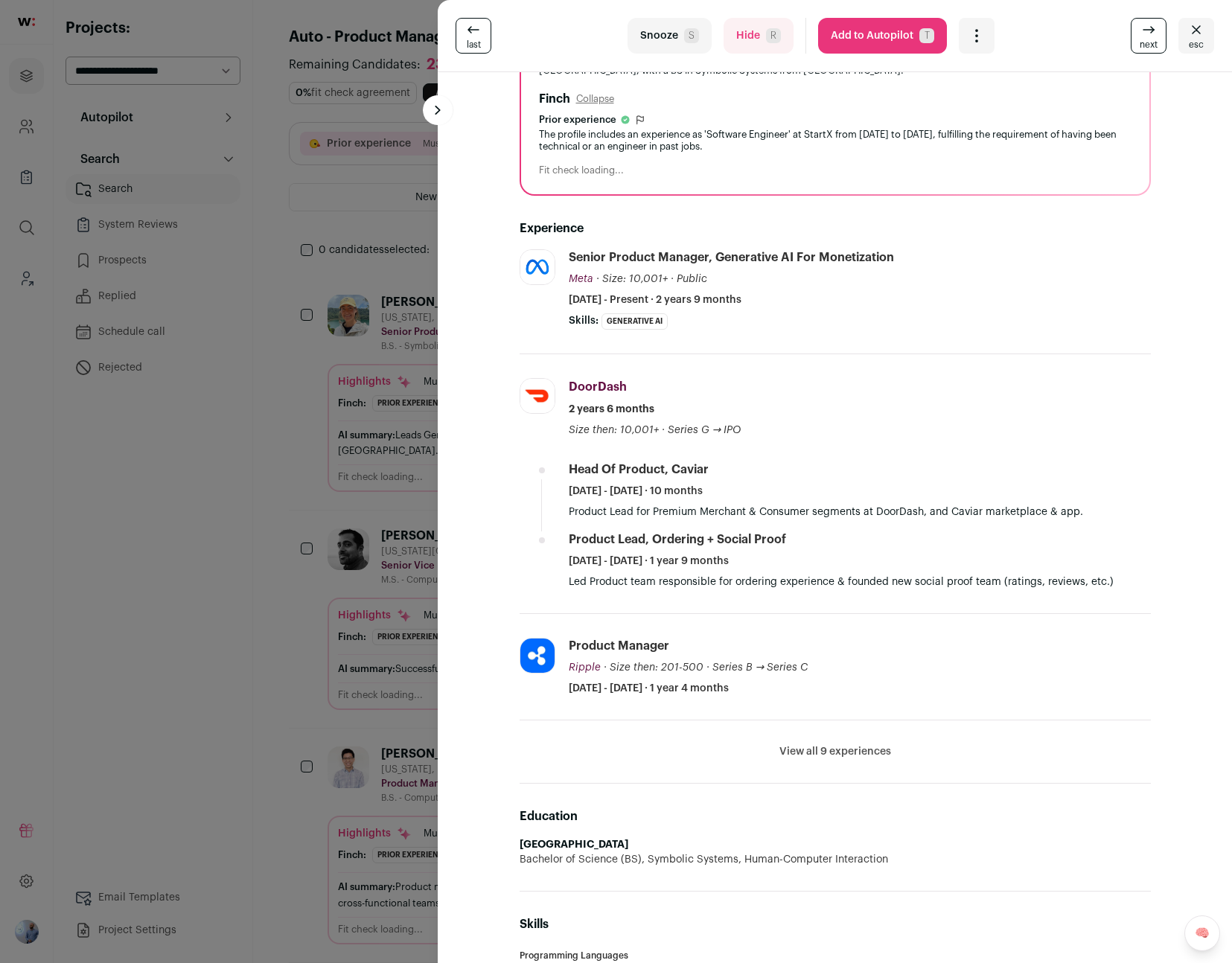
click at [830, 748] on button "View all 9 experiences" at bounding box center [835, 752] width 112 height 15
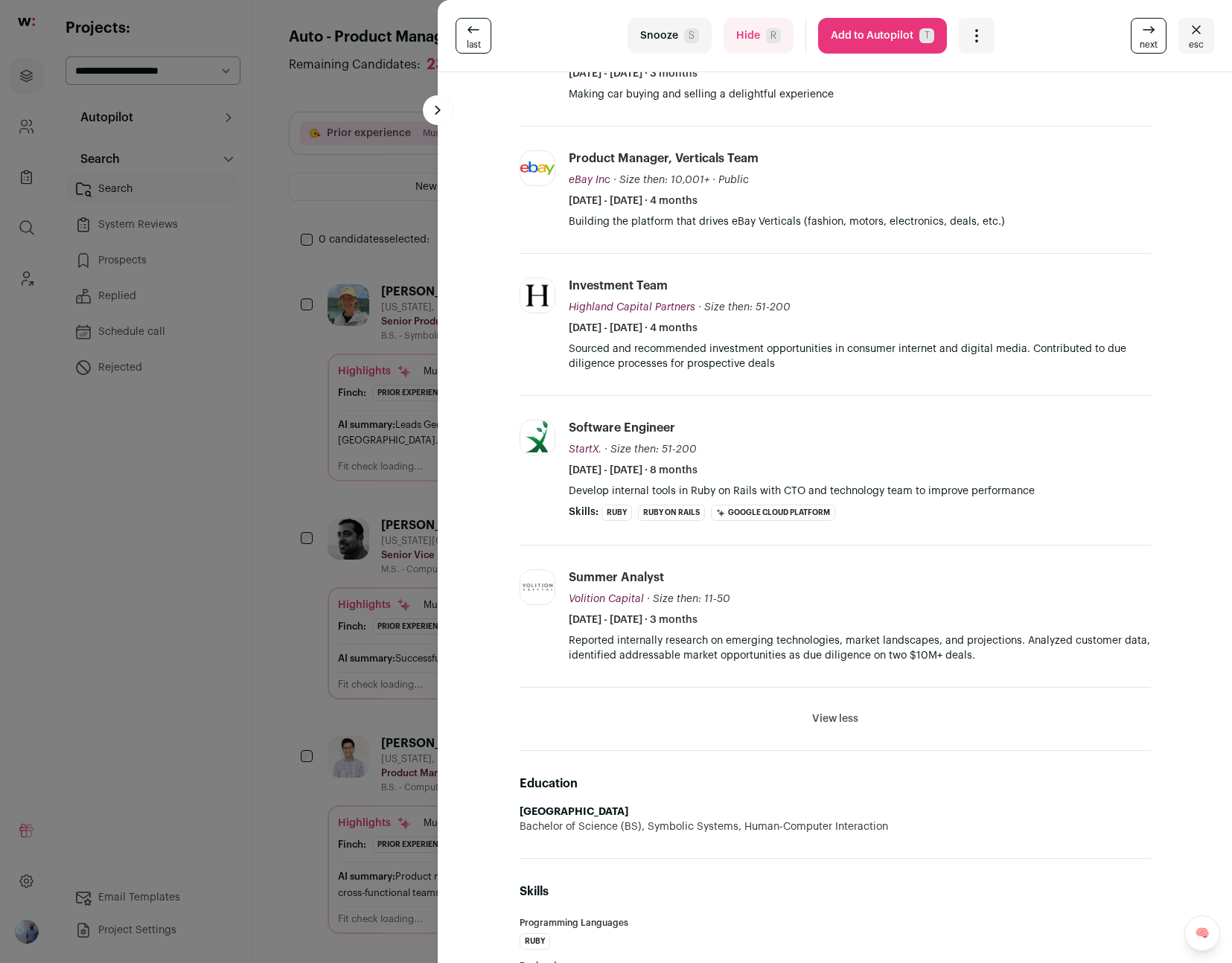
scroll to position [0, 0]
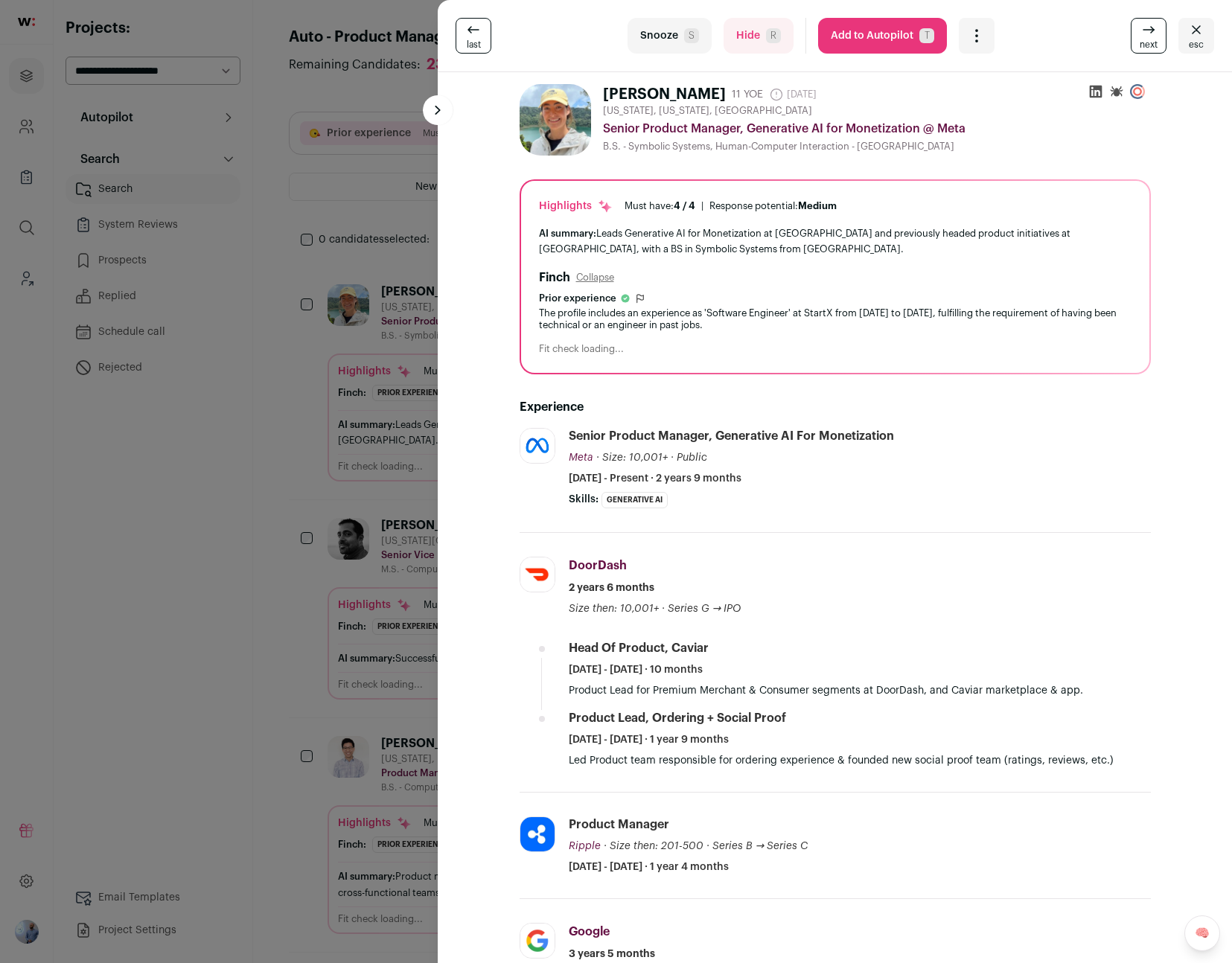
click at [607, 327] on div "The profile includes an experience as 'Software Engineer' at StartX from [DATE]…" at bounding box center [835, 319] width 592 height 24
click at [628, 321] on div "The profile includes an experience as 'Software Engineer' at StartX from [DATE]…" at bounding box center [835, 319] width 592 height 24
click at [628, 230] on div "AI summary: Leads Generative AI for Monetization at [GEOGRAPHIC_DATA] and previ…" at bounding box center [835, 241] width 592 height 31
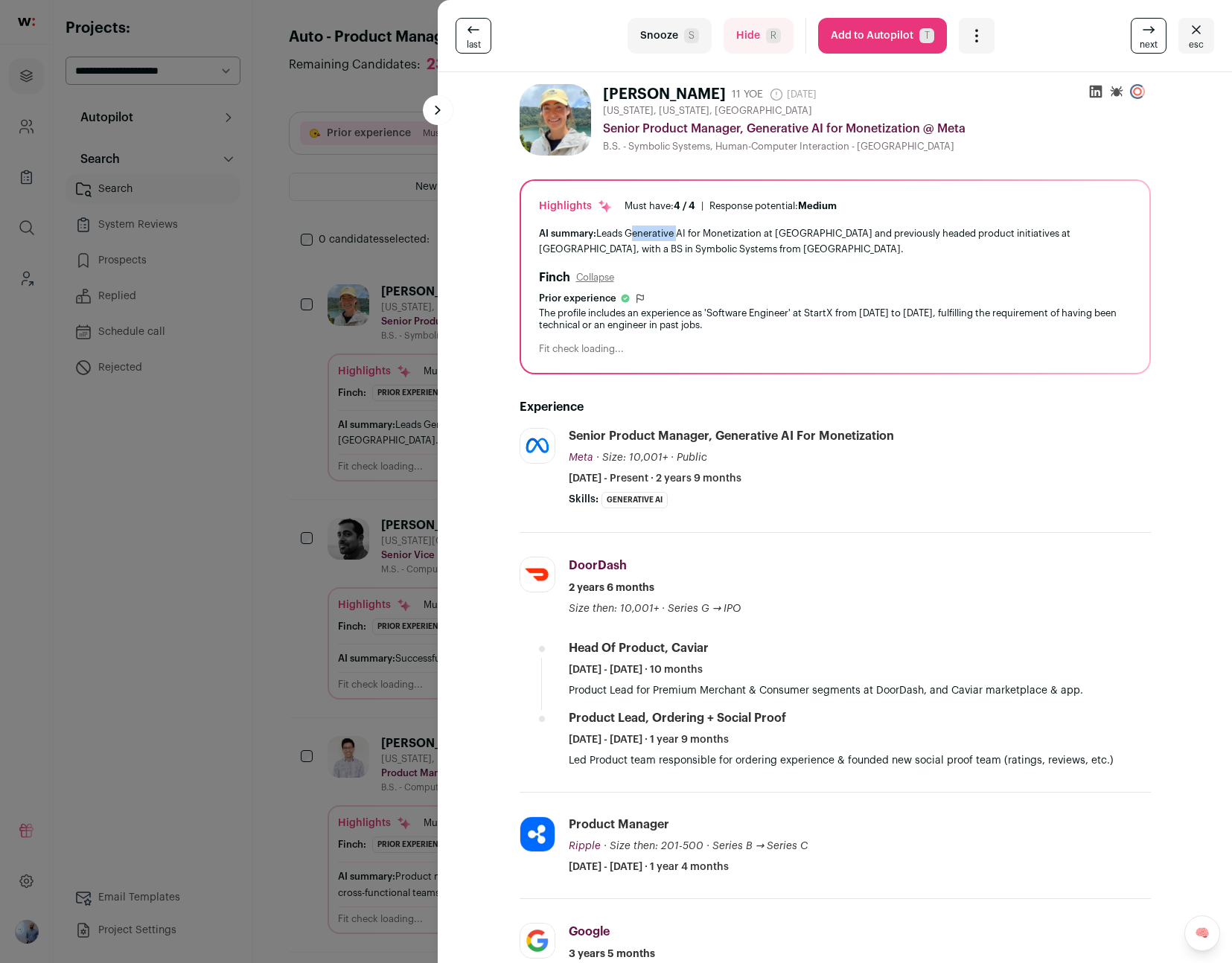
click at [628, 230] on div "AI summary: Leads Generative AI for Monetization at [GEOGRAPHIC_DATA] and previ…" at bounding box center [835, 241] width 592 height 31
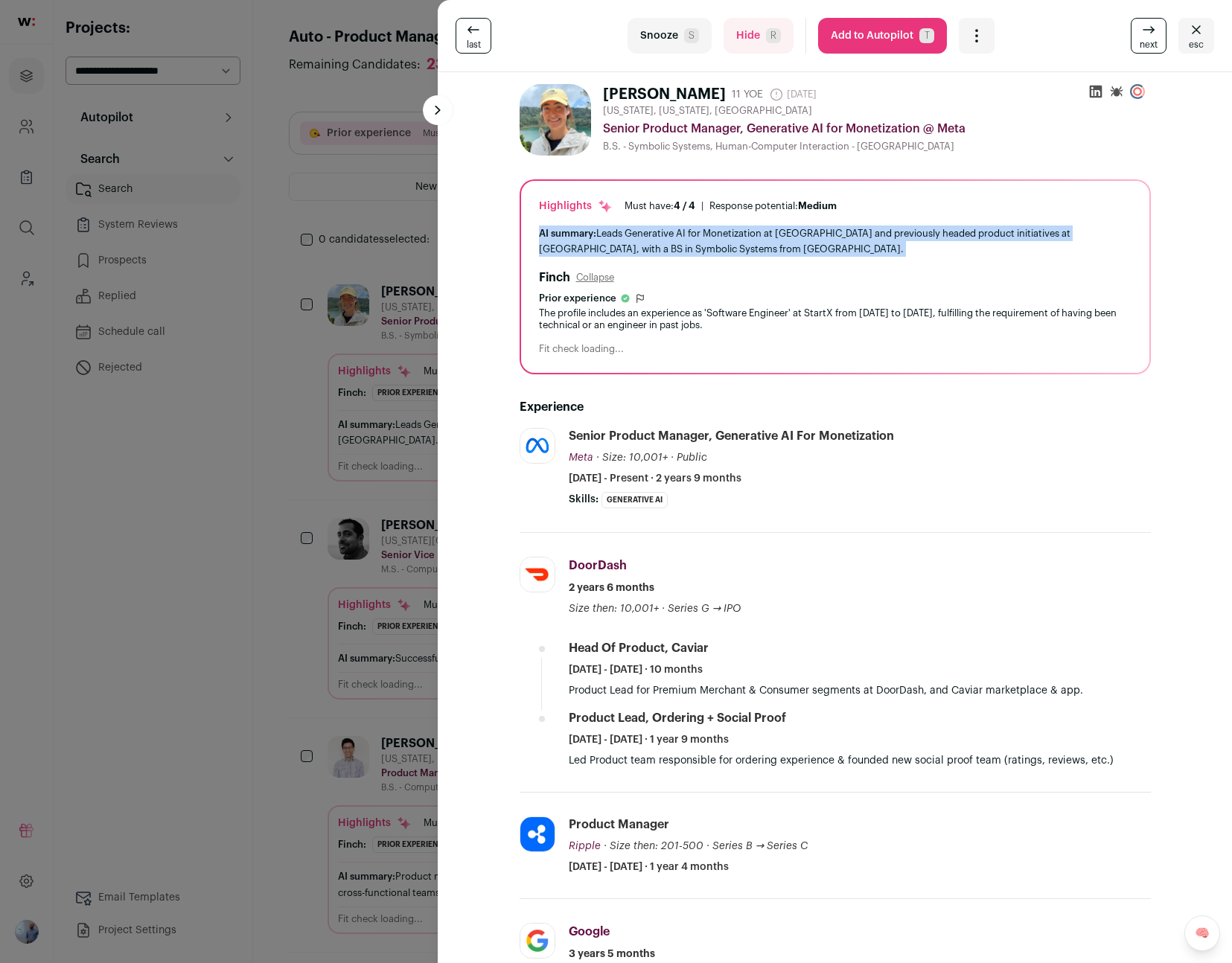
click at [628, 230] on div "AI summary: Leads Generative AI for Monetization at [GEOGRAPHIC_DATA] and previ…" at bounding box center [835, 241] width 592 height 31
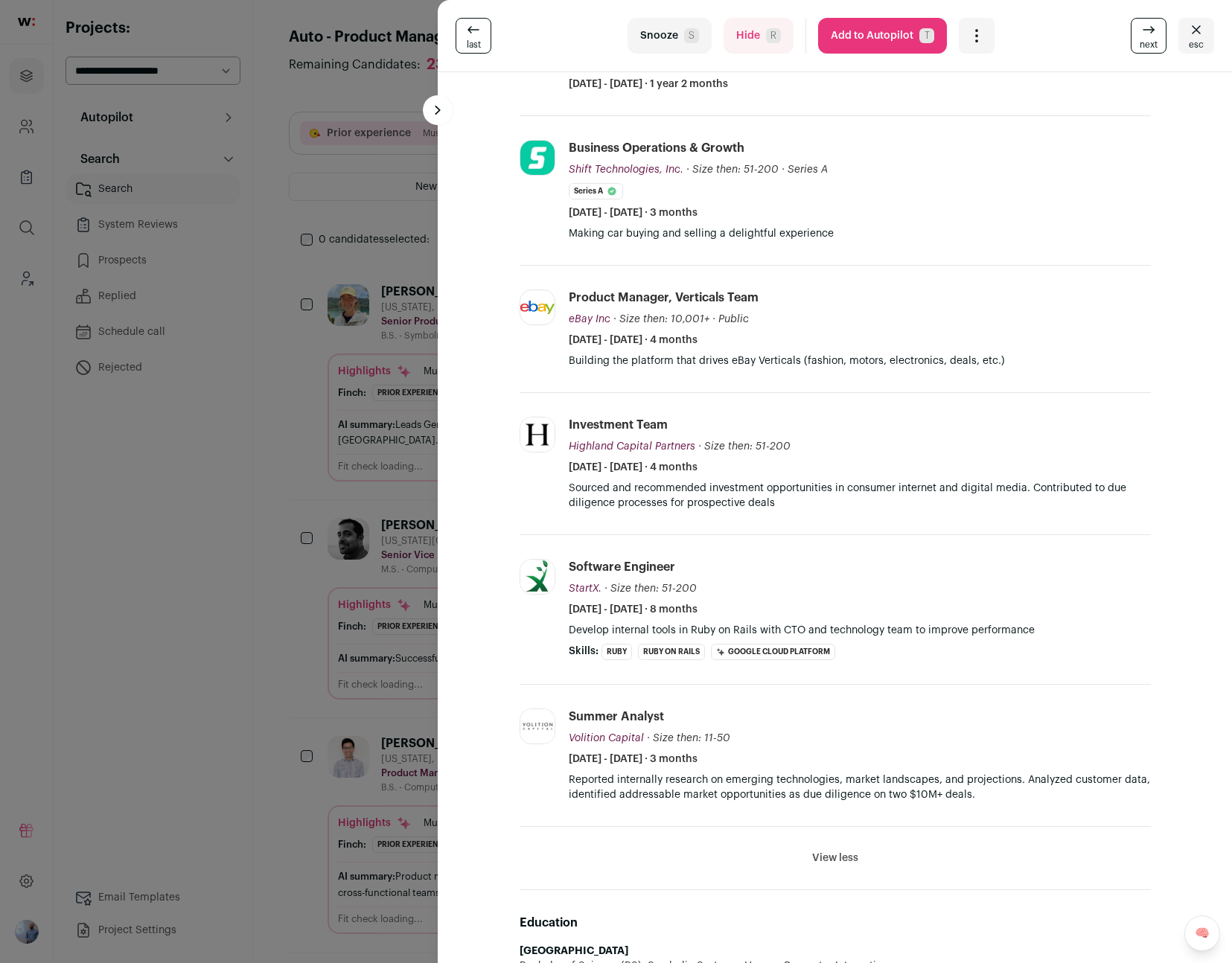
scroll to position [1369, 0]
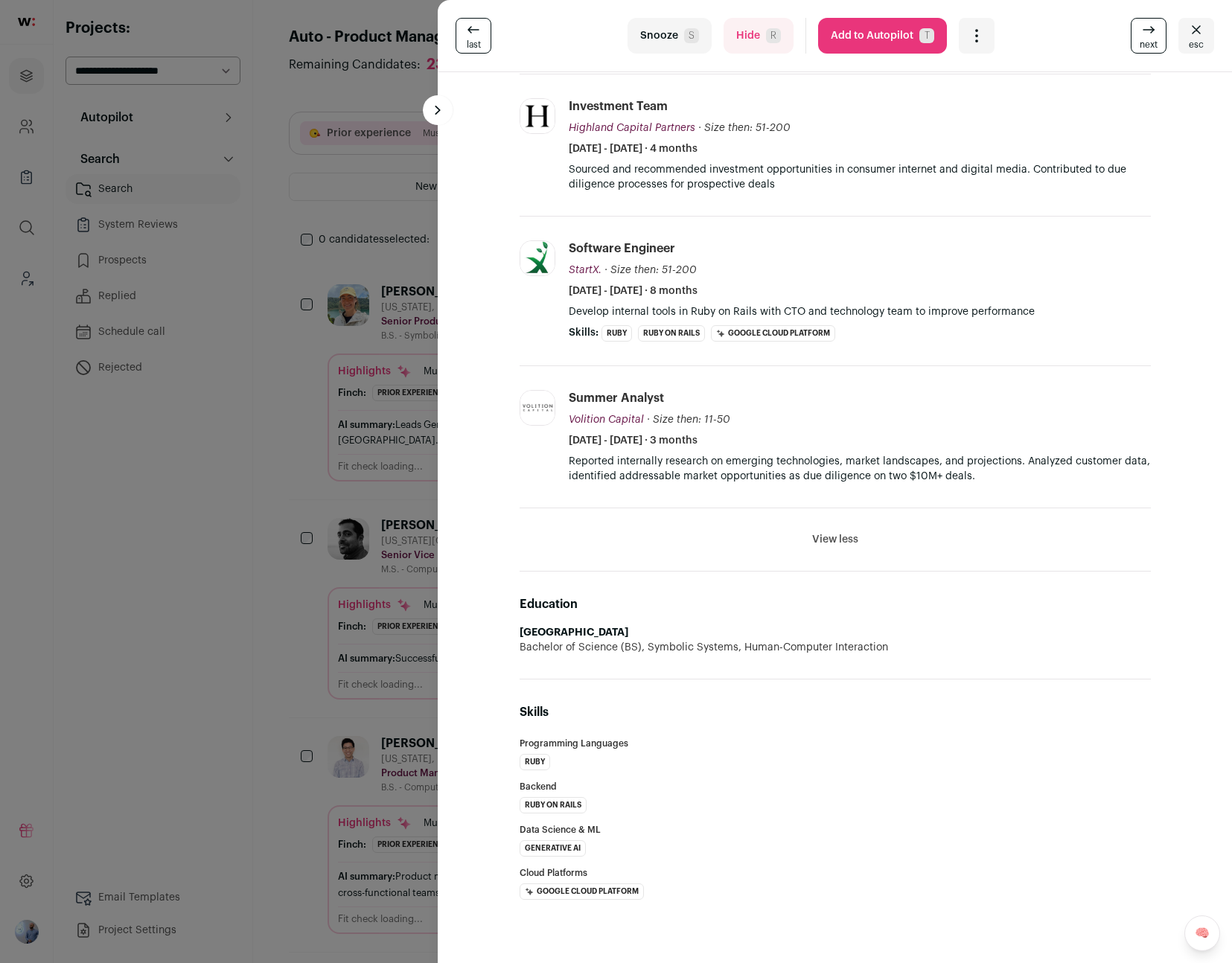
click at [262, 511] on div "last Snooze S Hide R Add to Autopilot T More actions Report a Problem Report th…" at bounding box center [616, 481] width 1232 height 963
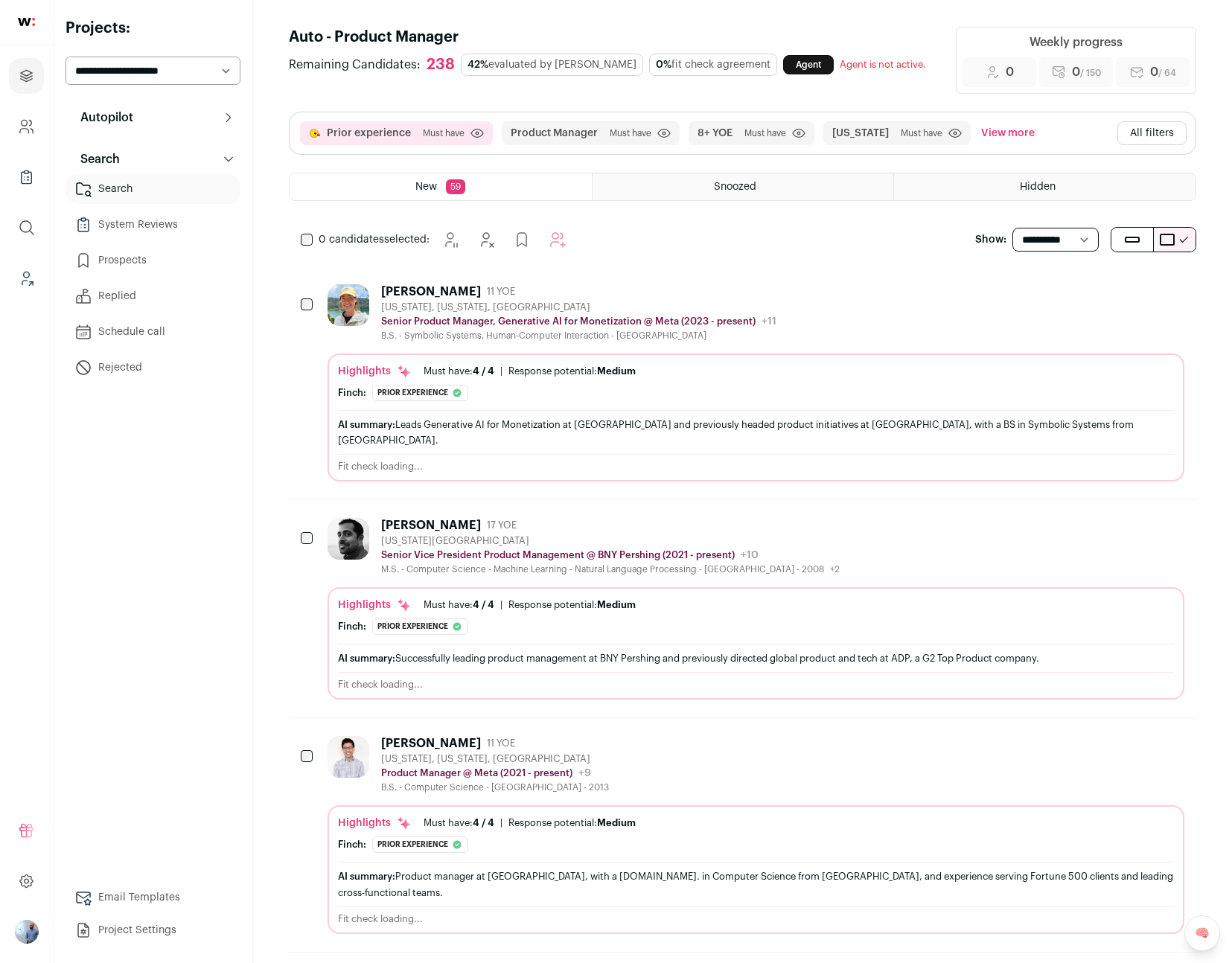
click at [467, 563] on div "M.S. - Computer Science - Machine Learning - Natural Language Processing - [GEO…" at bounding box center [610, 569] width 458 height 12
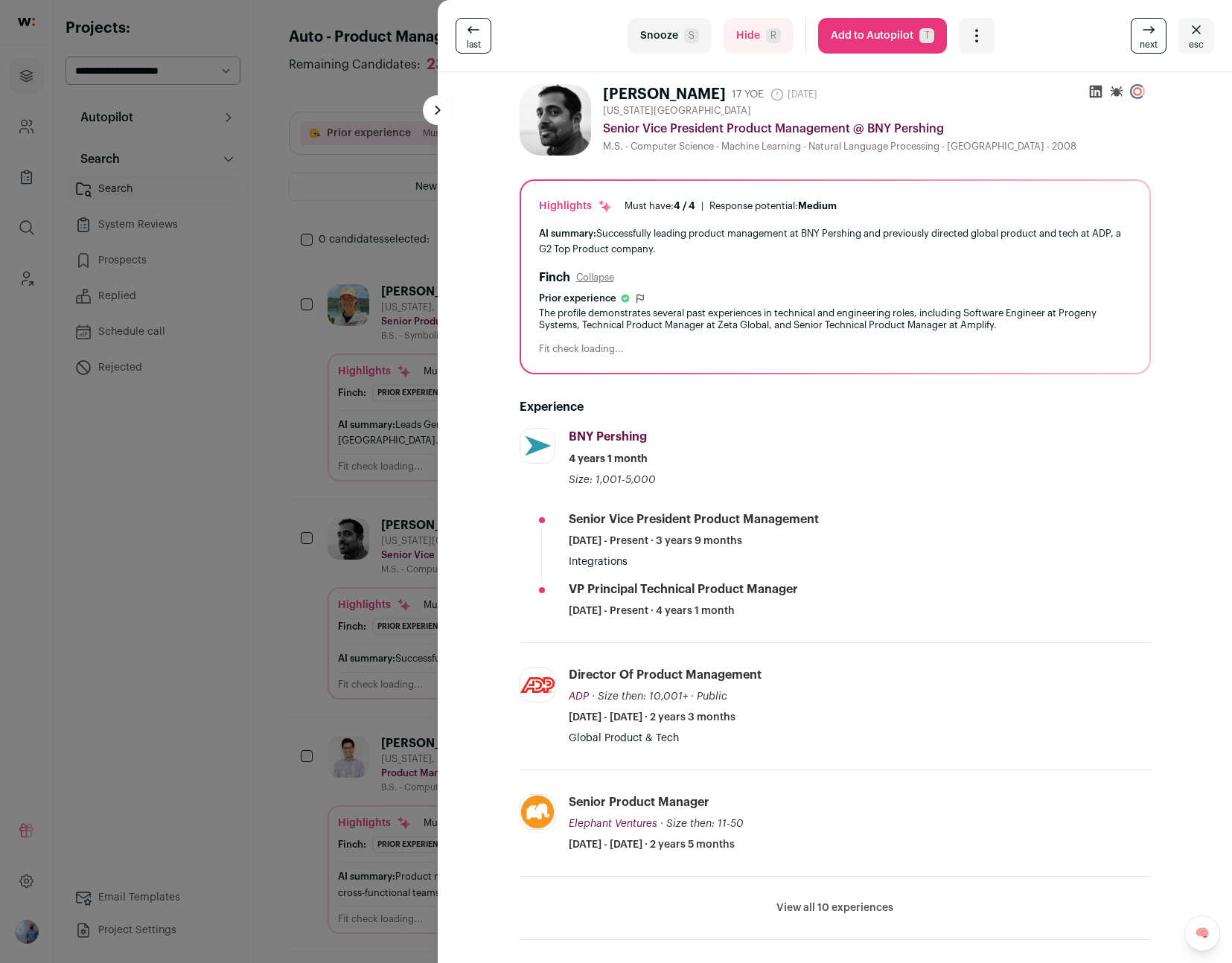
scroll to position [350, 0]
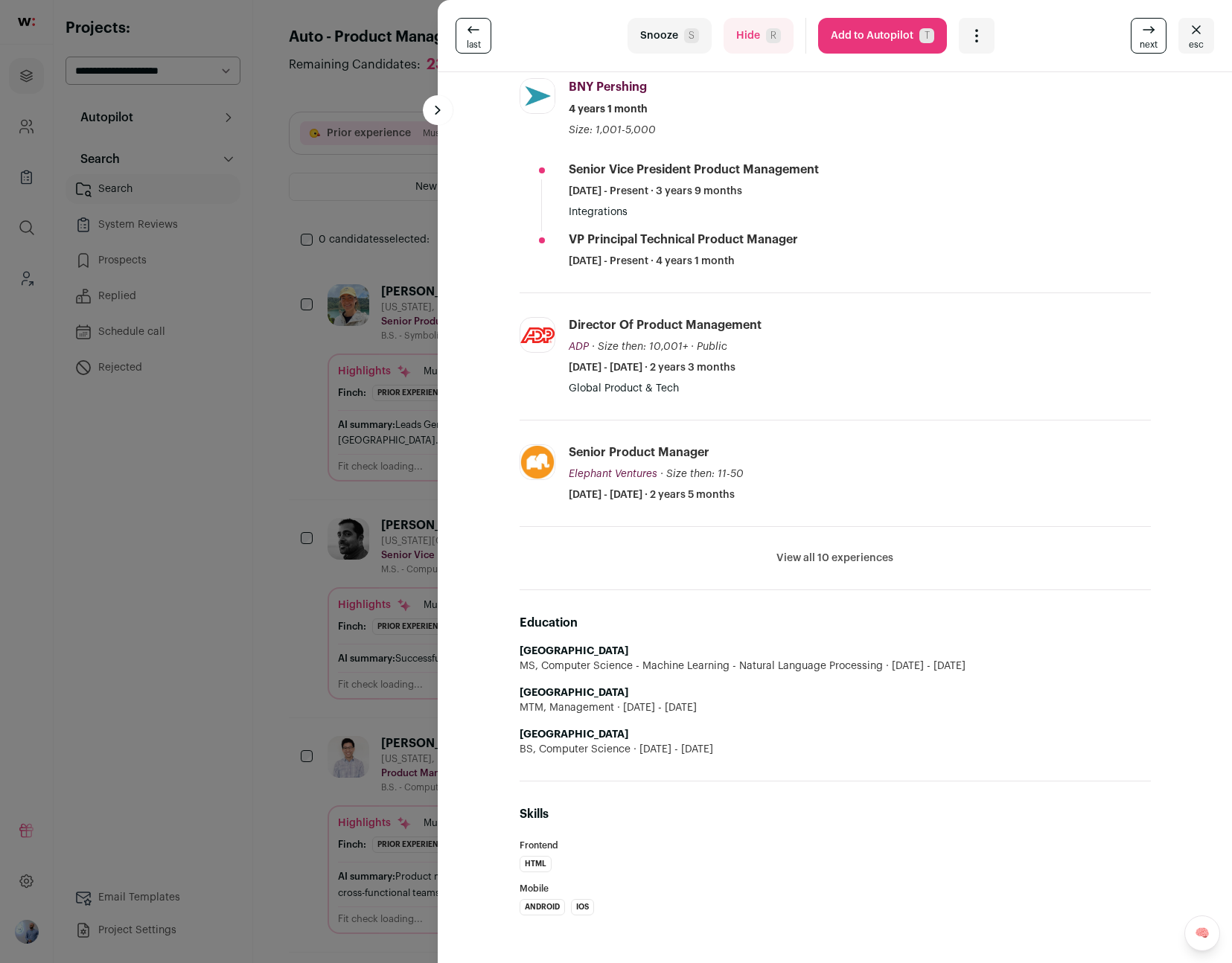
click at [197, 570] on div "last Snooze S Hide R Add to Autopilot T More actions Report a Problem Report th…" at bounding box center [616, 481] width 1232 height 963
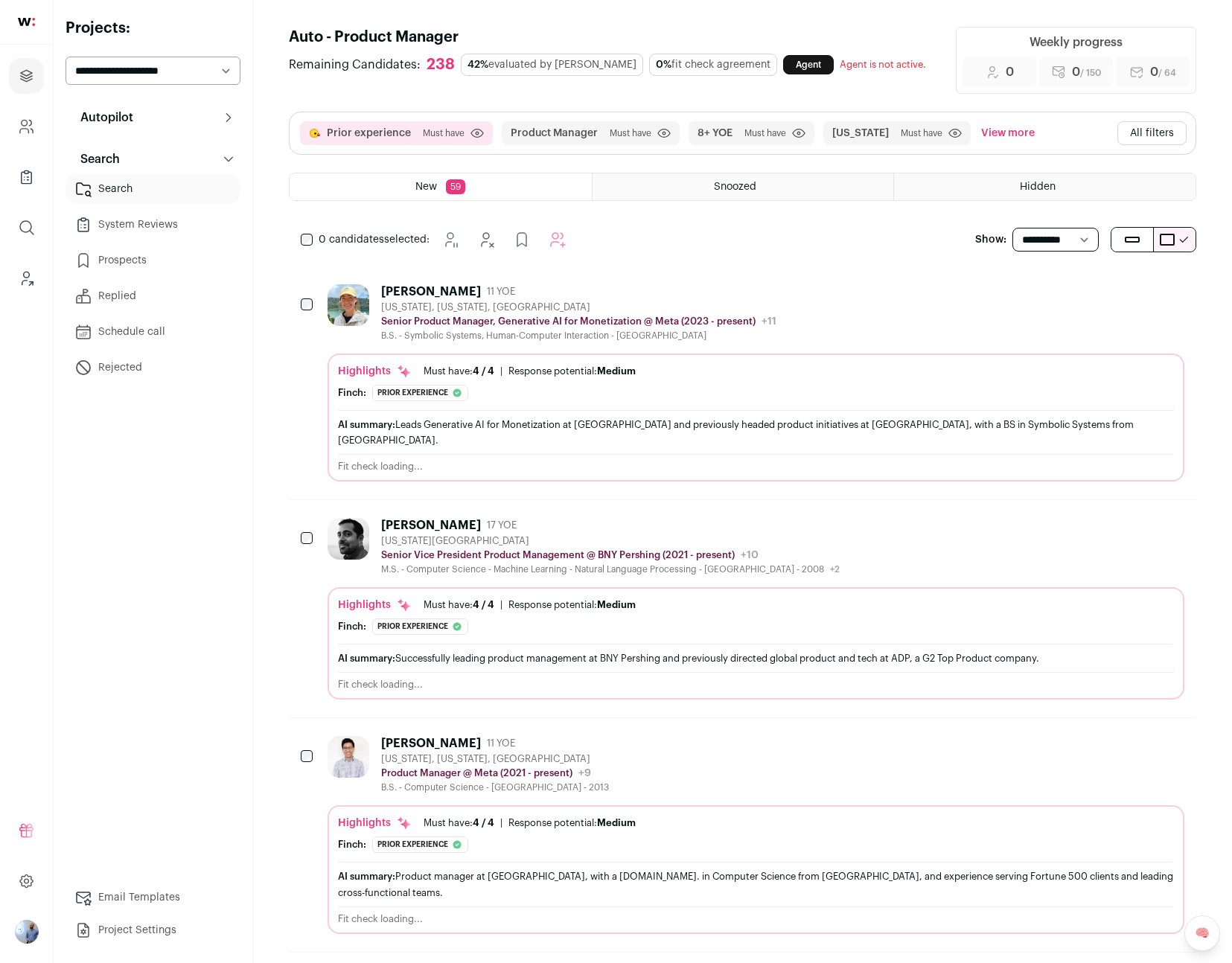
scroll to position [306, 0]
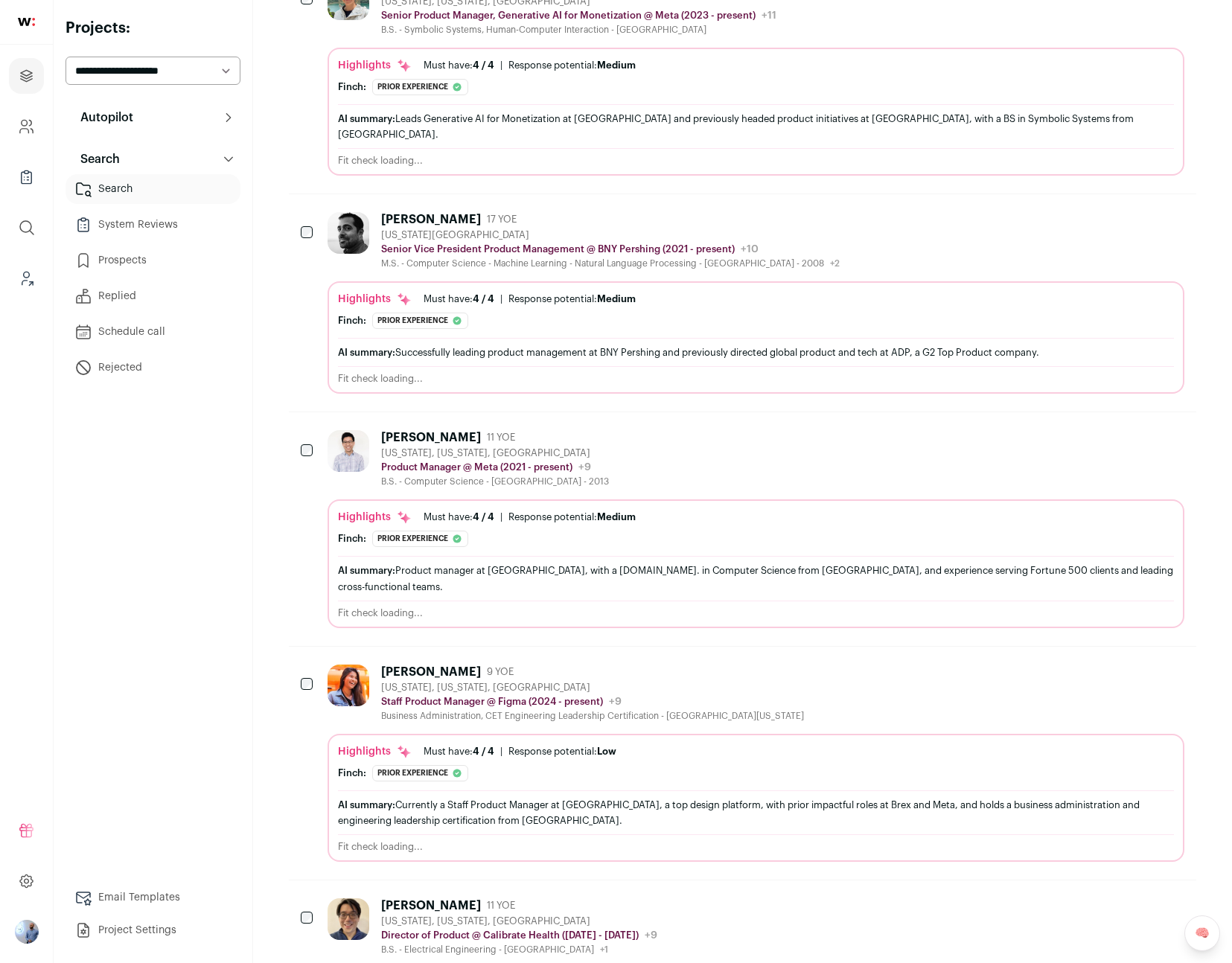
click at [668, 531] on div "[PERSON_NAME]: Prior experience The profile has experience as a "Technical Acco…" at bounding box center [755, 539] width 836 height 16
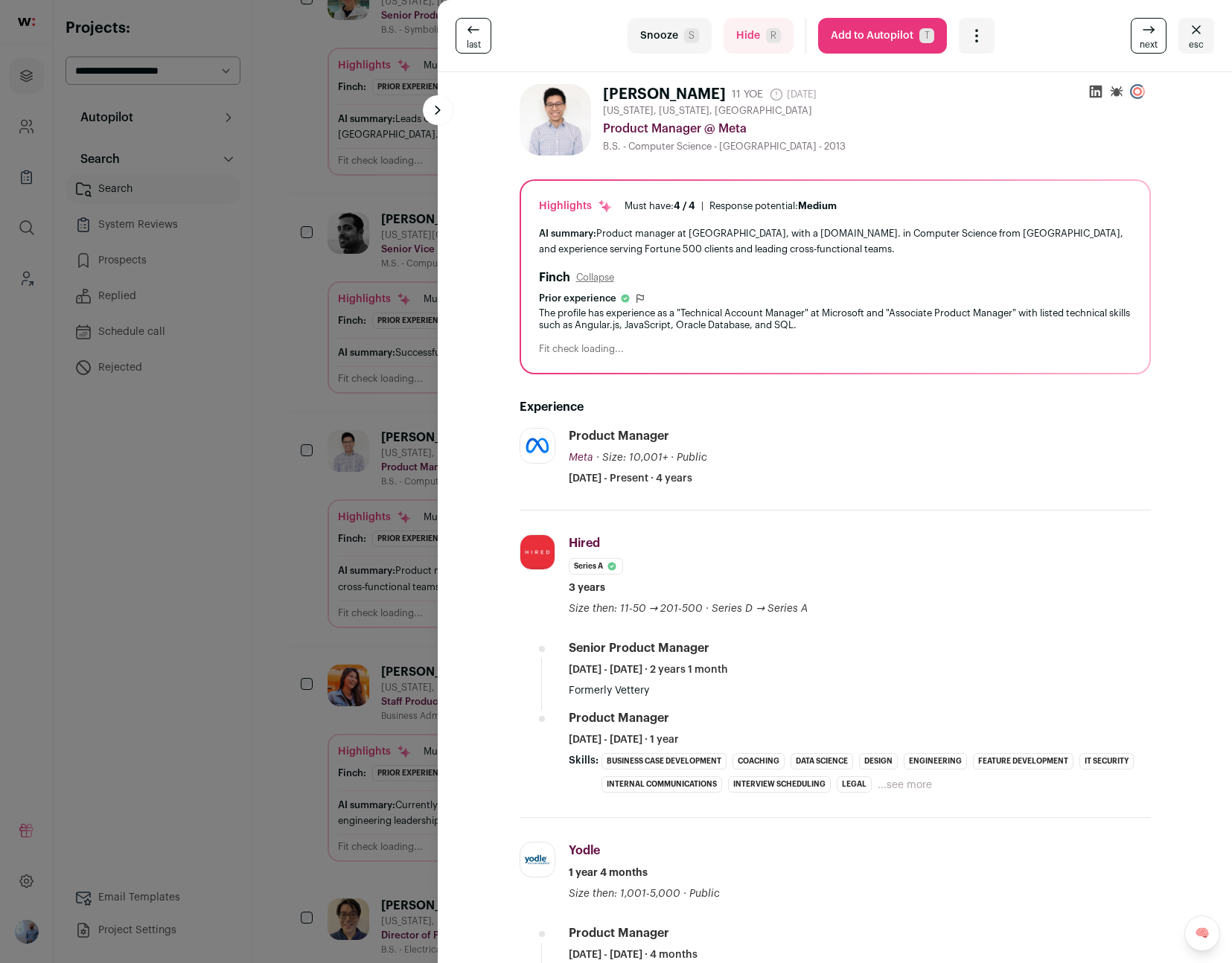
scroll to position [534, 0]
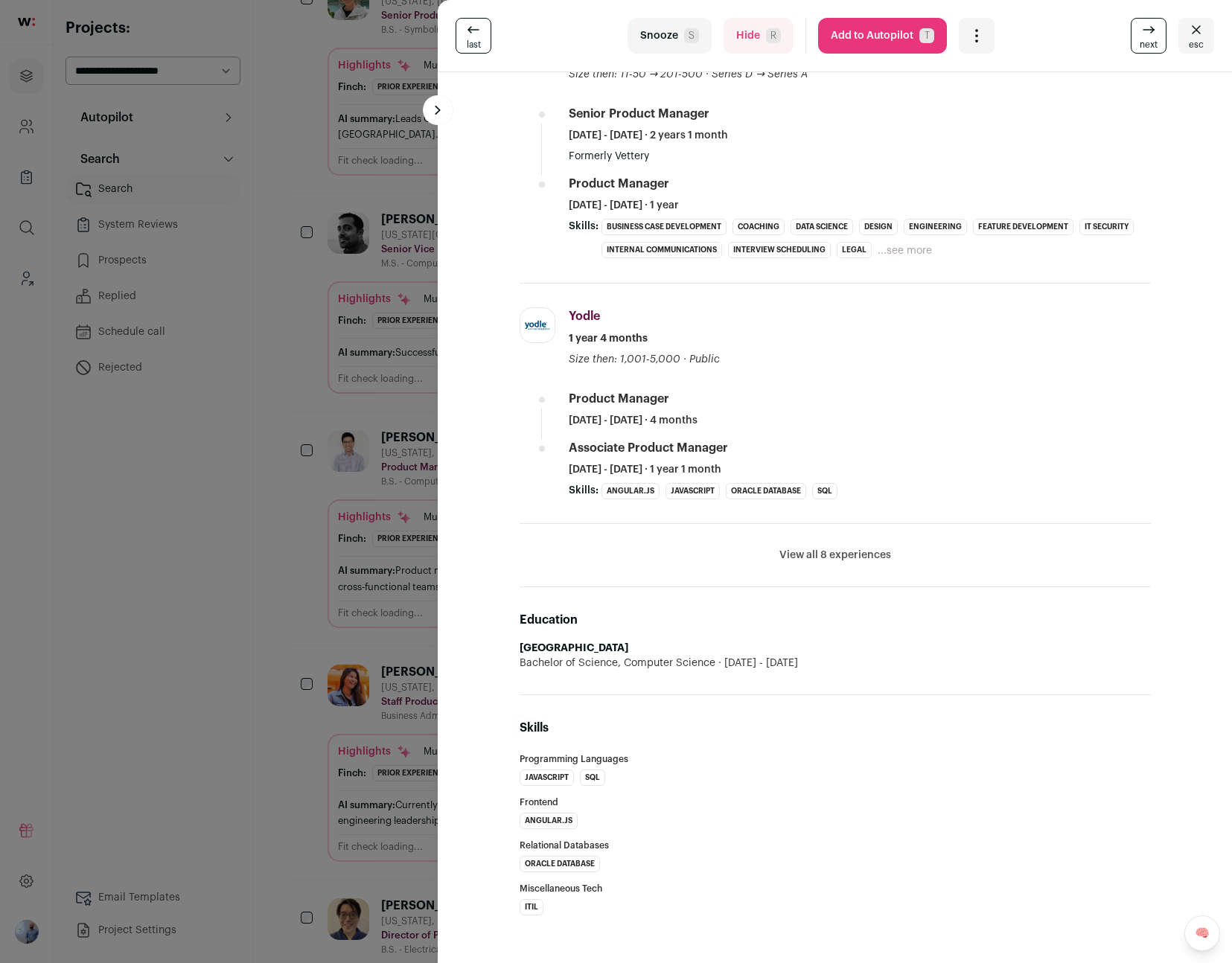
click at [162, 705] on div "last Snooze S Hide R Add to Autopilot T More actions Report a Problem Report th…" at bounding box center [616, 481] width 1232 height 963
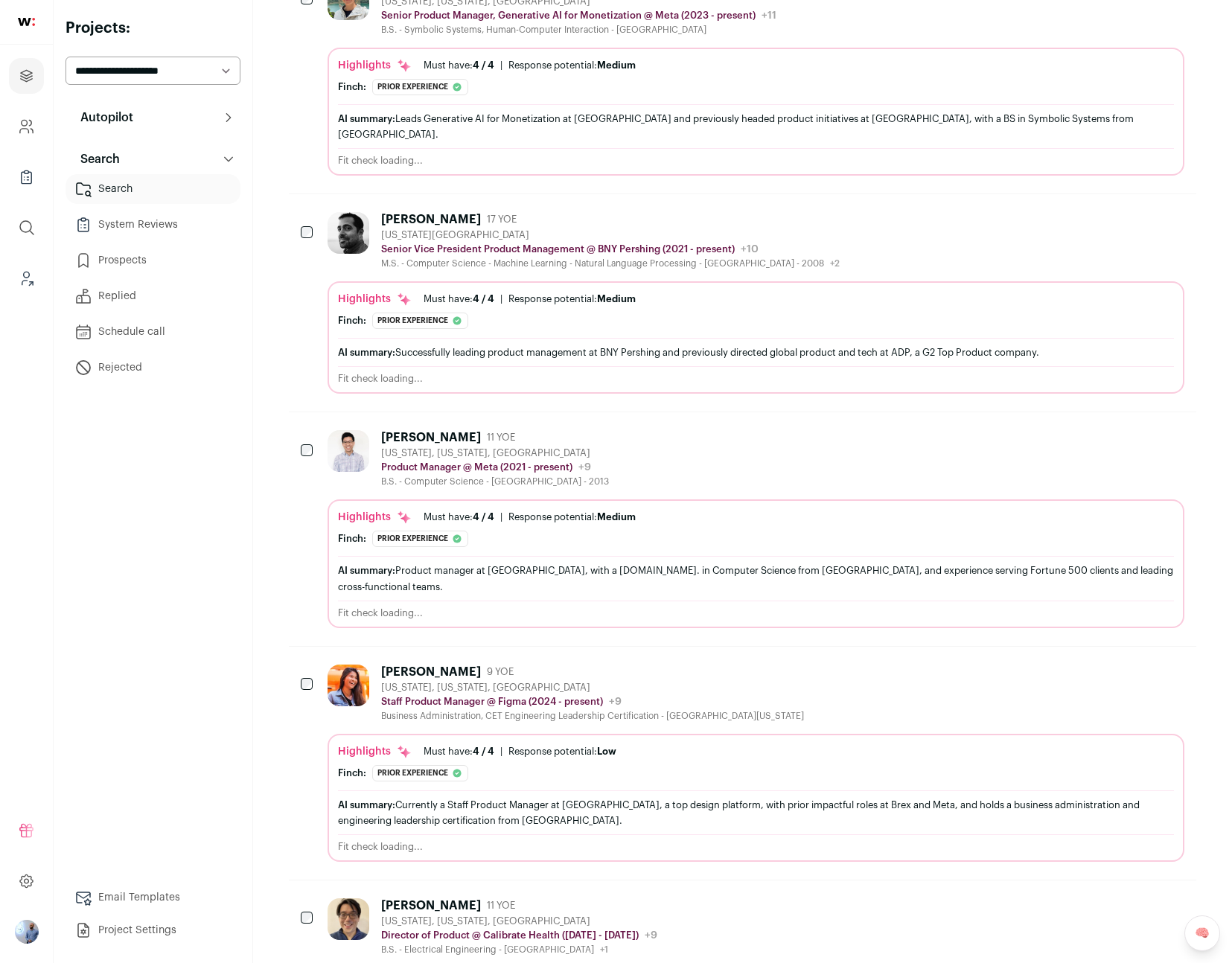
scroll to position [671, 0]
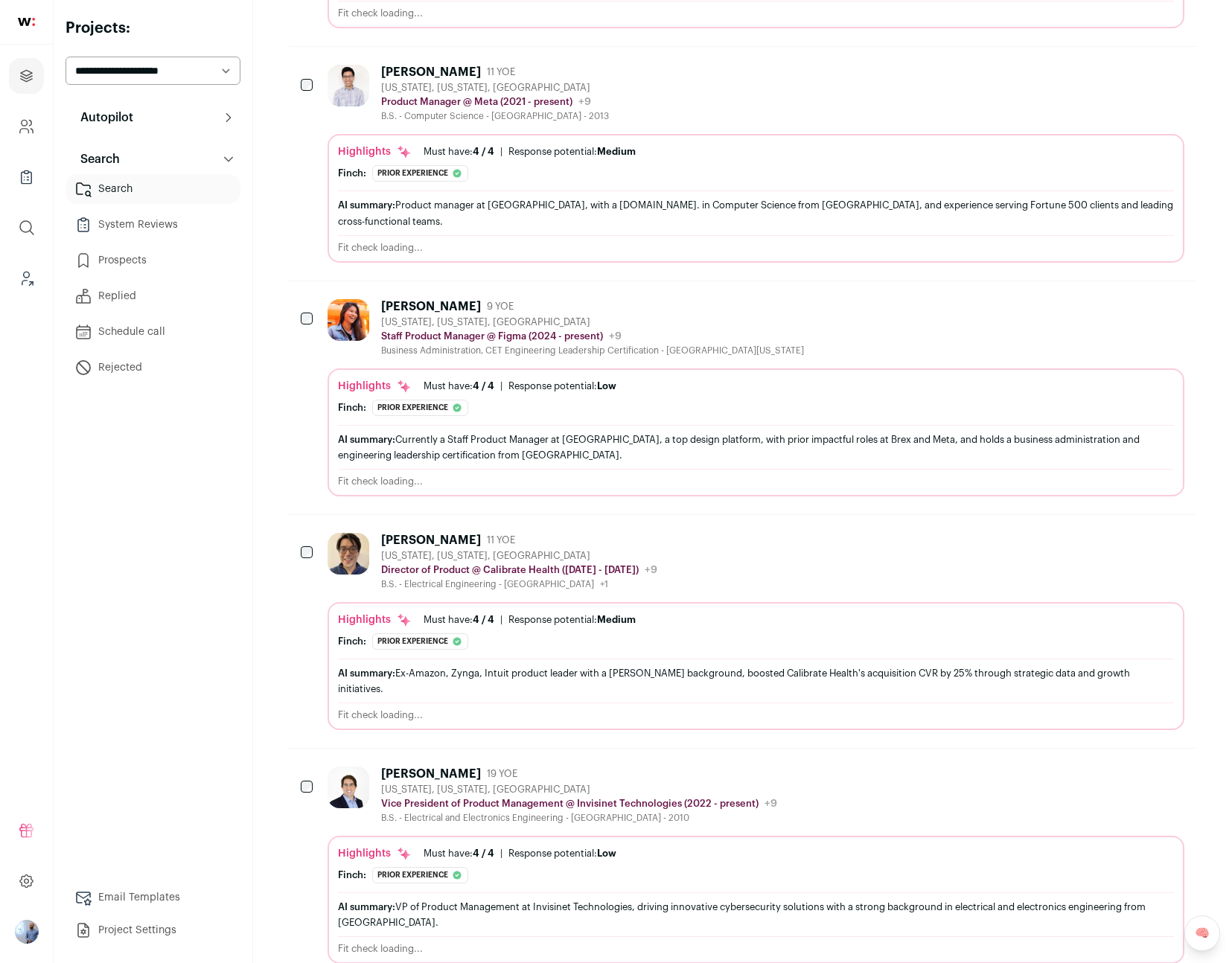
click at [1013, 709] on div "Fit check loading..." at bounding box center [755, 715] width 836 height 12
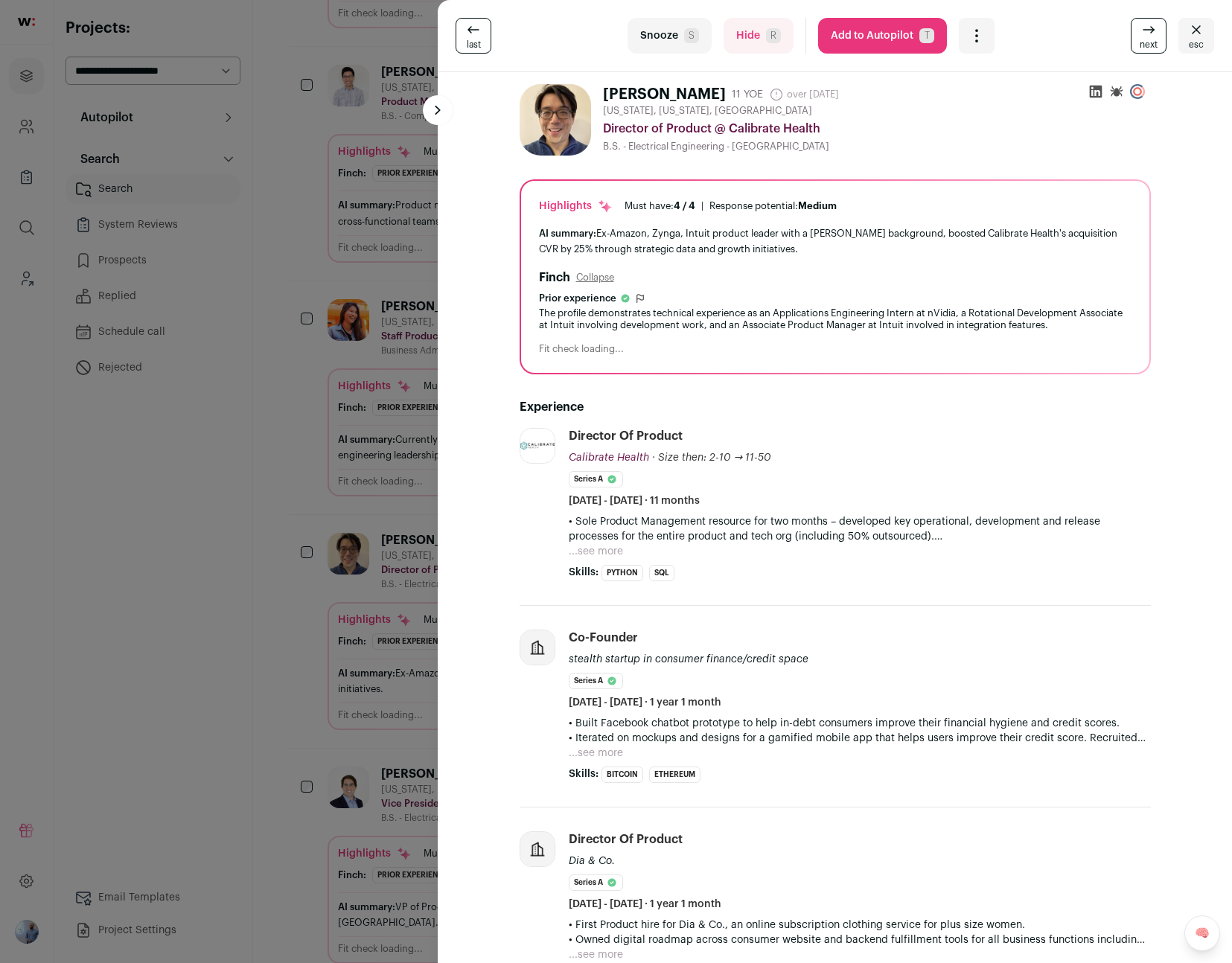
scroll to position [1026, 0]
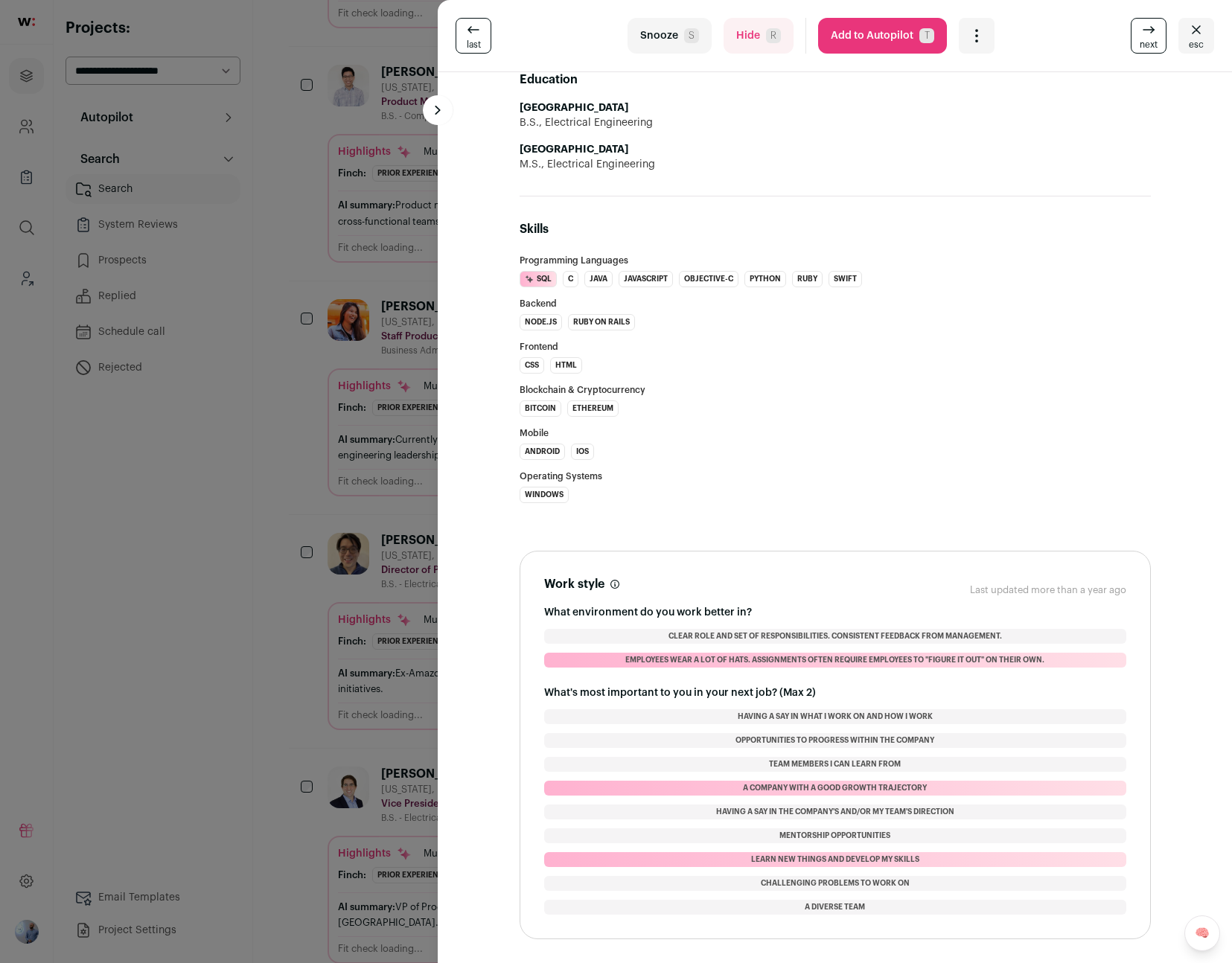
drag, startPoint x: 544, startPoint y: 568, endPoint x: 950, endPoint y: 914, distance: 533.4
click at [950, 914] on section "Work style These preferences are usually not dealbreakers, but we recommend con…" at bounding box center [835, 745] width 631 height 388
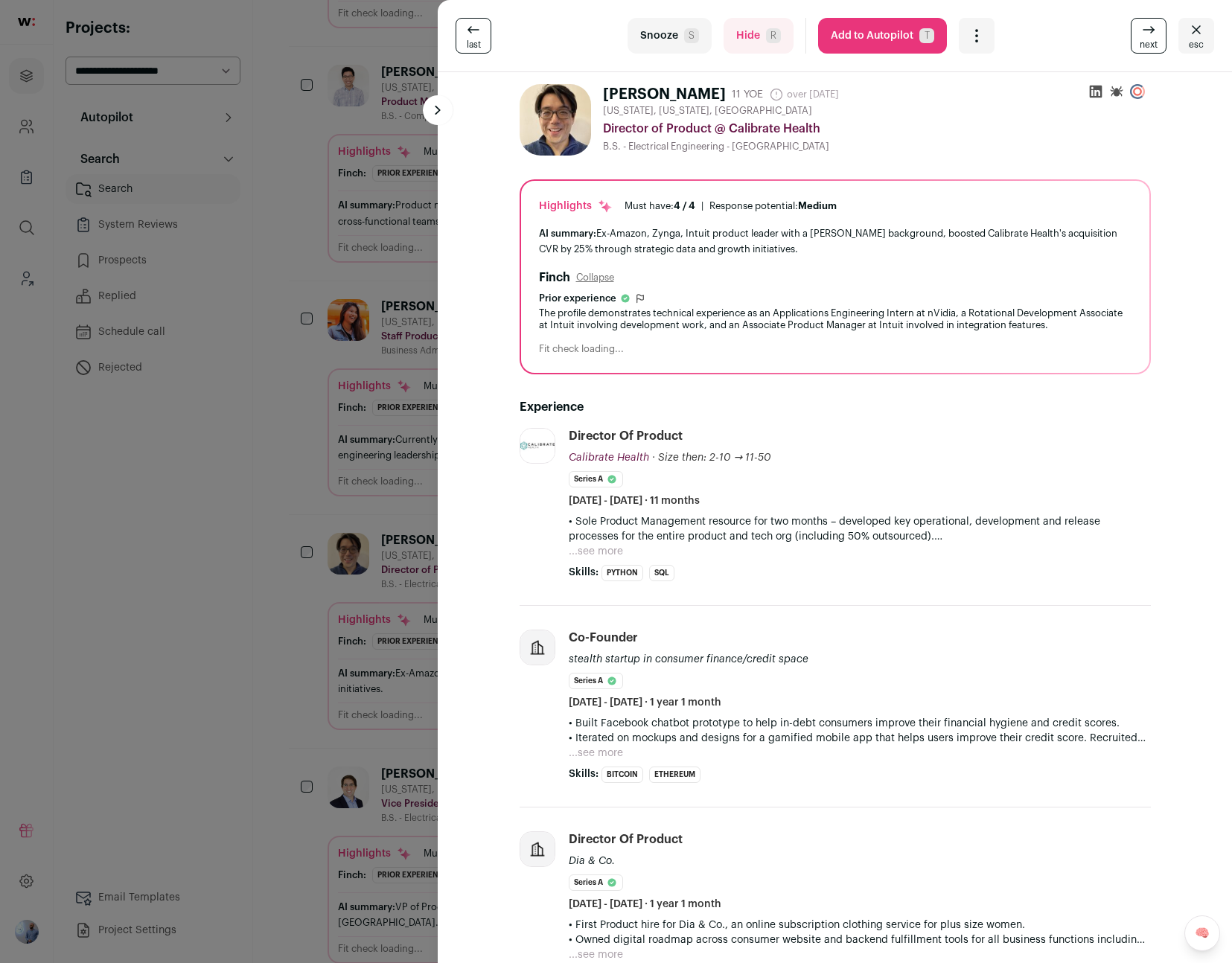
click at [554, 217] on div "Highlights Must have: 4 / 4 How many must haves have been fulfilled? | Response…" at bounding box center [836, 276] width 628 height 192
click at [572, 240] on div "AI summary: Ex-Amazon, Zynga, Intuit product leader with a [PERSON_NAME] backgr…" at bounding box center [835, 241] width 592 height 31
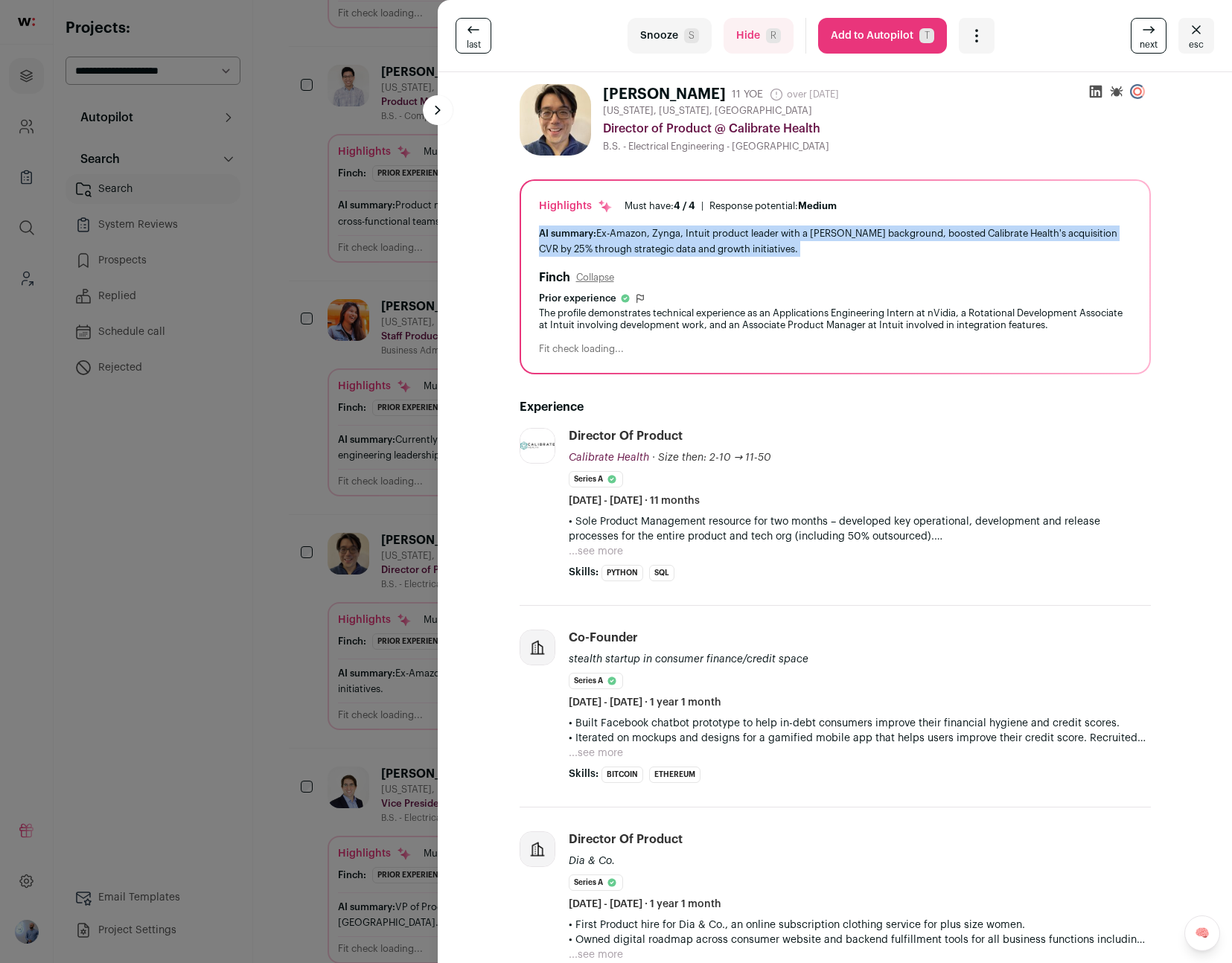
click at [572, 240] on div "AI summary: Ex-Amazon, Zynga, Intuit product leader with a [PERSON_NAME] backgr…" at bounding box center [835, 241] width 592 height 31
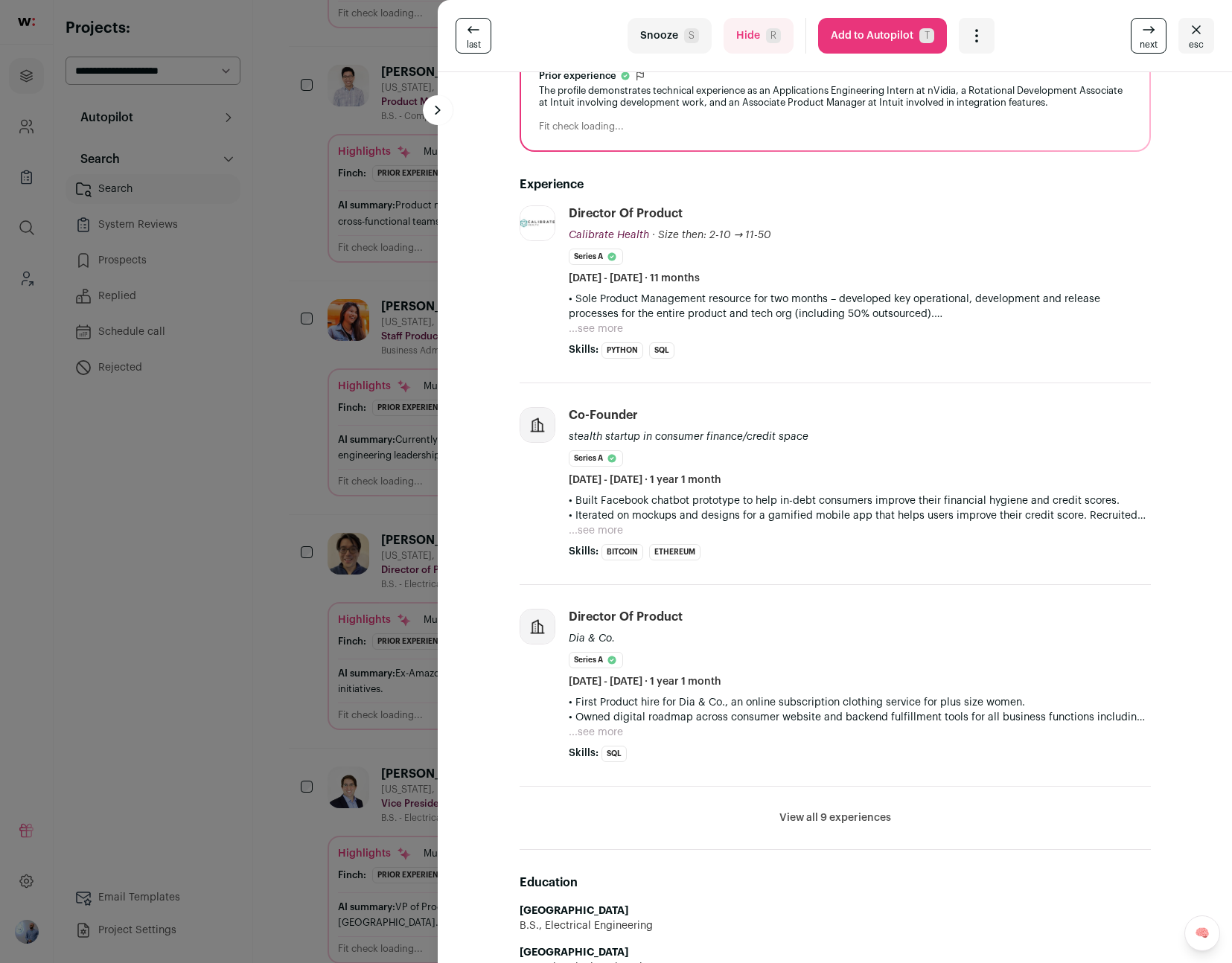
scroll to position [609, 0]
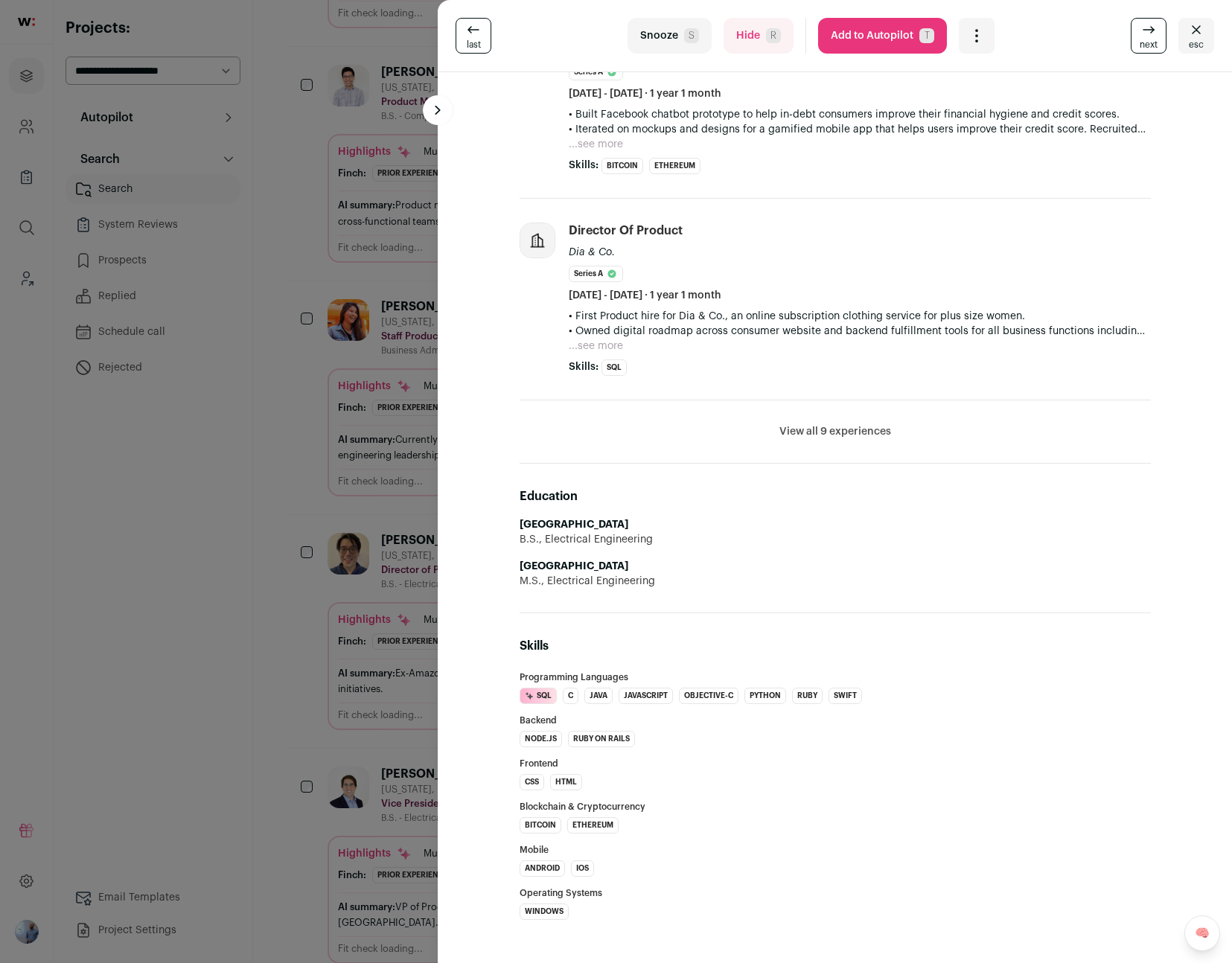
click at [774, 431] on li "View all 9 experiences View less" at bounding box center [835, 432] width 631 height 64
click at [787, 430] on button "View all 9 experiences" at bounding box center [835, 431] width 112 height 15
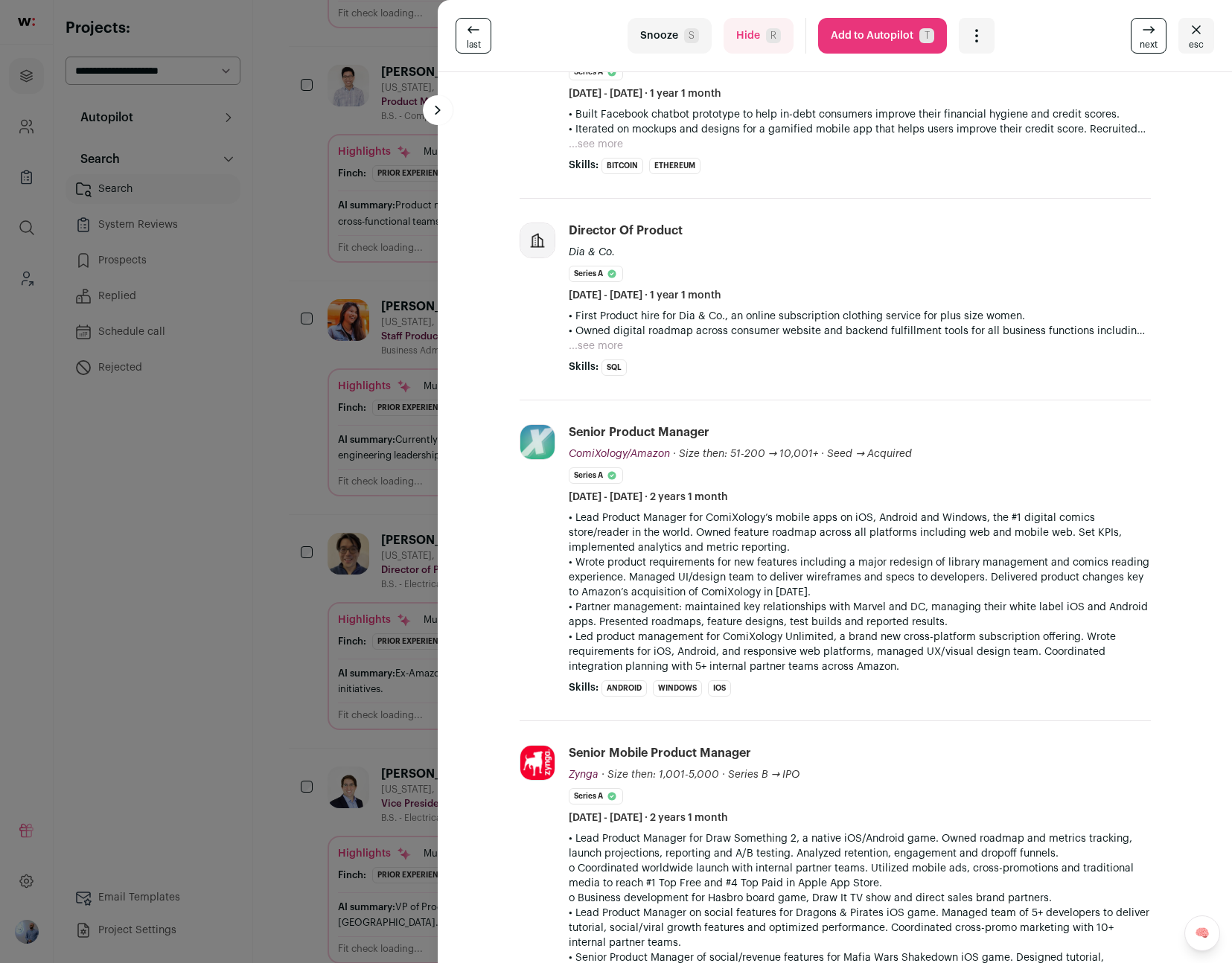
click at [297, 477] on div "last Snooze S Hide R Add to Autopilot T More actions Report a Problem Report th…" at bounding box center [616, 481] width 1232 height 963
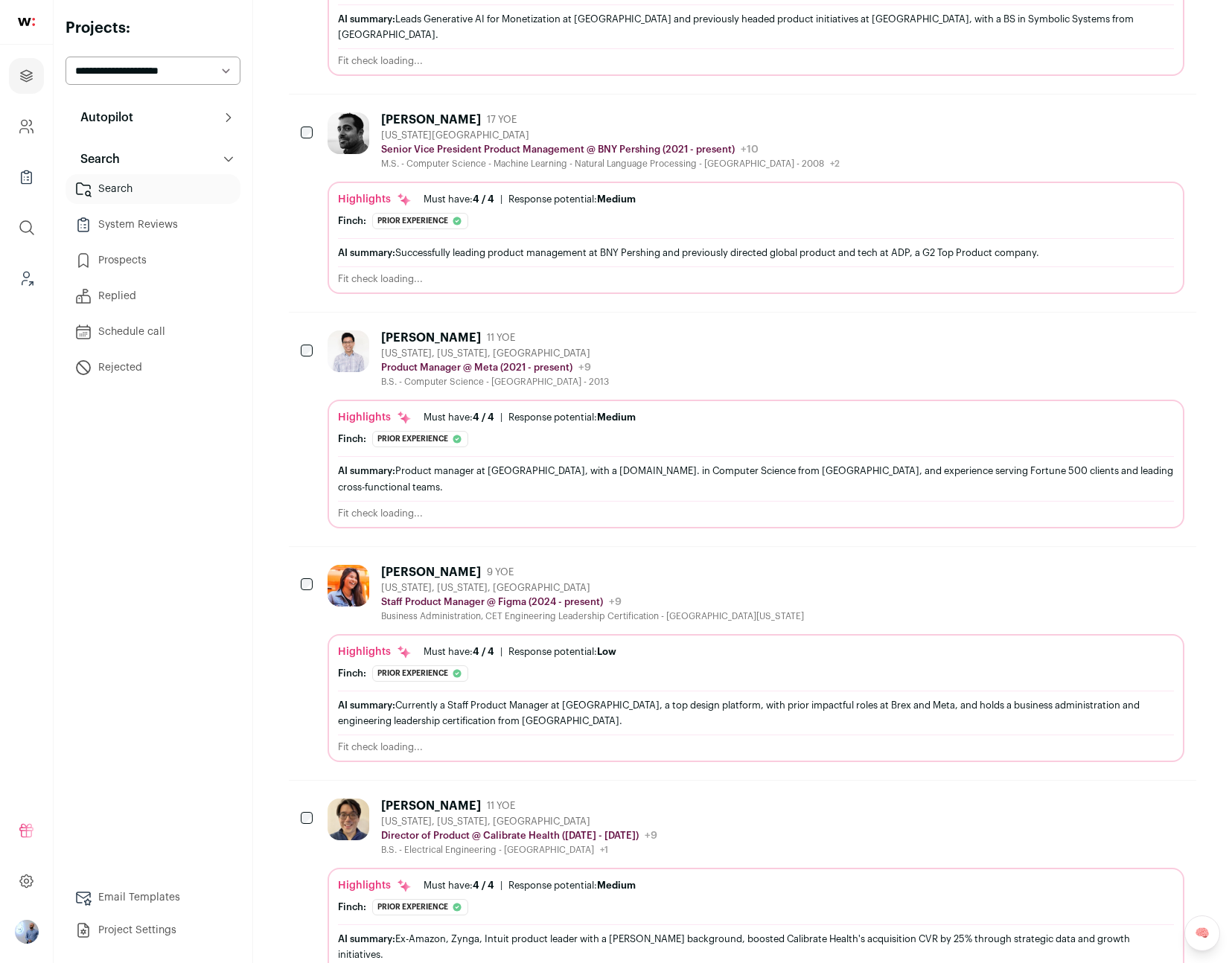
scroll to position [0, 0]
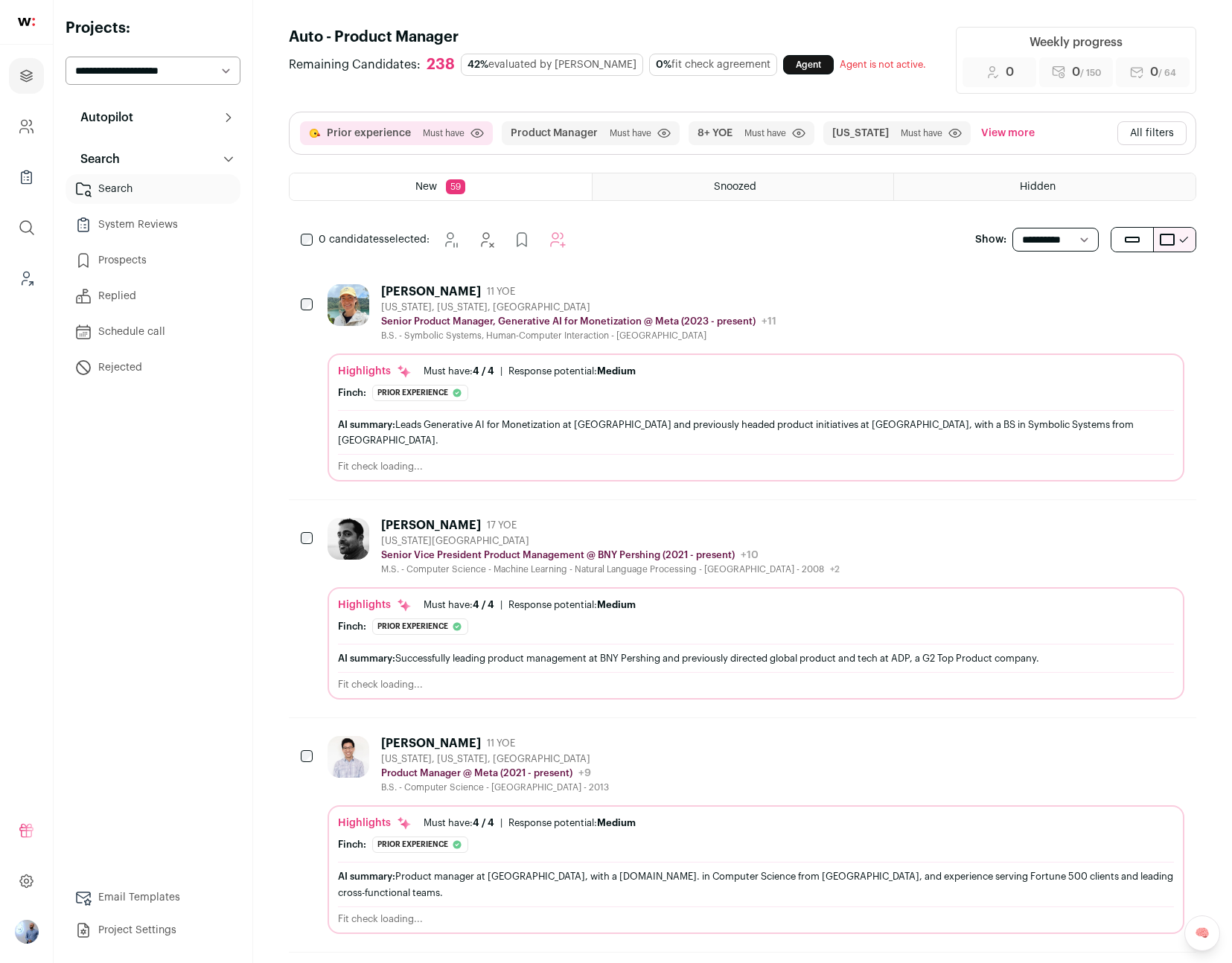
click at [774, 313] on div "[PERSON_NAME] 11 YOE [US_STATE], [US_STATE], [GEOGRAPHIC_DATA] Senior Product M…" at bounding box center [755, 313] width 857 height 57
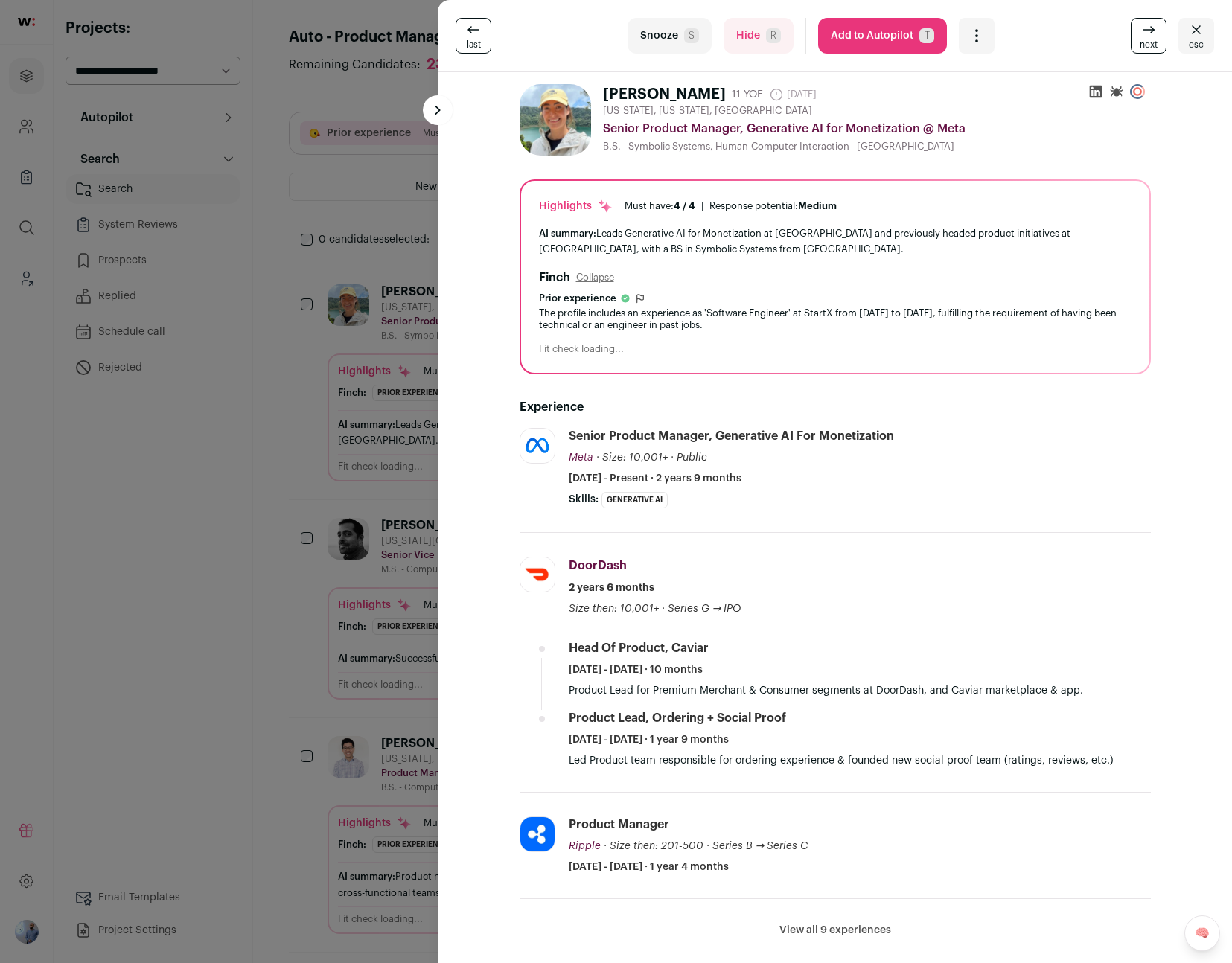
click at [986, 39] on div "Open dropdown" at bounding box center [977, 35] width 35 height 35
click at [356, 317] on div "last Snooze S Hide R Add to Autopilot T More actions Report a Problem Report th…" at bounding box center [616, 481] width 1232 height 963
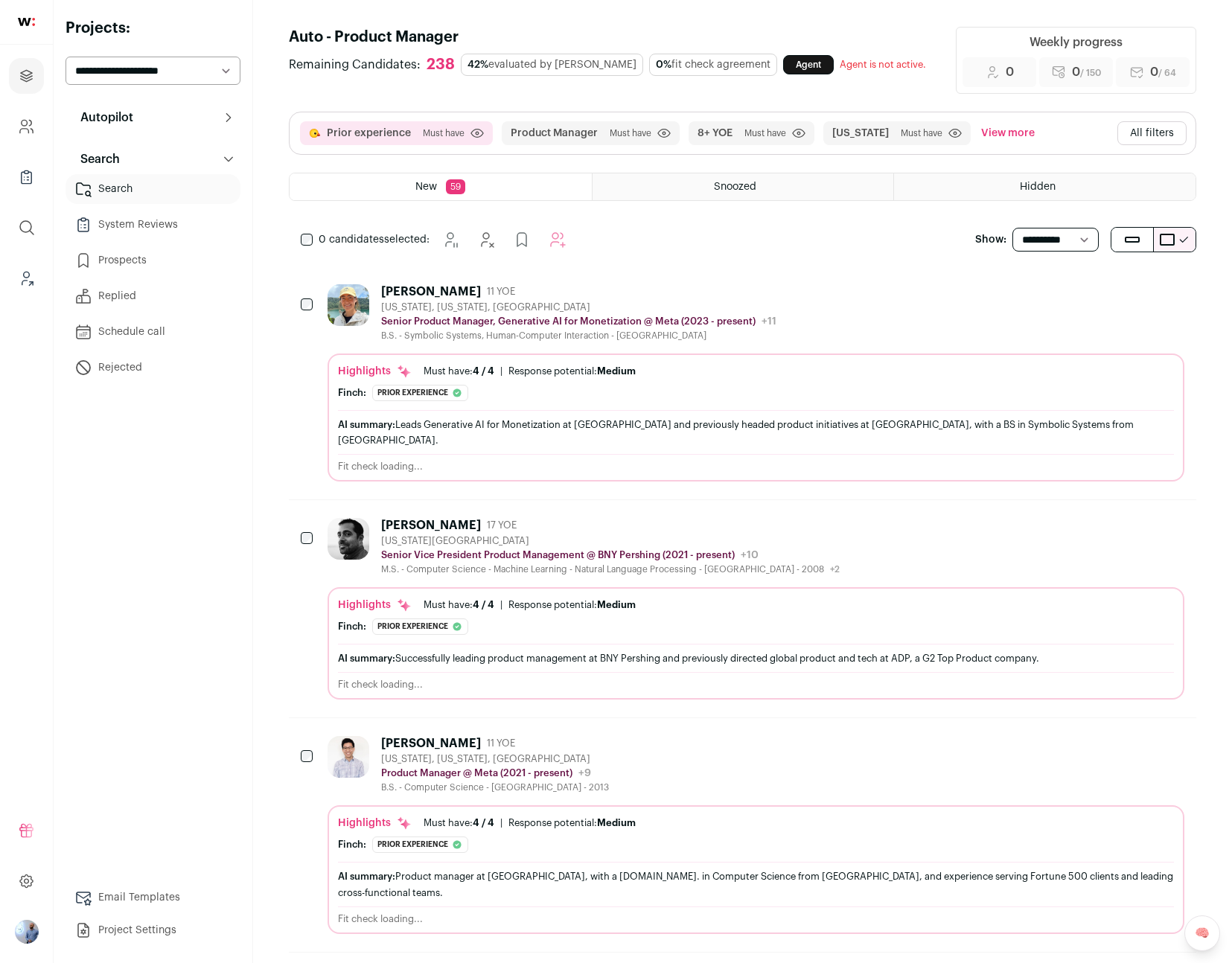
click at [118, 266] on link "Prospects" at bounding box center [152, 260] width 175 height 30
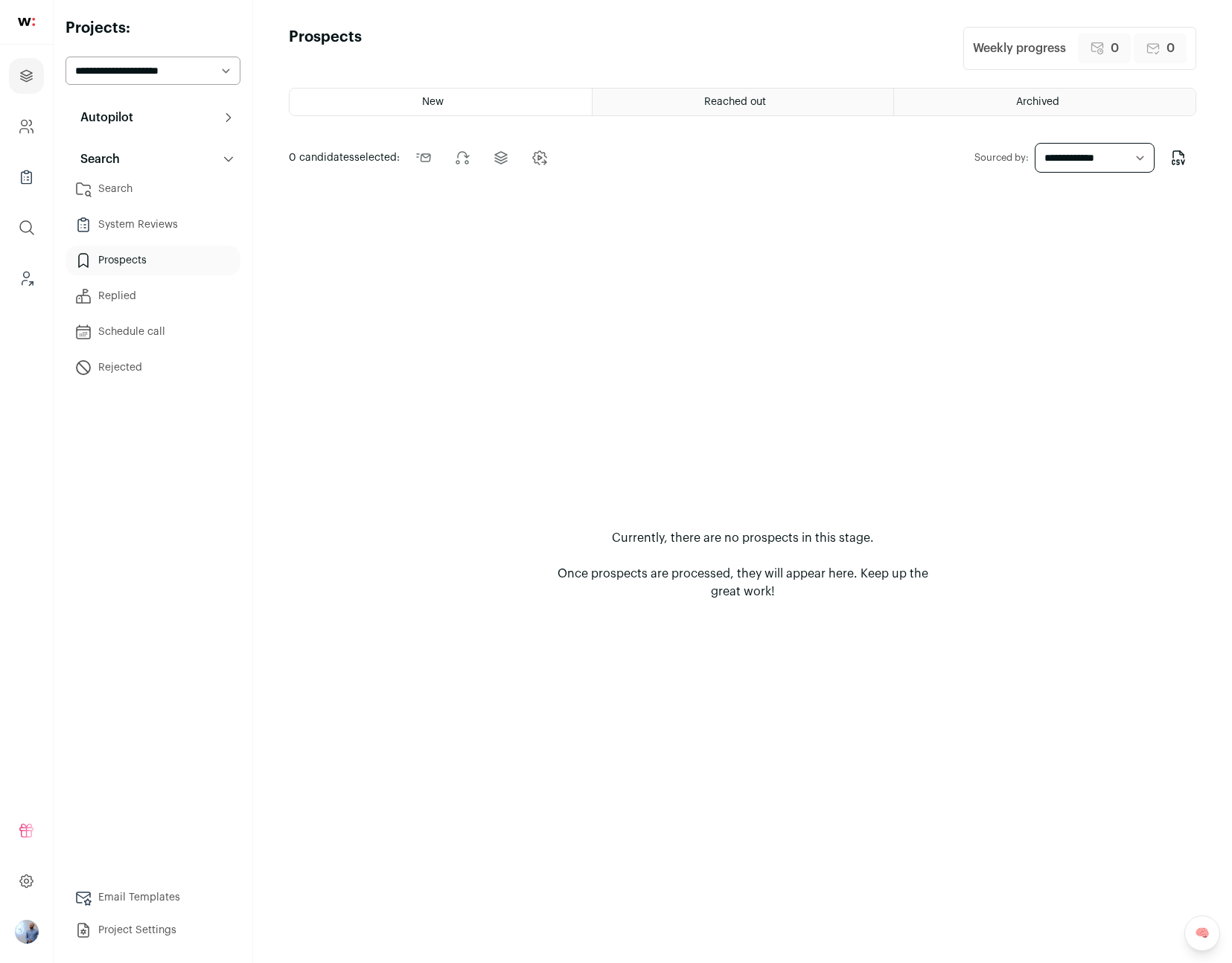
click at [132, 891] on link "Email Templates" at bounding box center [152, 897] width 175 height 30
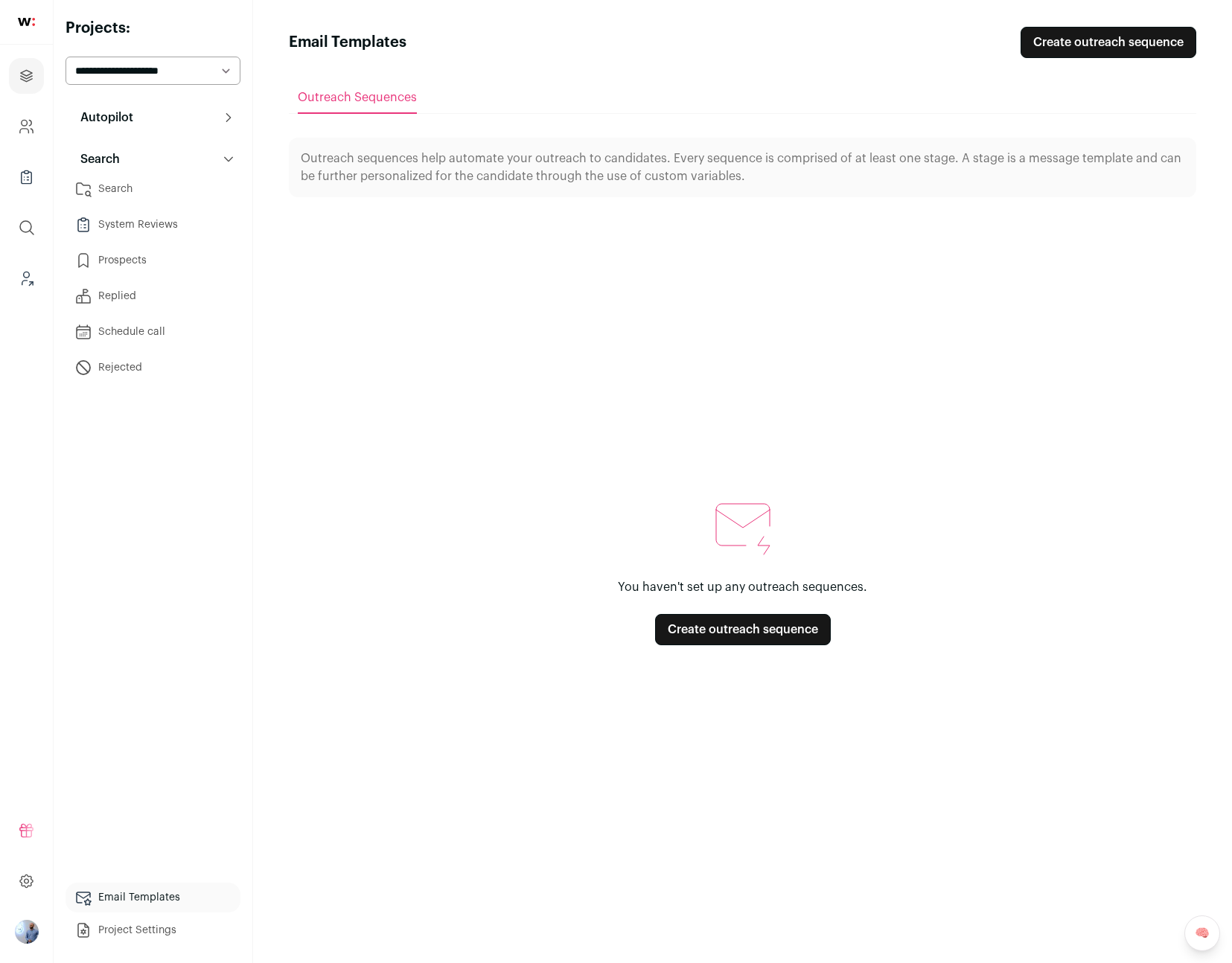
click at [1083, 54] on link "Create outreach sequence" at bounding box center [1108, 42] width 176 height 31
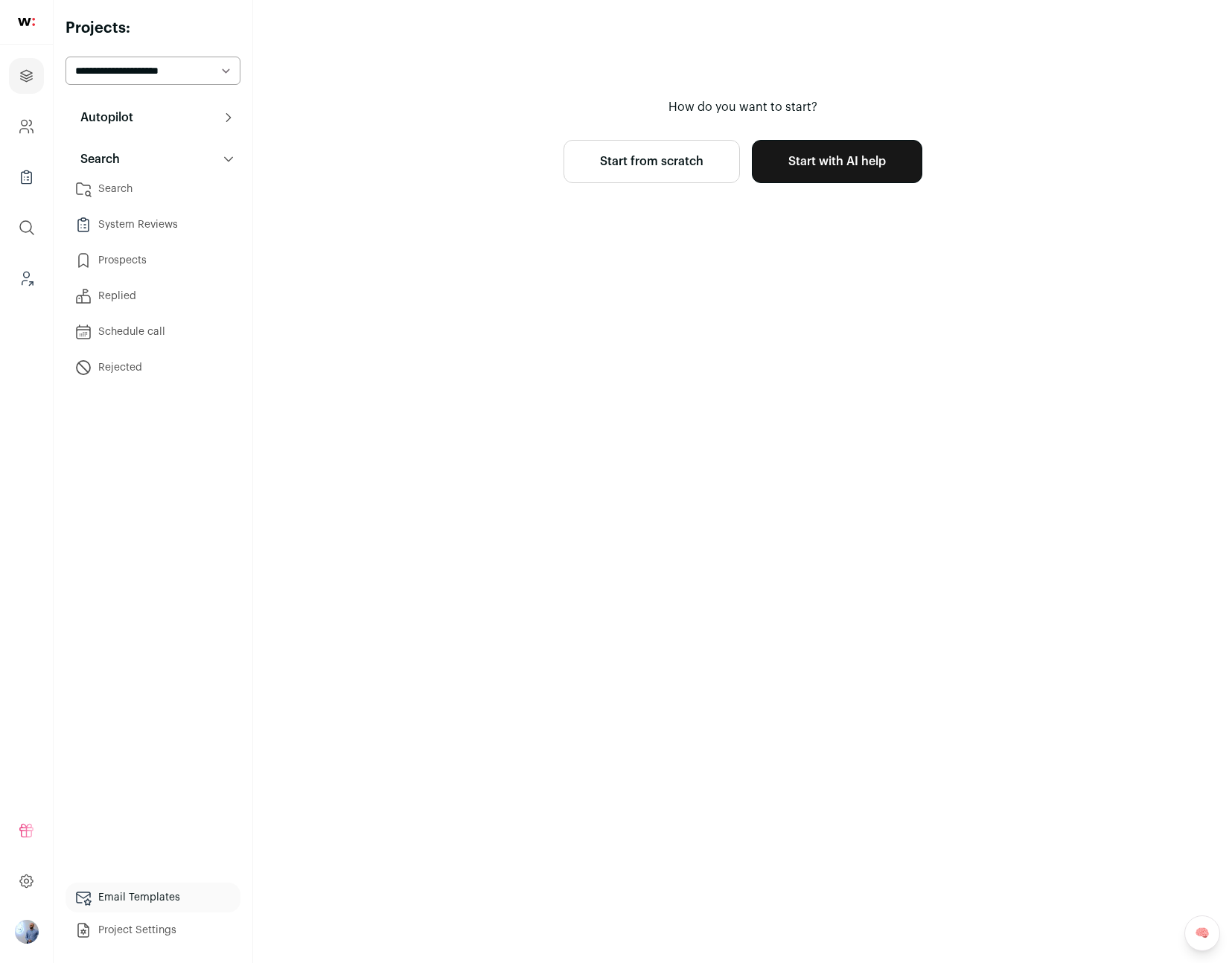
click at [824, 189] on main "How do you want to start? Start from scratch Start with AI help" at bounding box center [742, 481] width 979 height 963
click at [839, 166] on link "Start with AI help" at bounding box center [837, 162] width 171 height 44
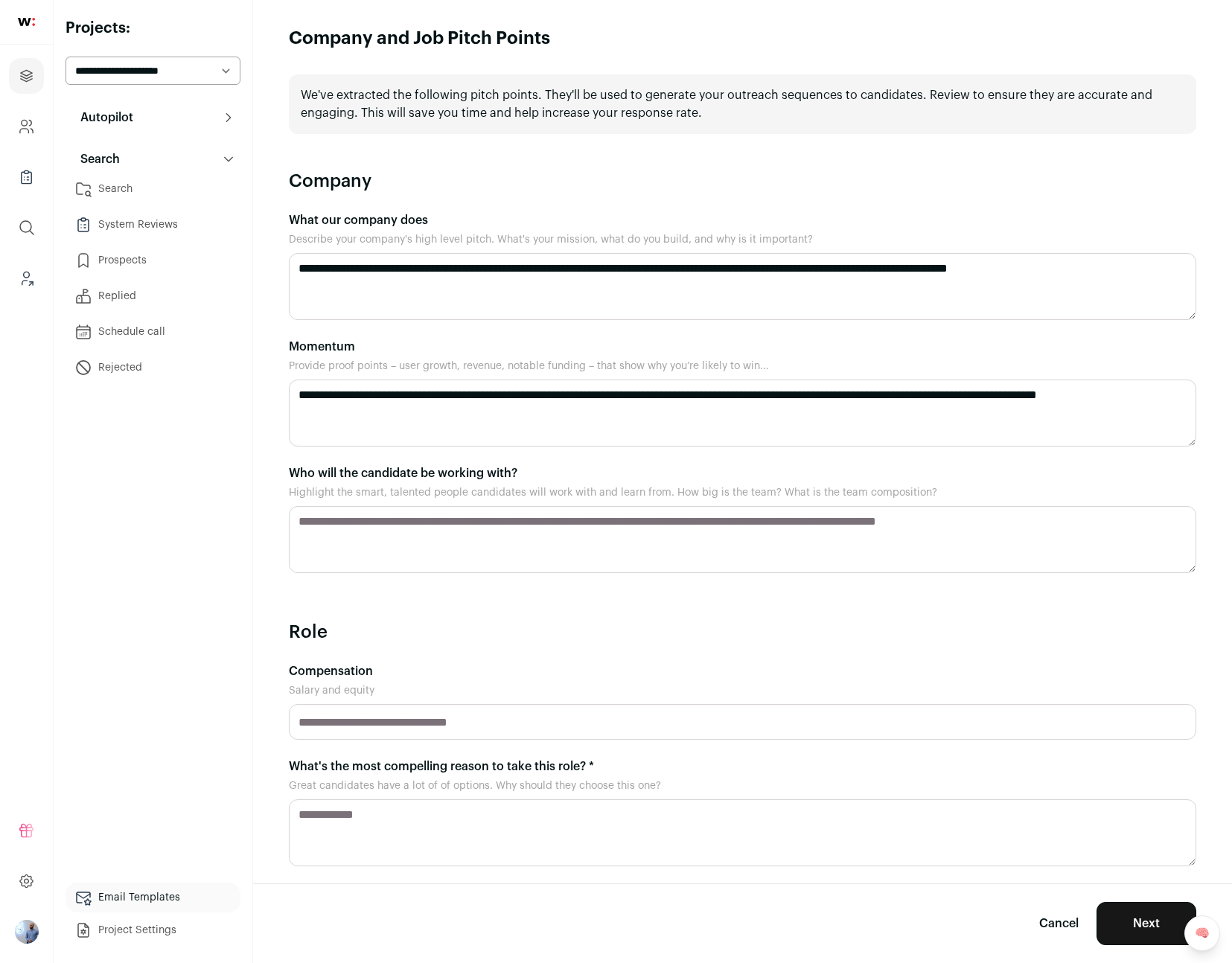
scroll to position [275, 0]
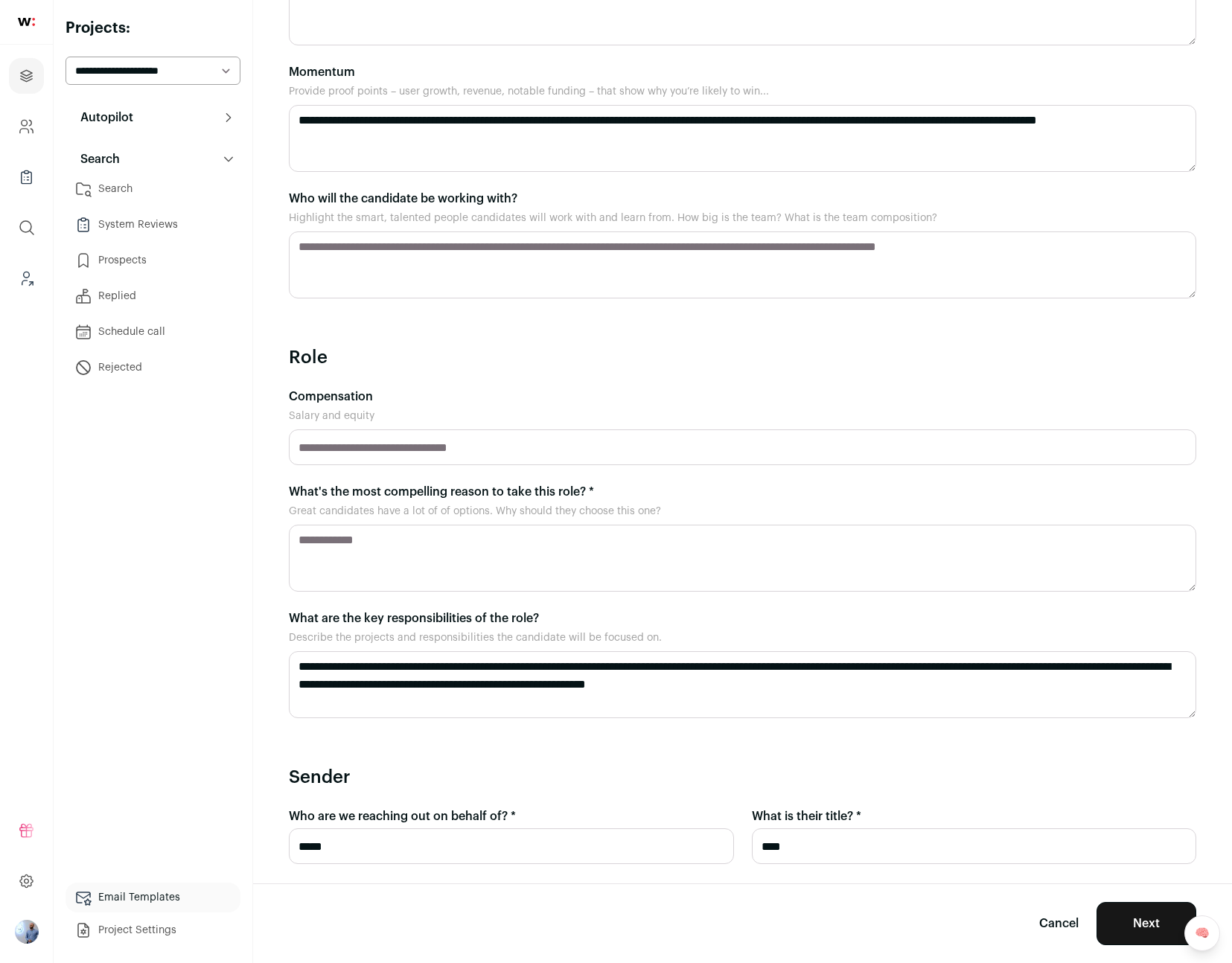
click at [1142, 911] on button "Next" at bounding box center [1146, 924] width 100 height 44
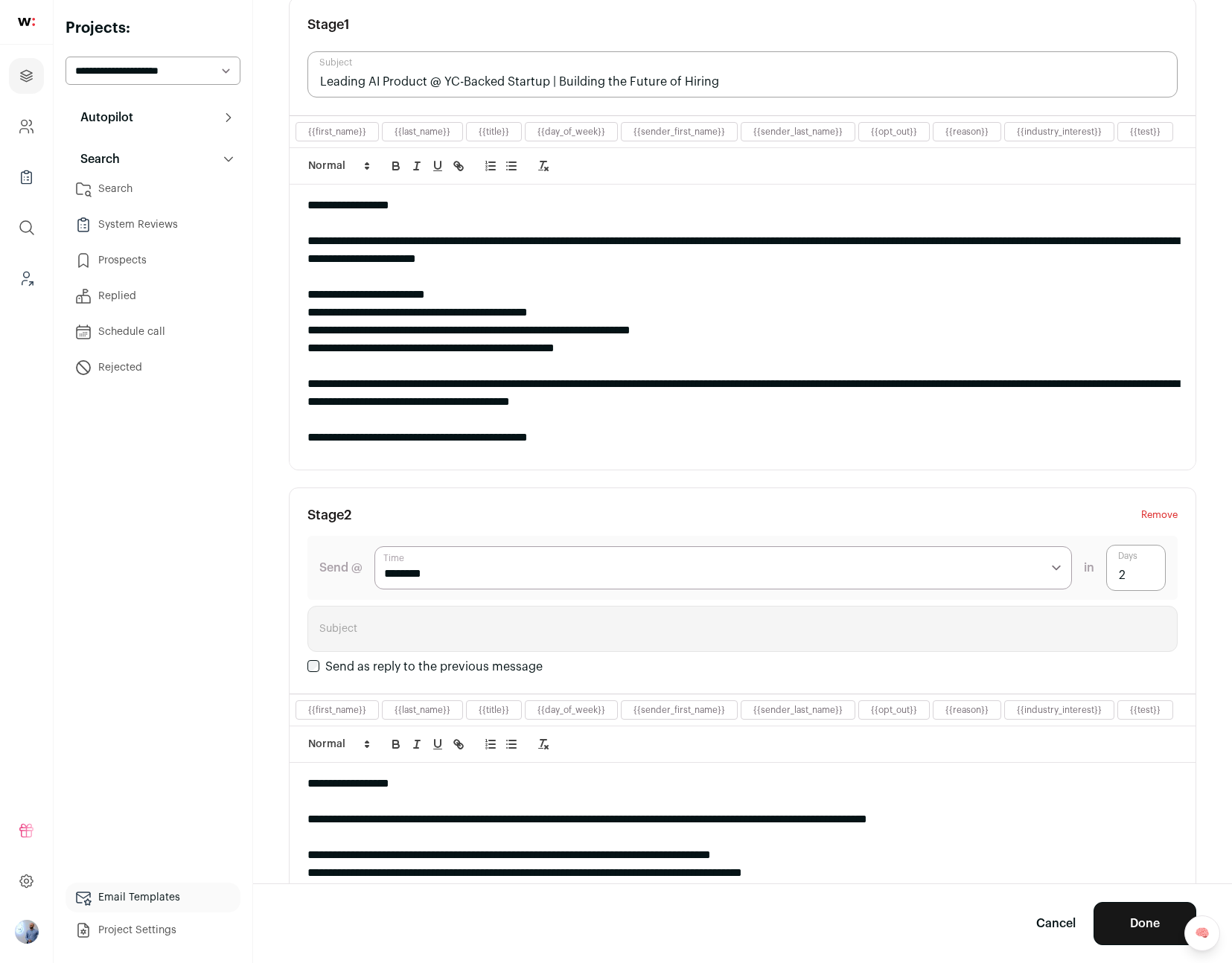
scroll to position [236, 0]
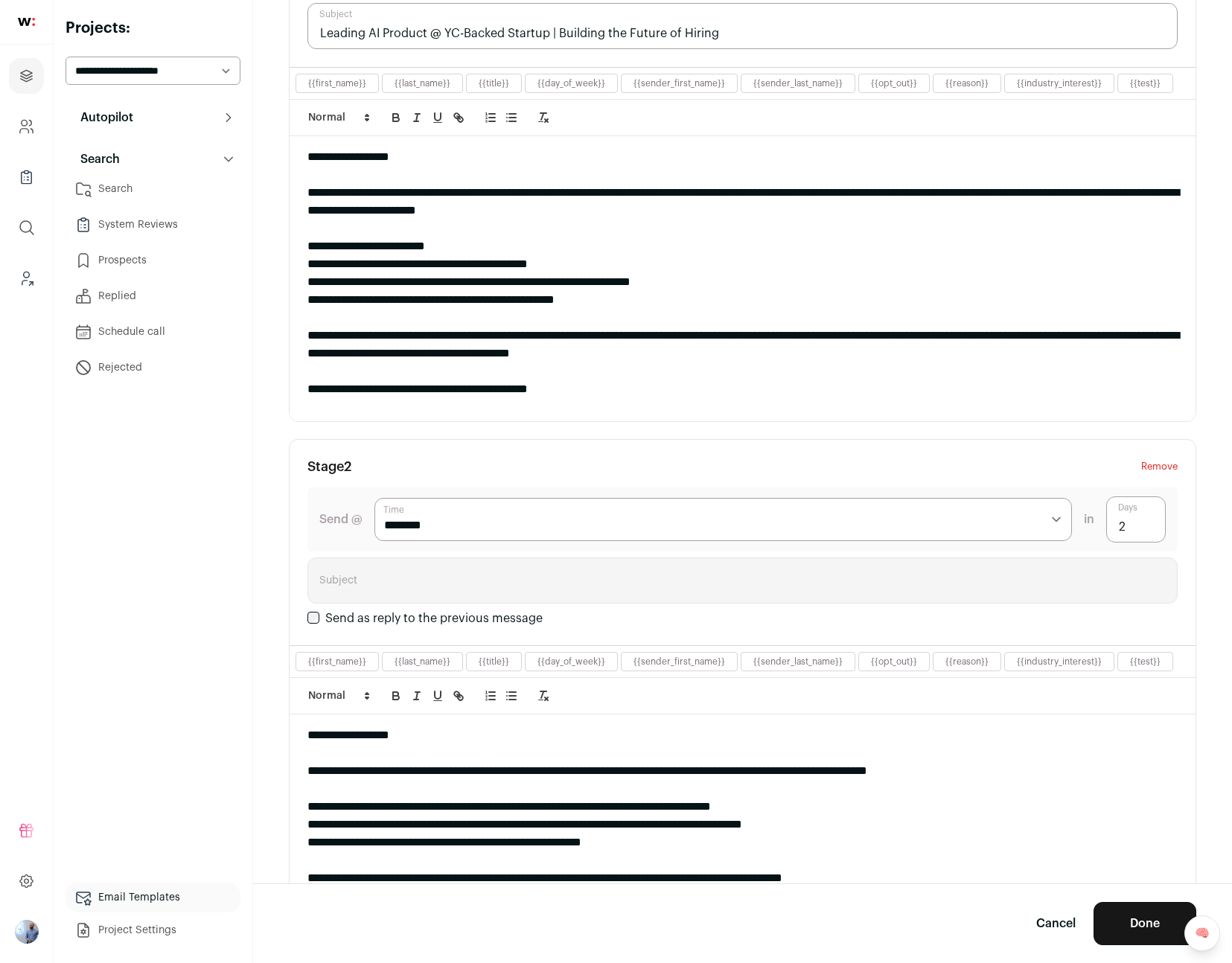
click at [1152, 923] on button "Done" at bounding box center [1144, 924] width 102 height 44
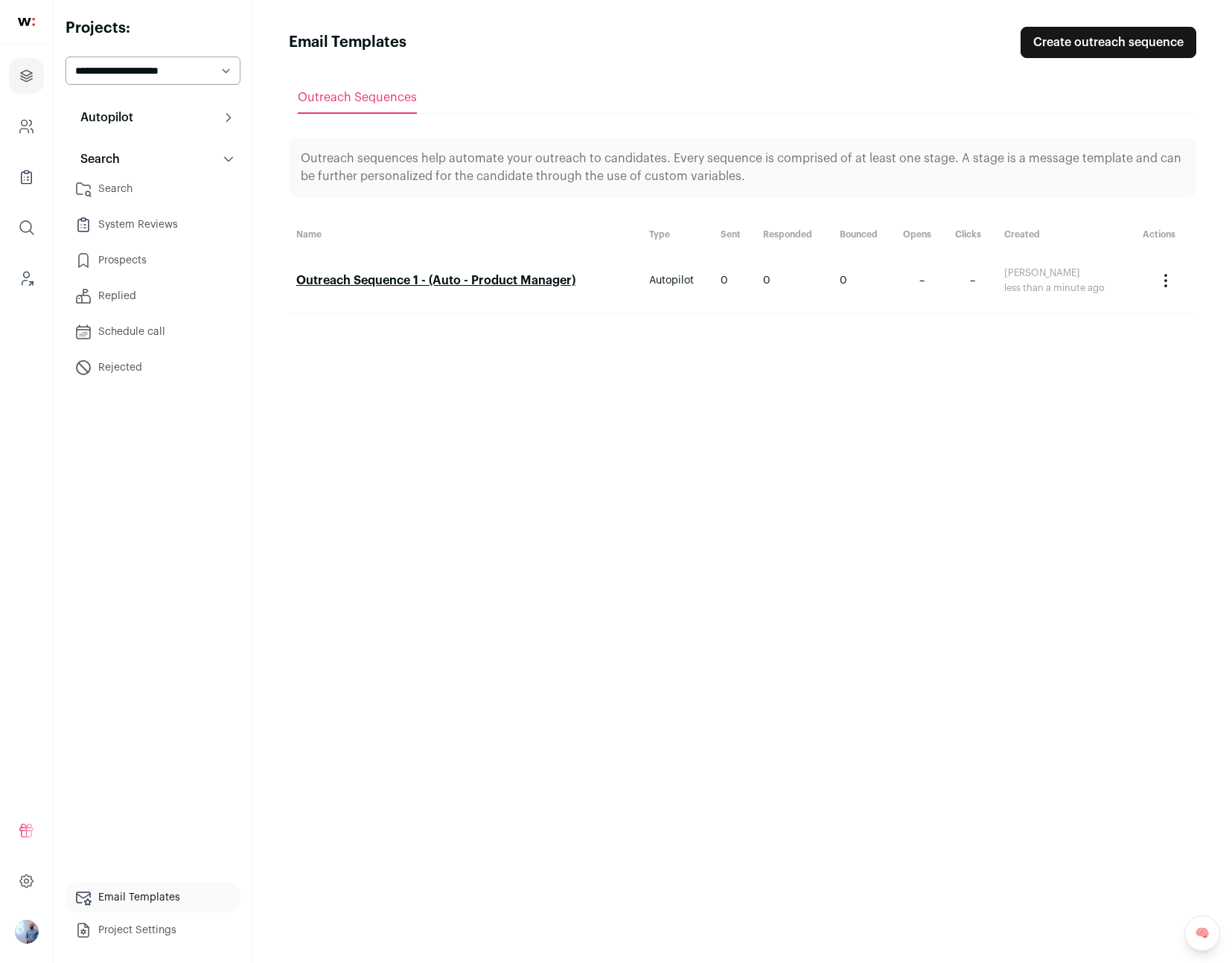
drag, startPoint x: 548, startPoint y: 284, endPoint x: 533, endPoint y: 286, distance: 15.1
click at [531, 286] on link "Outreach Sequence 1 - (Auto - Product Manager)" at bounding box center [436, 280] width 279 height 12
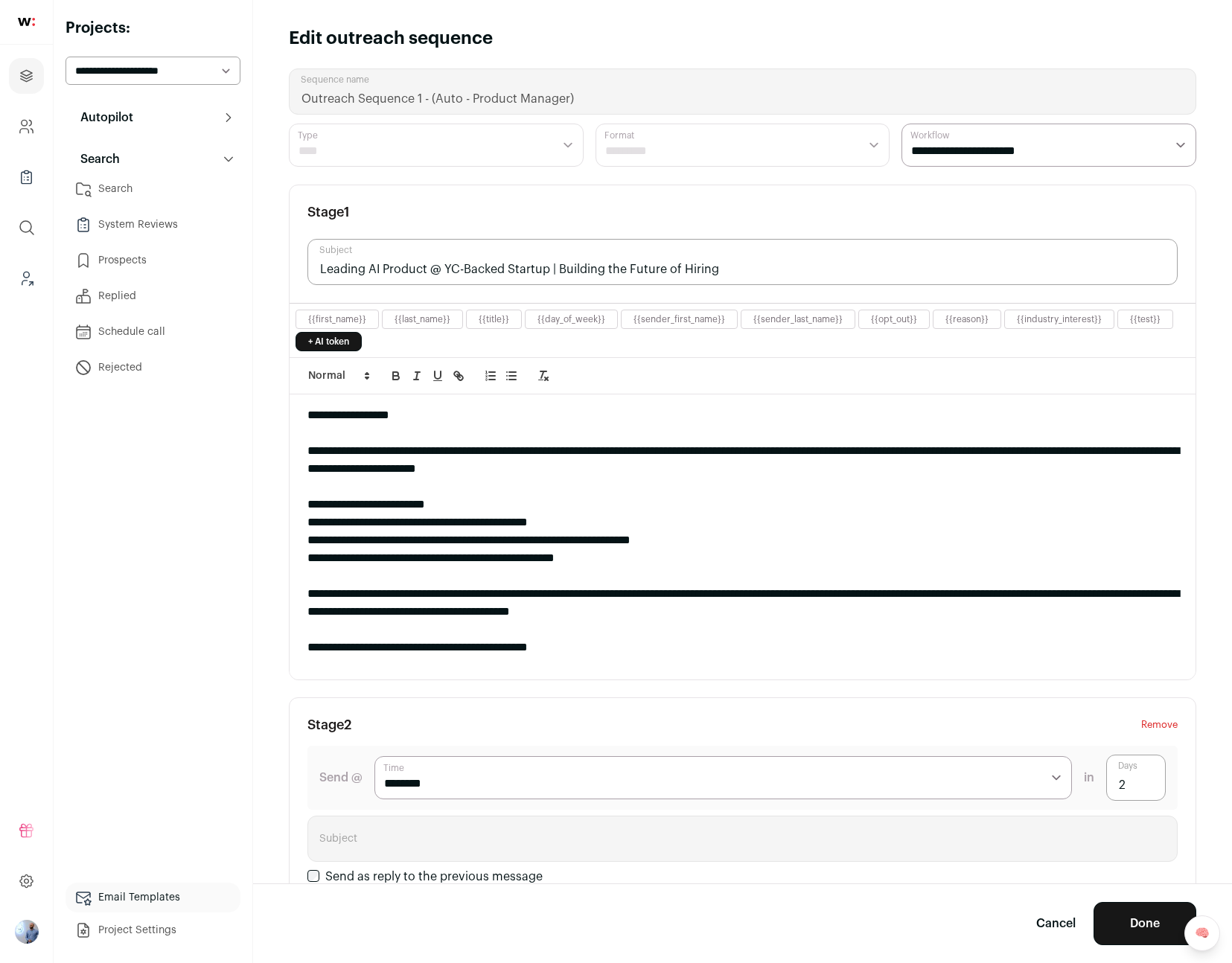
click at [317, 339] on link "+ AI token" at bounding box center [329, 342] width 66 height 19
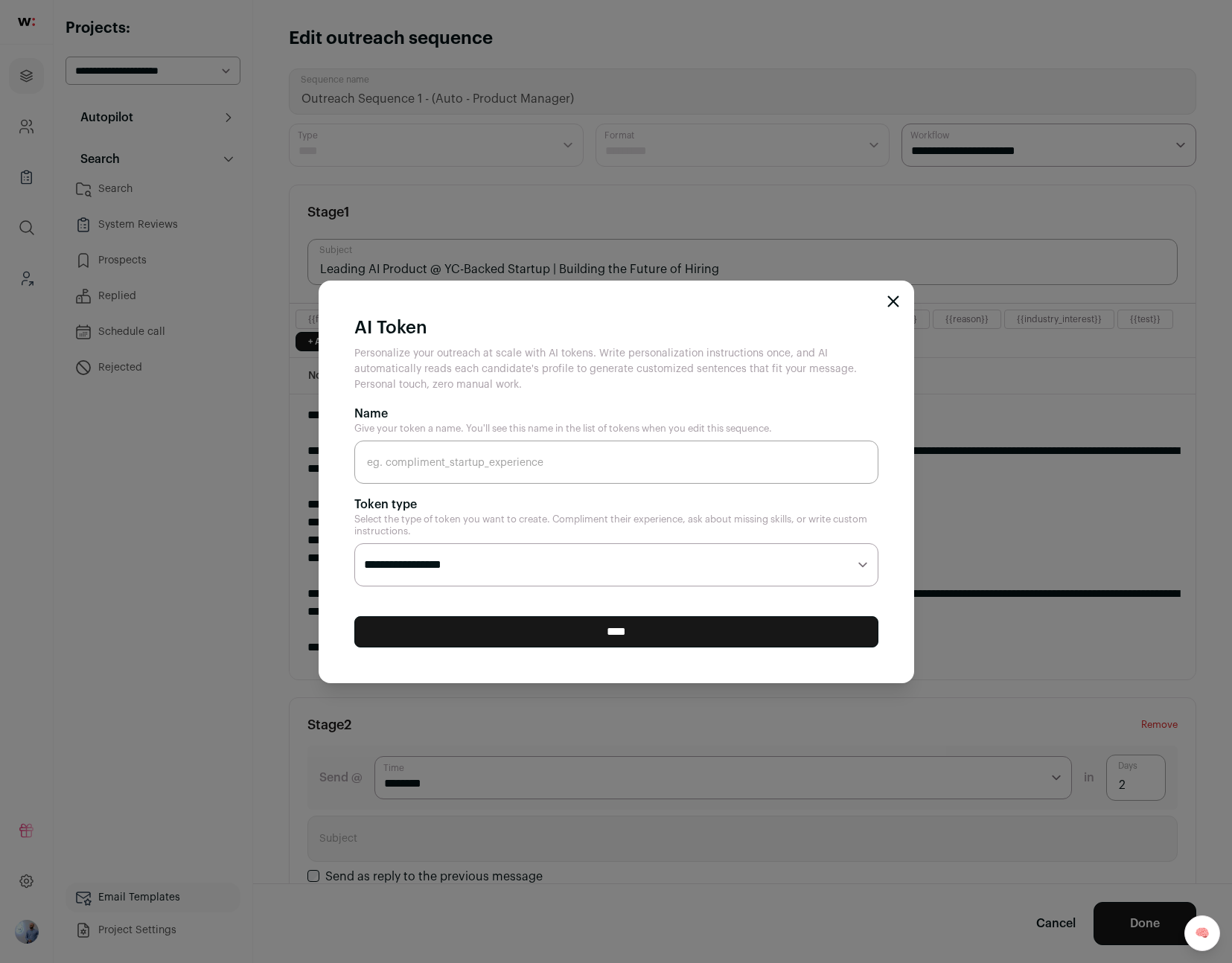
click at [488, 476] on input "Name" at bounding box center [616, 463] width 524 height 44
click at [898, 296] on icon "Close modal" at bounding box center [893, 301] width 12 height 12
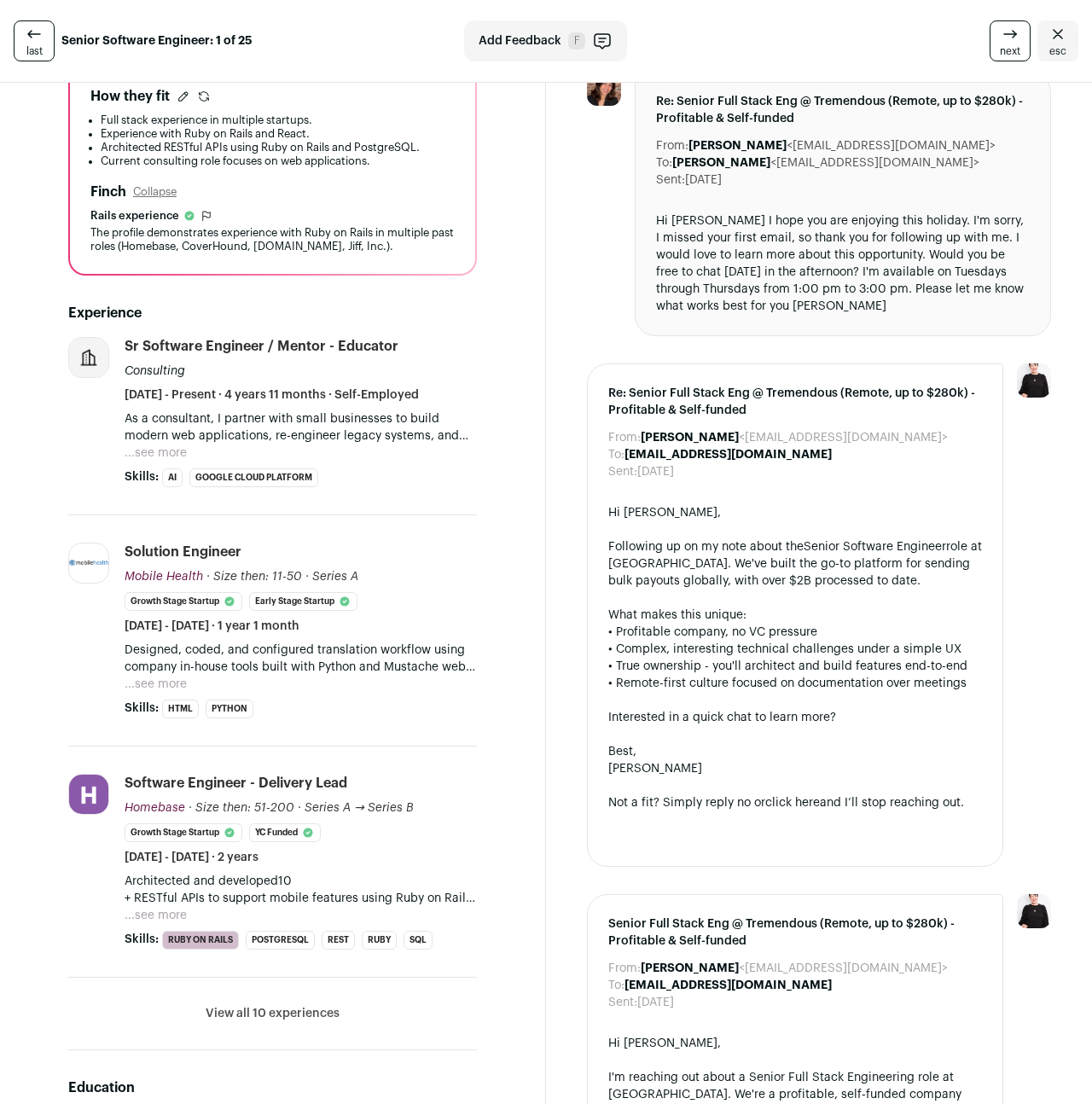
scroll to position [314, 0]
click at [152, 923] on button "...see more" at bounding box center [155, 915] width 62 height 17
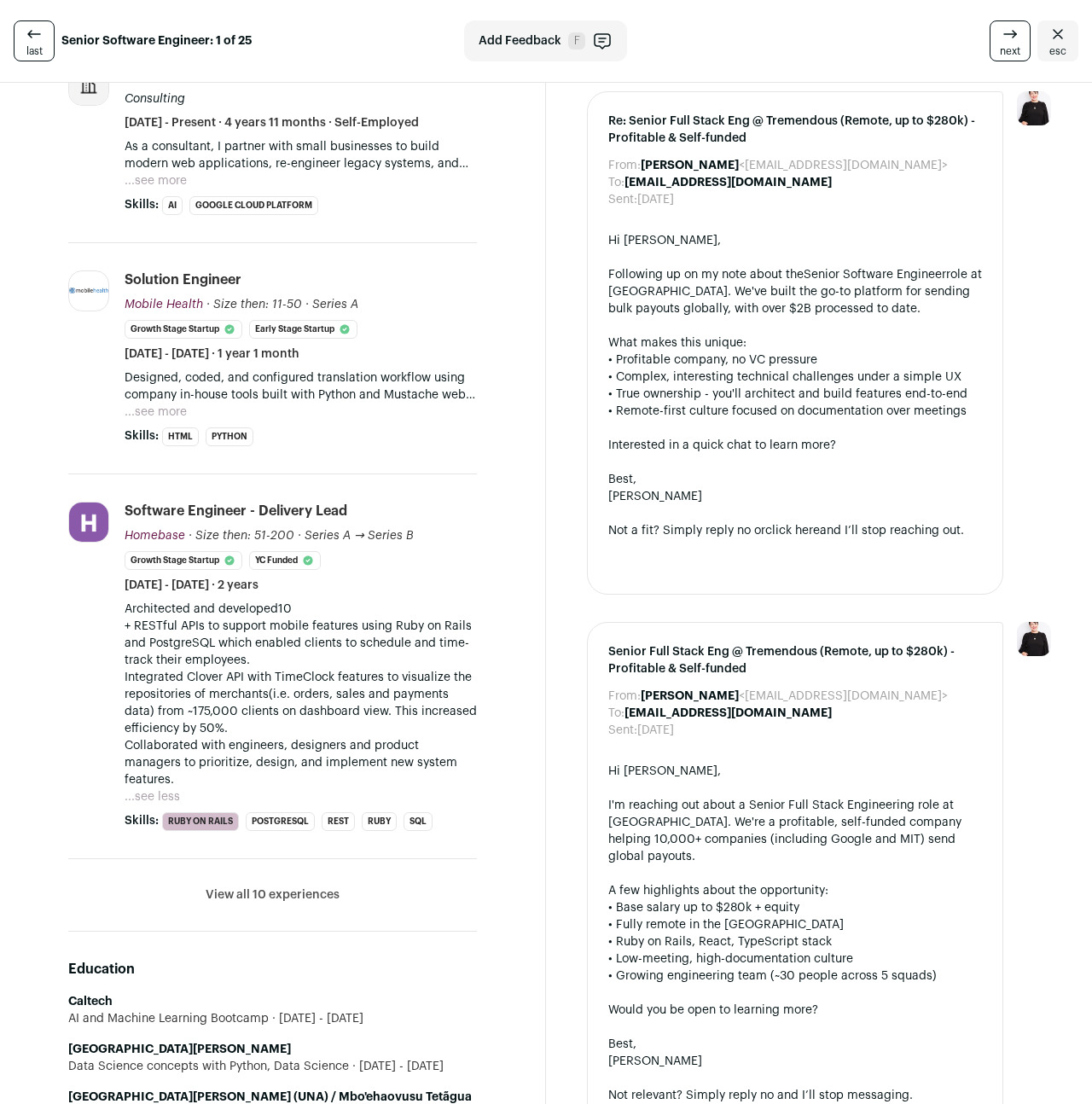
scroll to position [630, 0]
